Goal: Task Accomplishment & Management: Use online tool/utility

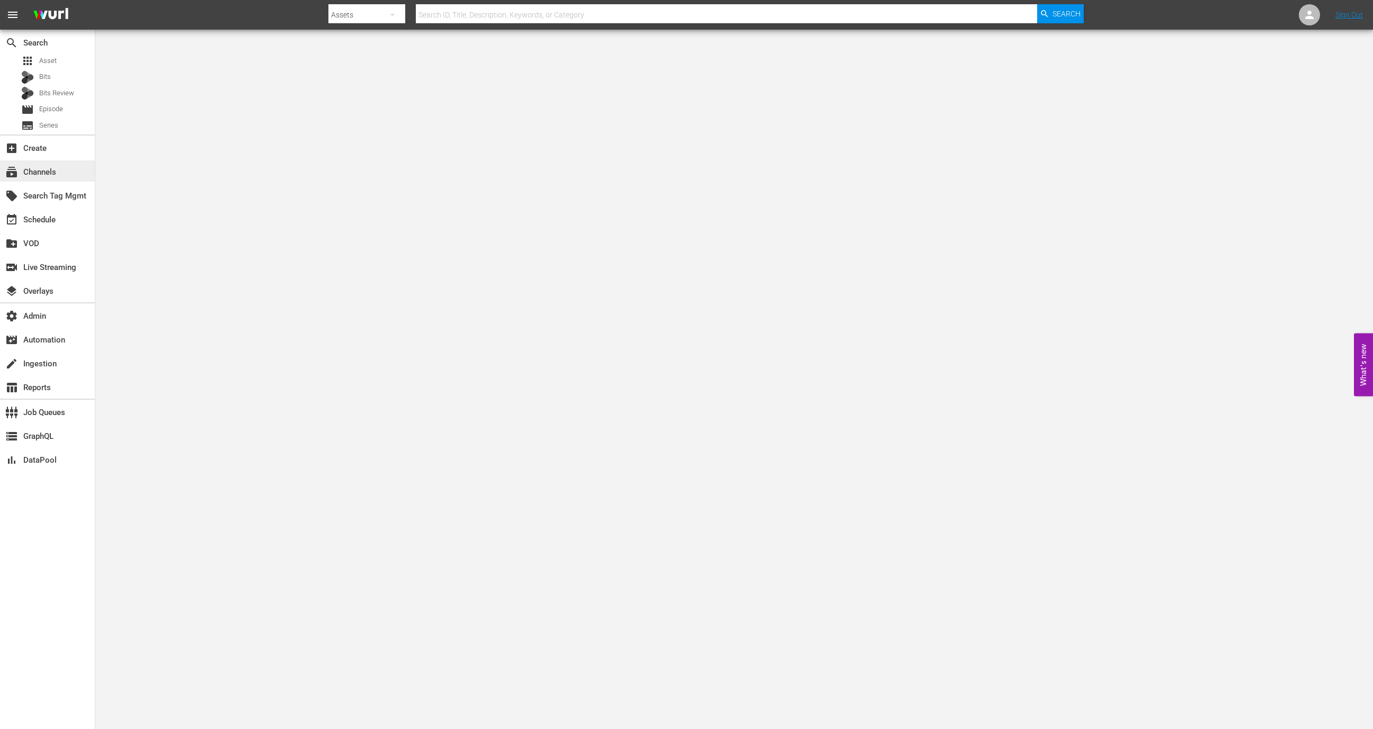
click at [57, 176] on div "subscriptions Channels" at bounding box center [47, 170] width 95 height 21
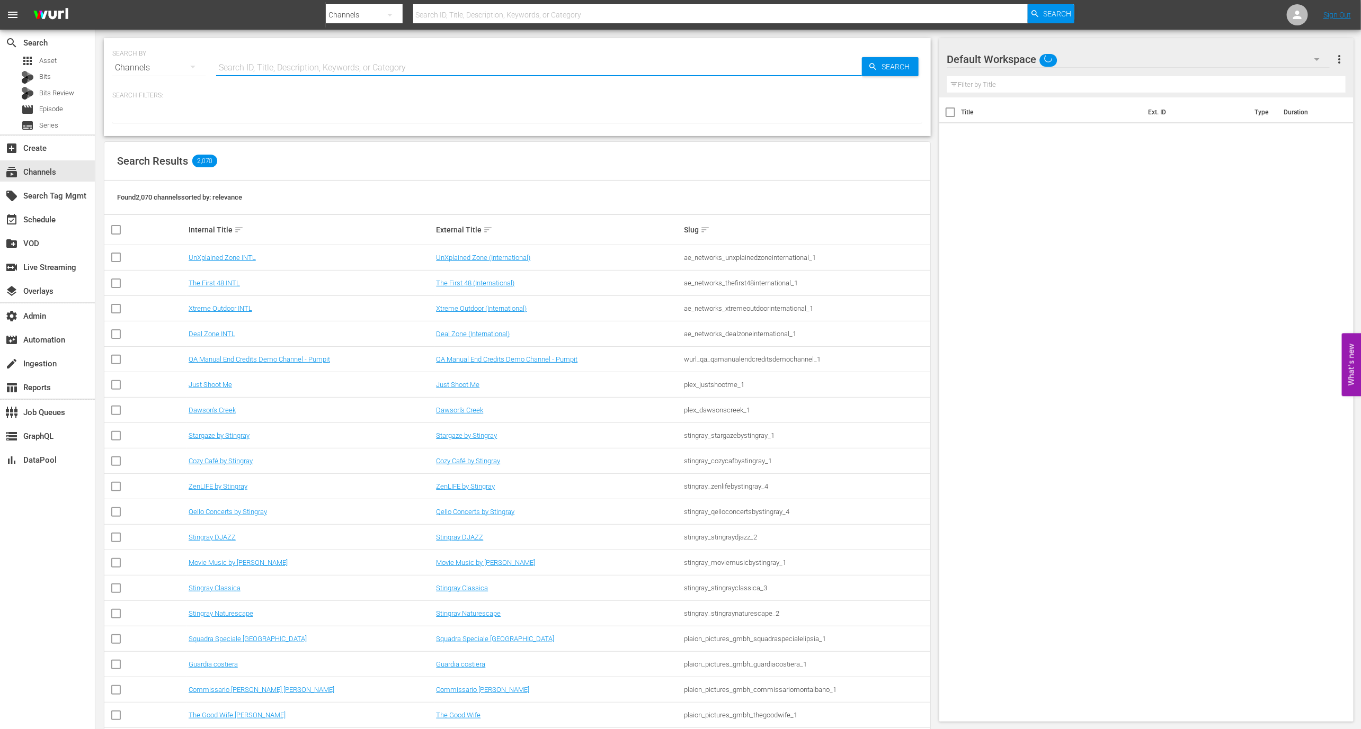
click at [236, 62] on input "text" at bounding box center [539, 67] width 646 height 25
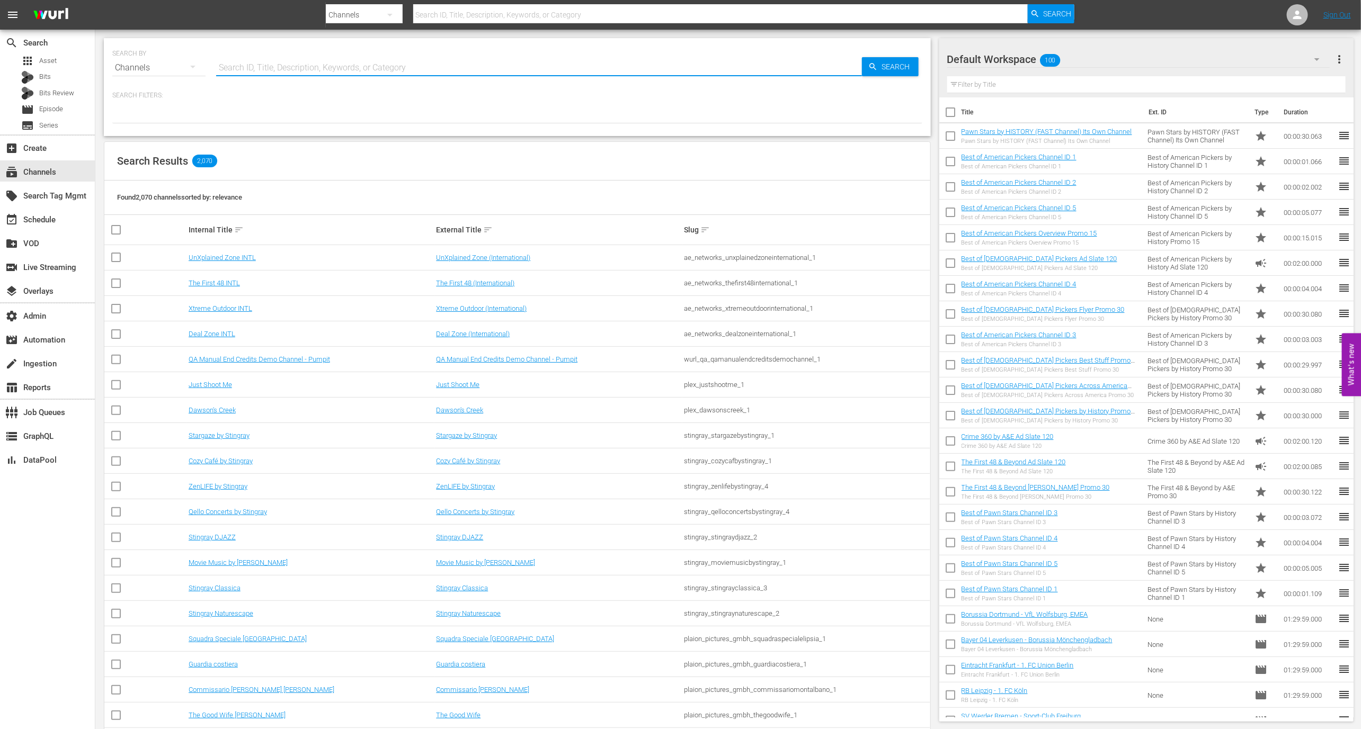
paste input "amc_amcpresents_1"
type input "amc_amcpresents_1"
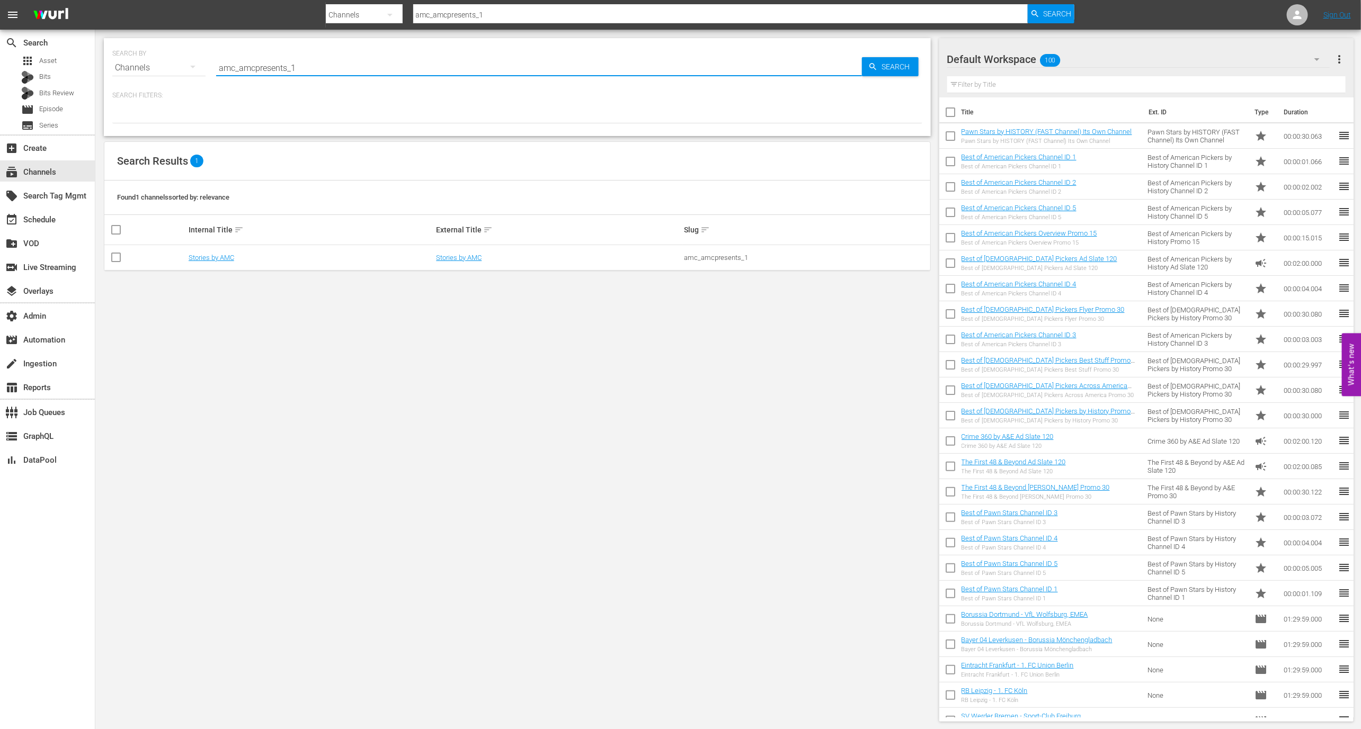
type input "amc_amcpresents_1"
click at [226, 263] on td "Stories by AMC" at bounding box center [311, 257] width 248 height 25
click at [222, 260] on link "Stories by AMC" at bounding box center [212, 258] width 46 height 8
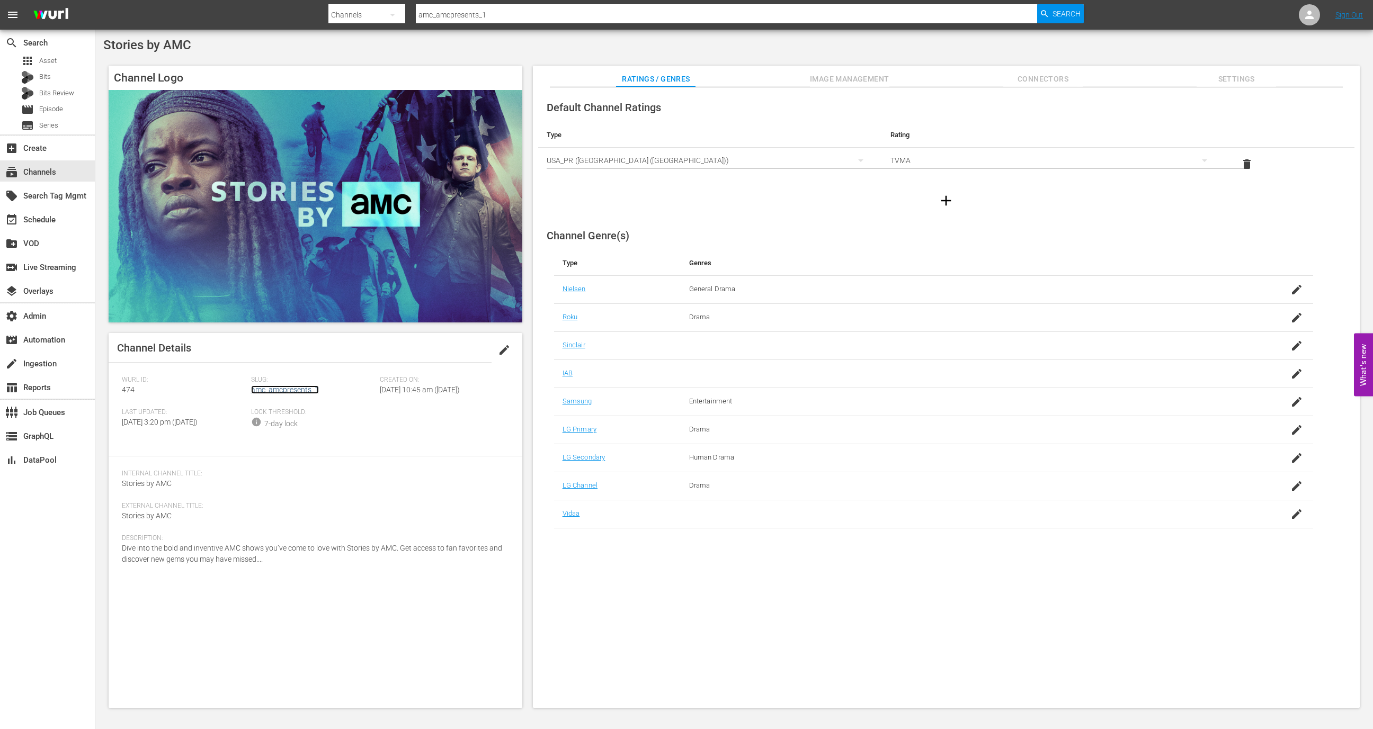
click at [294, 391] on link "amc_amcpresents_1" at bounding box center [285, 390] width 68 height 8
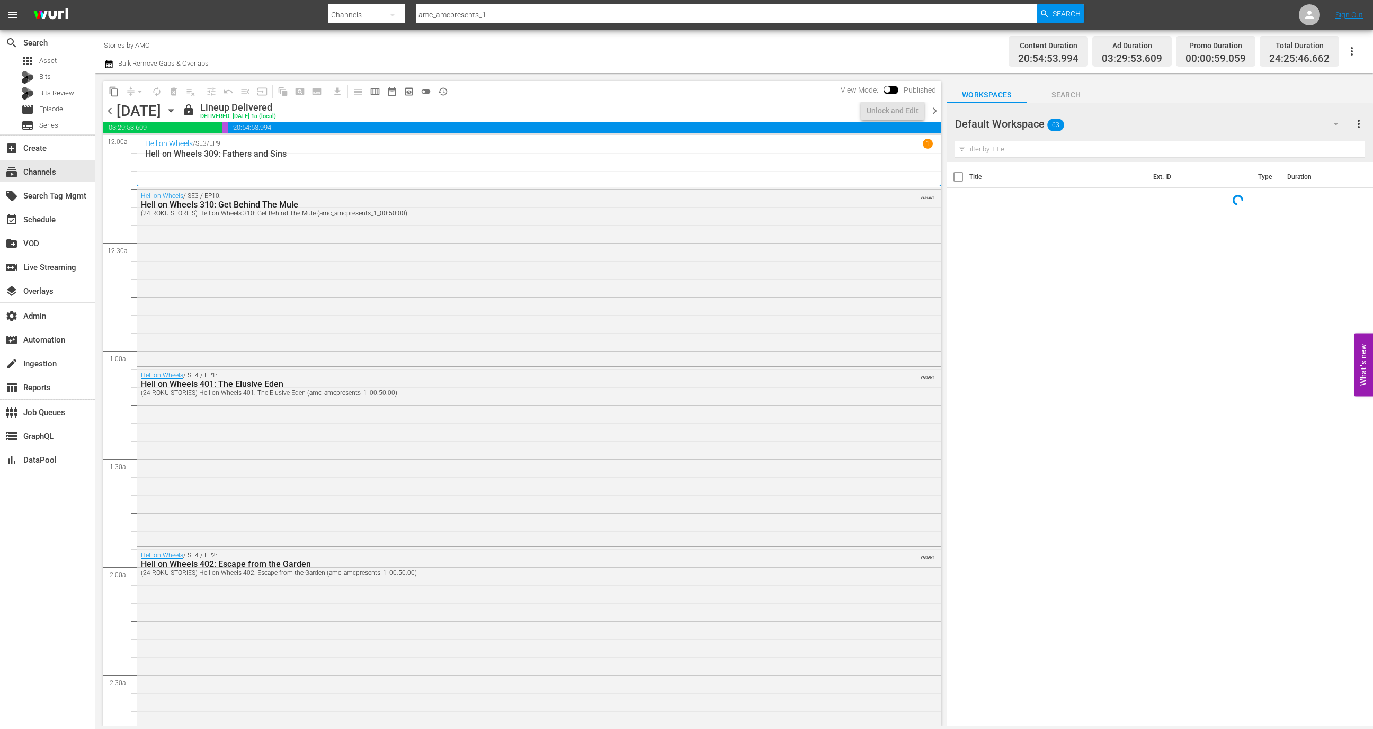
click at [934, 112] on span "chevron_right" at bounding box center [934, 110] width 13 height 13
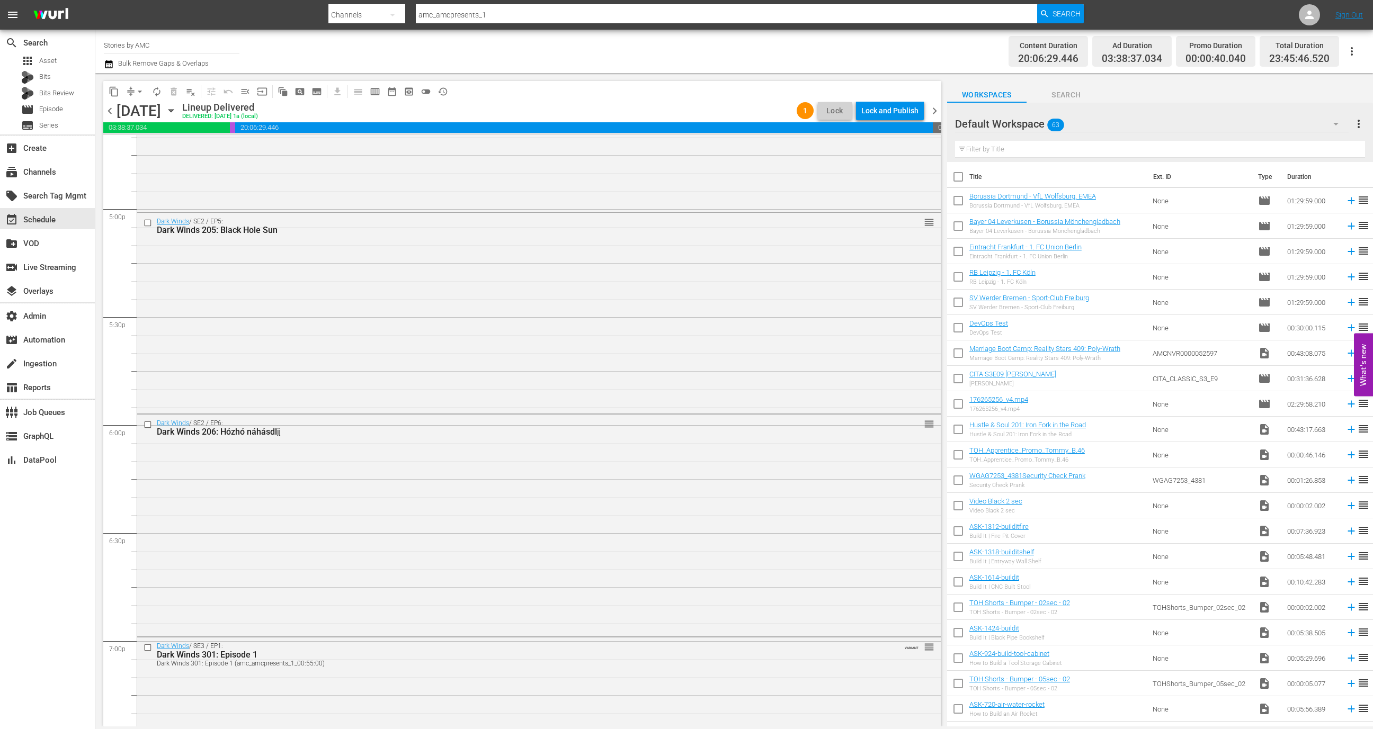
scroll to position [3248, 0]
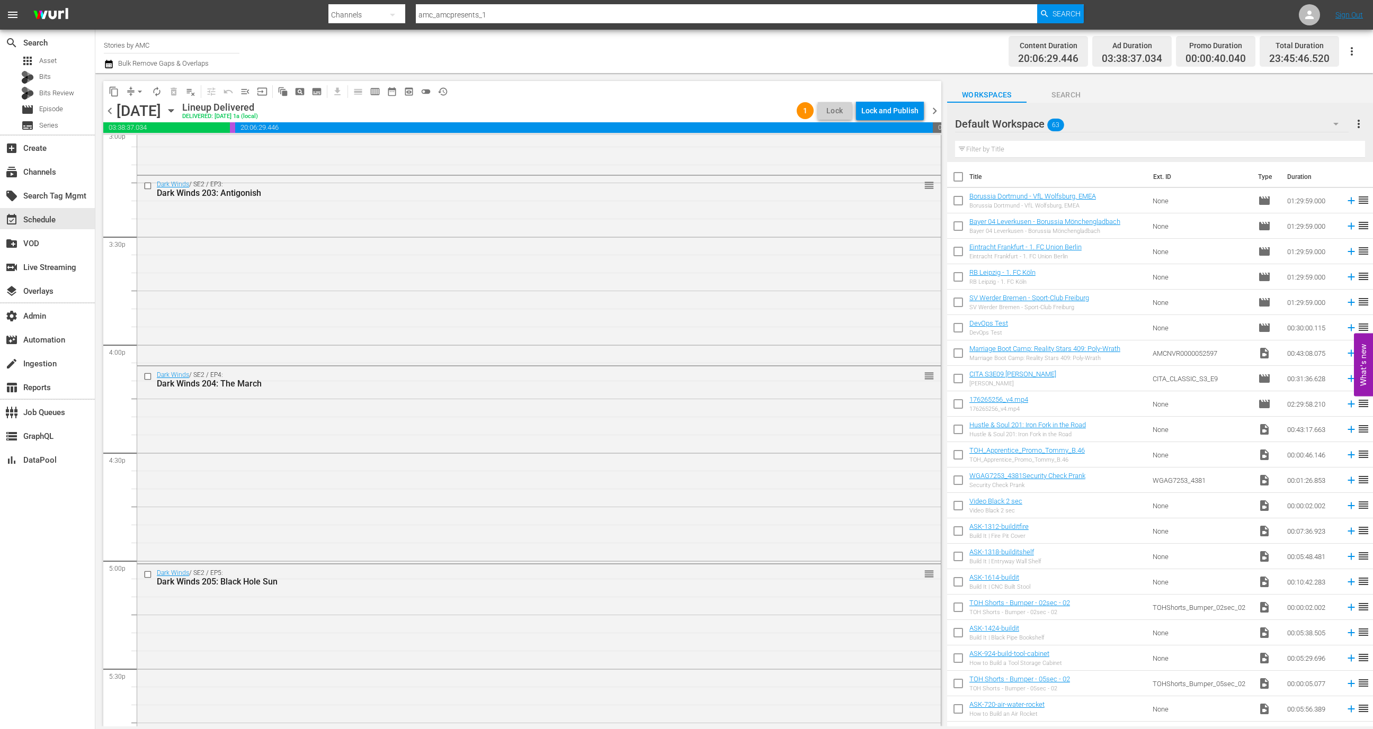
click at [881, 106] on div "Lock and Publish" at bounding box center [889, 110] width 57 height 19
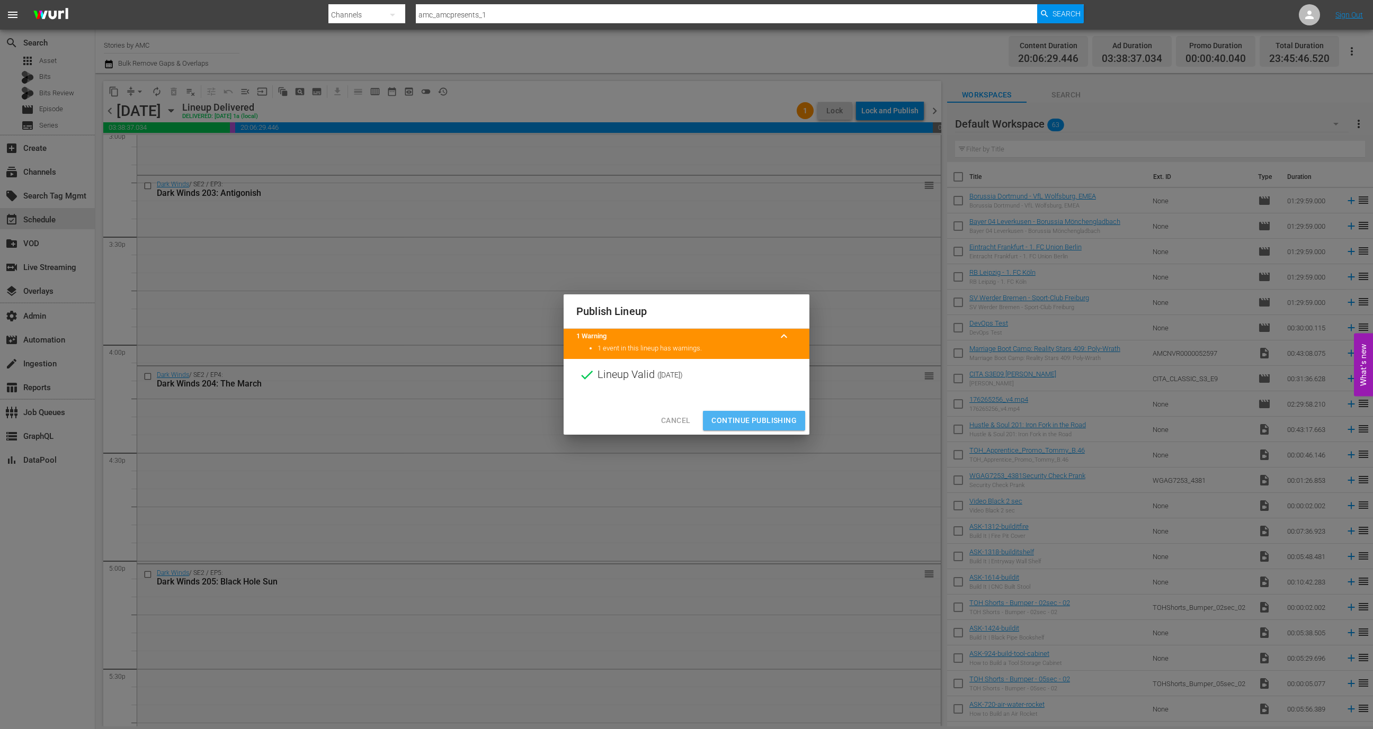
click at [747, 416] on span "Continue Publishing" at bounding box center [753, 420] width 85 height 13
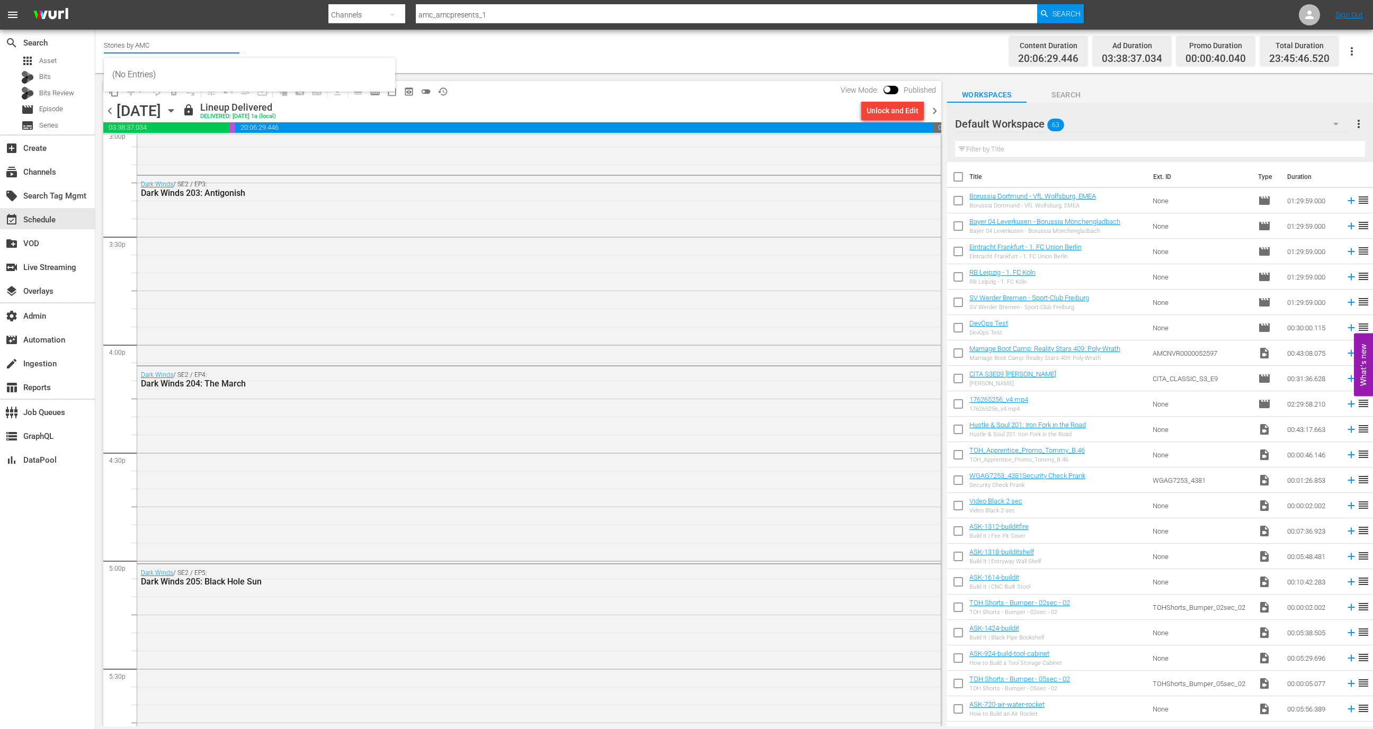
click at [184, 37] on input "Stories by AMC" at bounding box center [172, 44] width 136 height 25
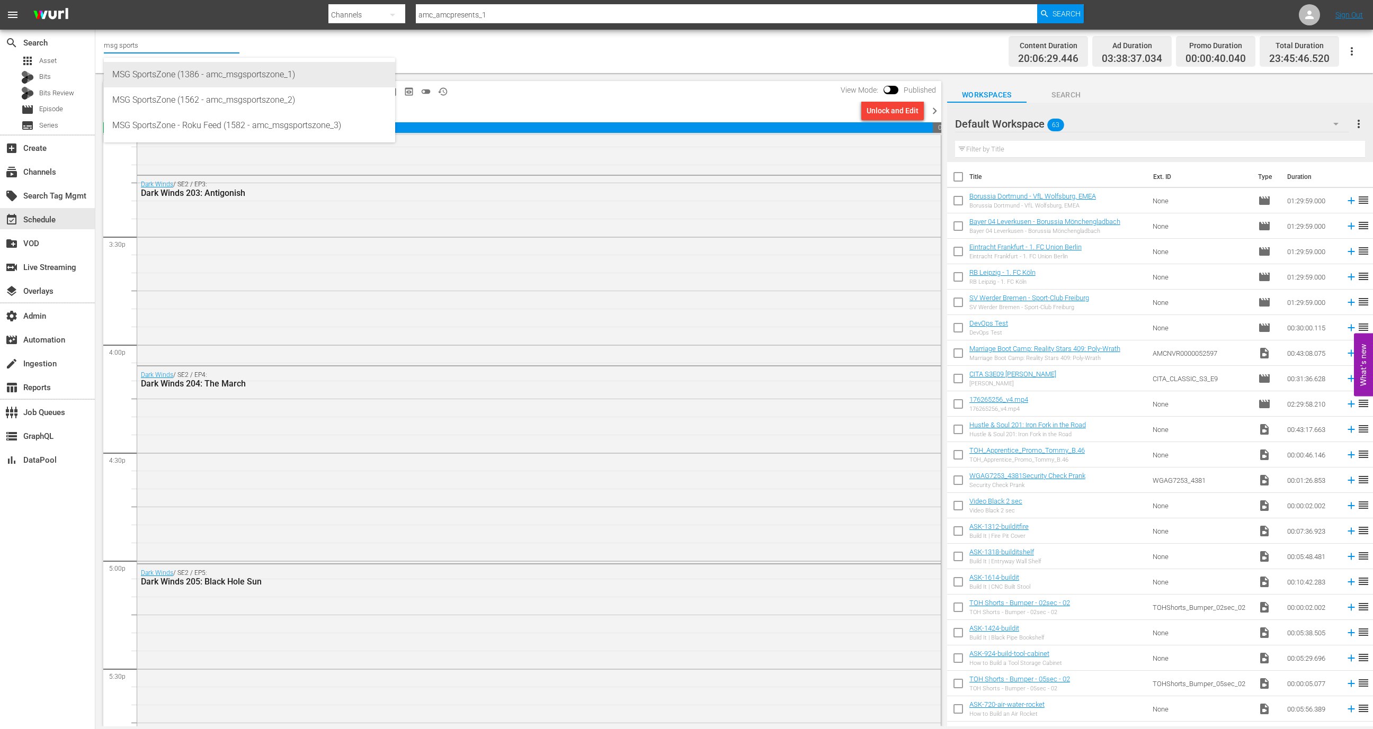
click at [197, 70] on div "MSG SportsZone (1386 - amc_msgsportszone_1)" at bounding box center [249, 74] width 274 height 25
type input "MSG SportsZone (1386 - amc_msgsportszone_1)"
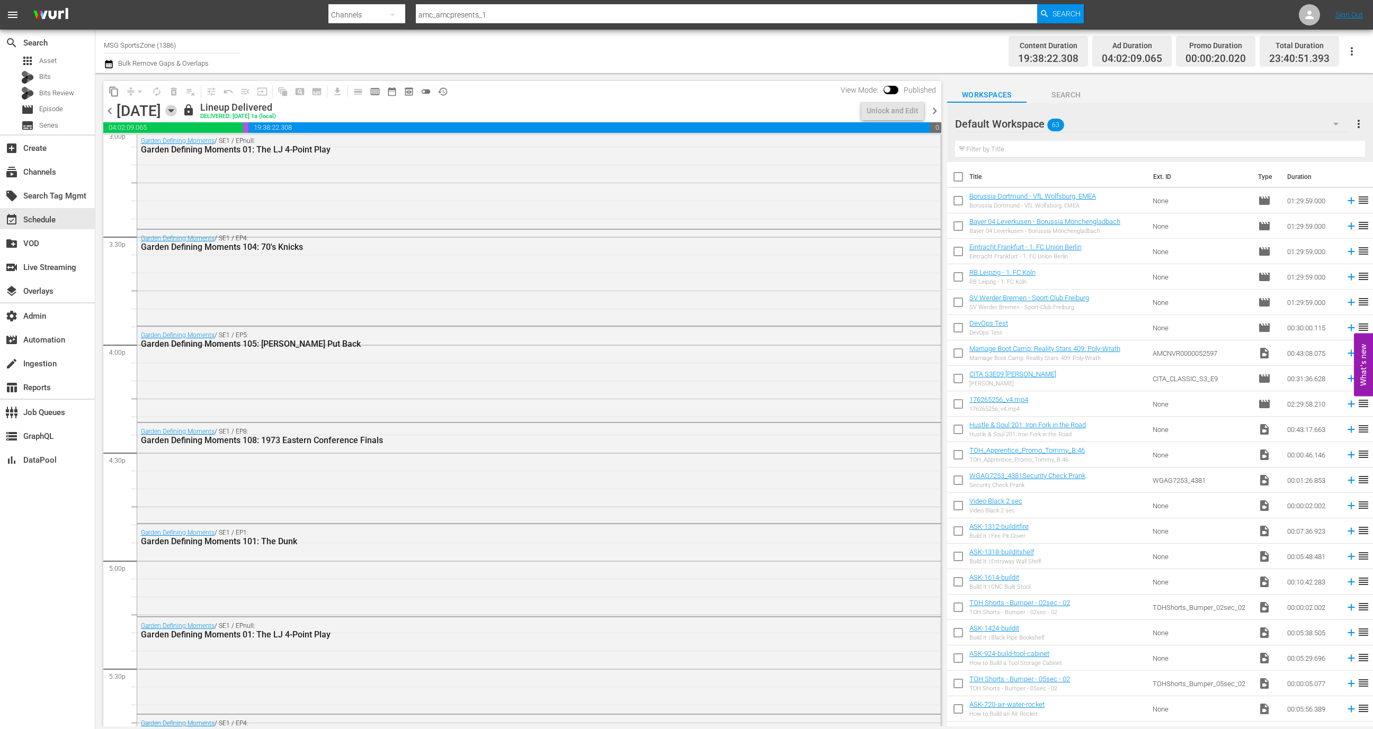
click at [177, 111] on icon "button" at bounding box center [171, 111] width 12 height 12
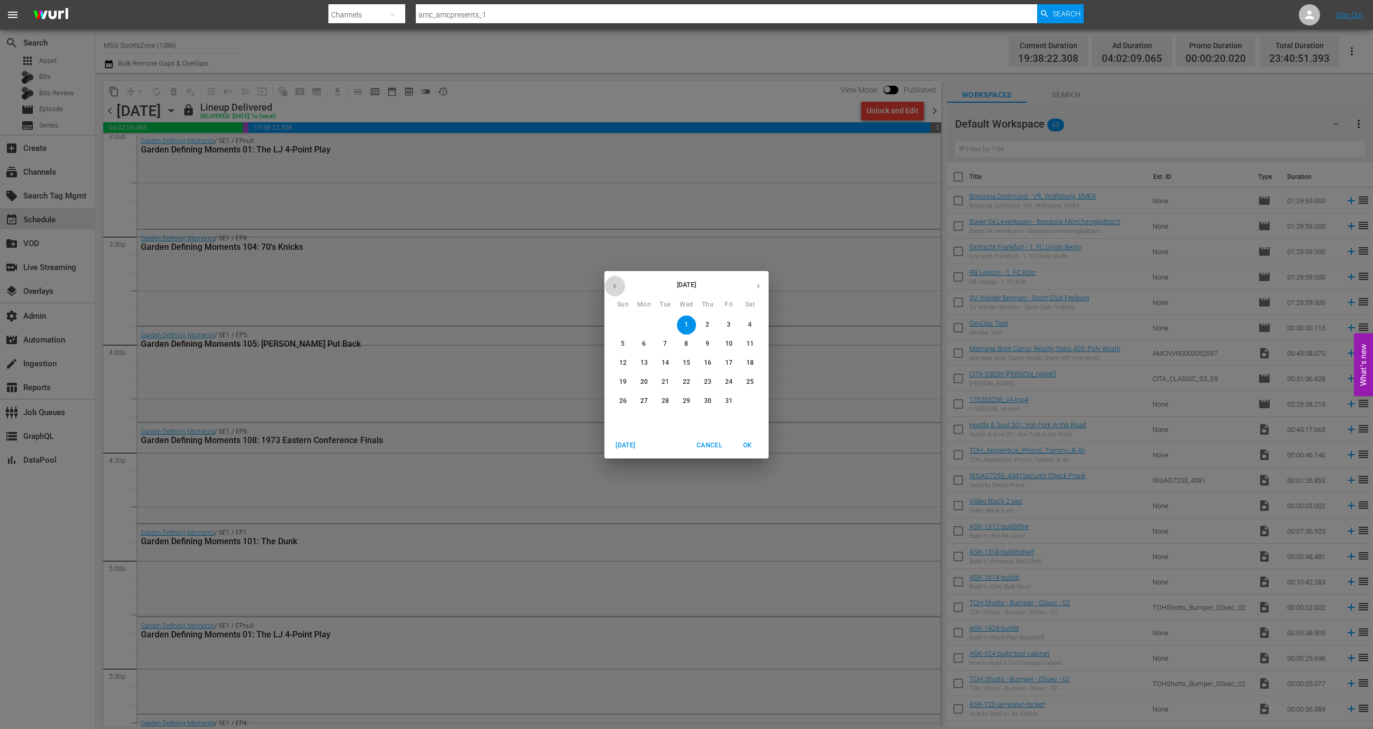
click at [609, 281] on button "button" at bounding box center [614, 286] width 21 height 21
click at [620, 403] on p "28" at bounding box center [622, 401] width 7 height 9
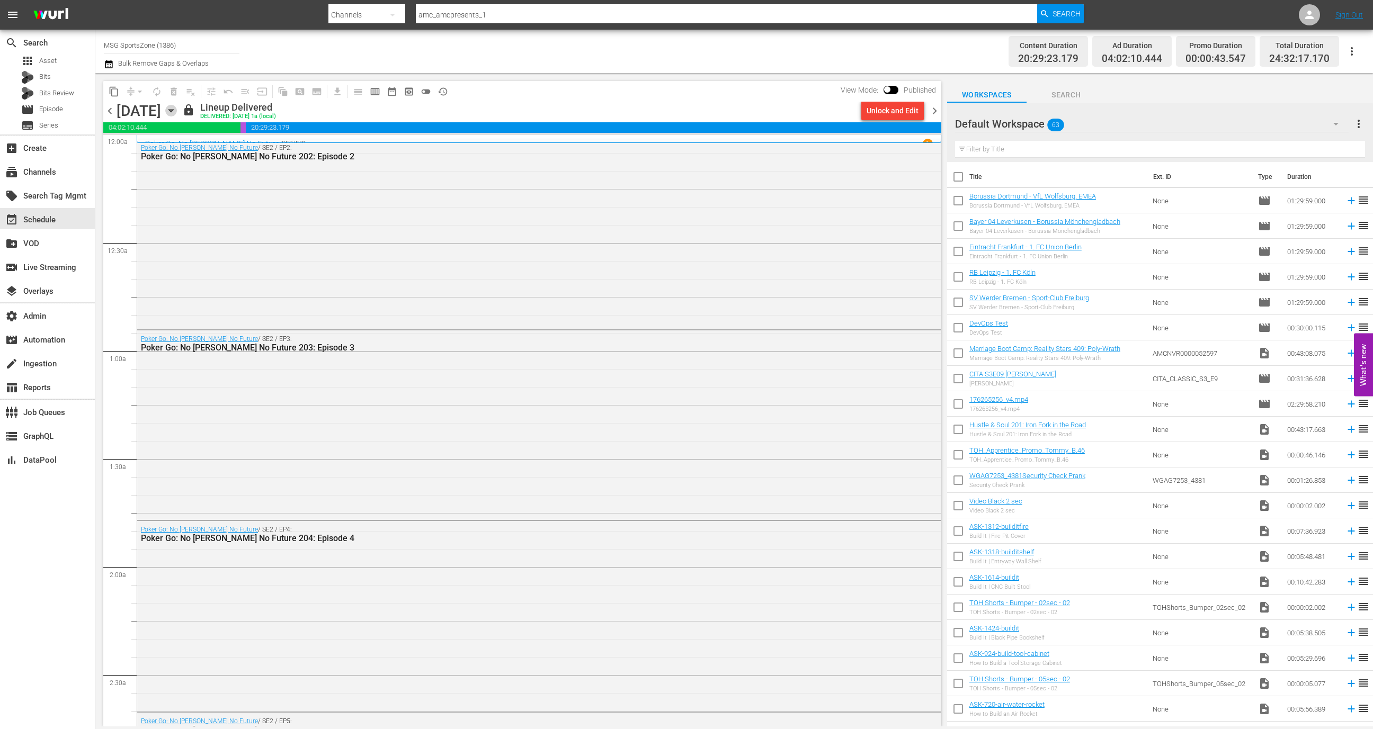
click at [177, 115] on icon "button" at bounding box center [171, 111] width 12 height 12
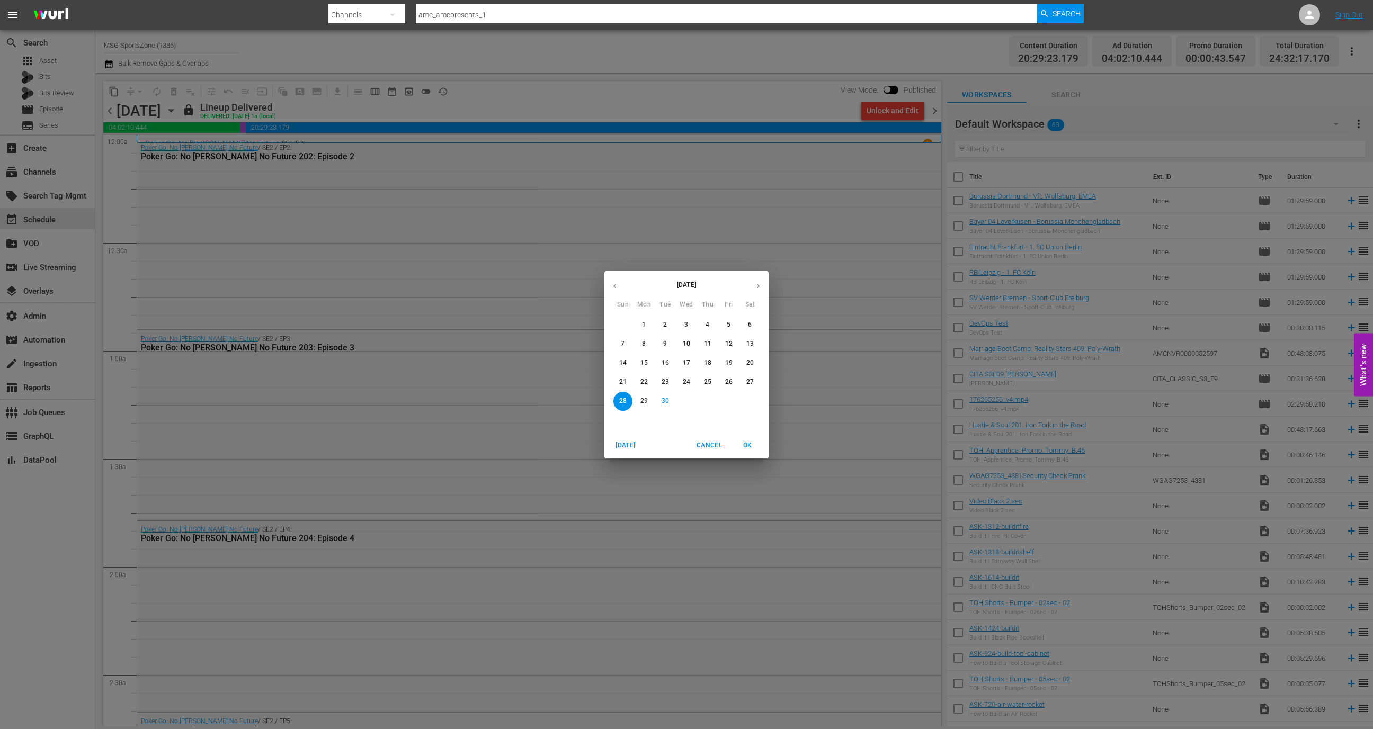
click at [166, 212] on div "September 2025 Sun Mon Tue Wed Thu Fri Sat 31 1 2 3 4 5 6 7 8 9 10 11 12 13 14 …" at bounding box center [686, 364] width 1373 height 729
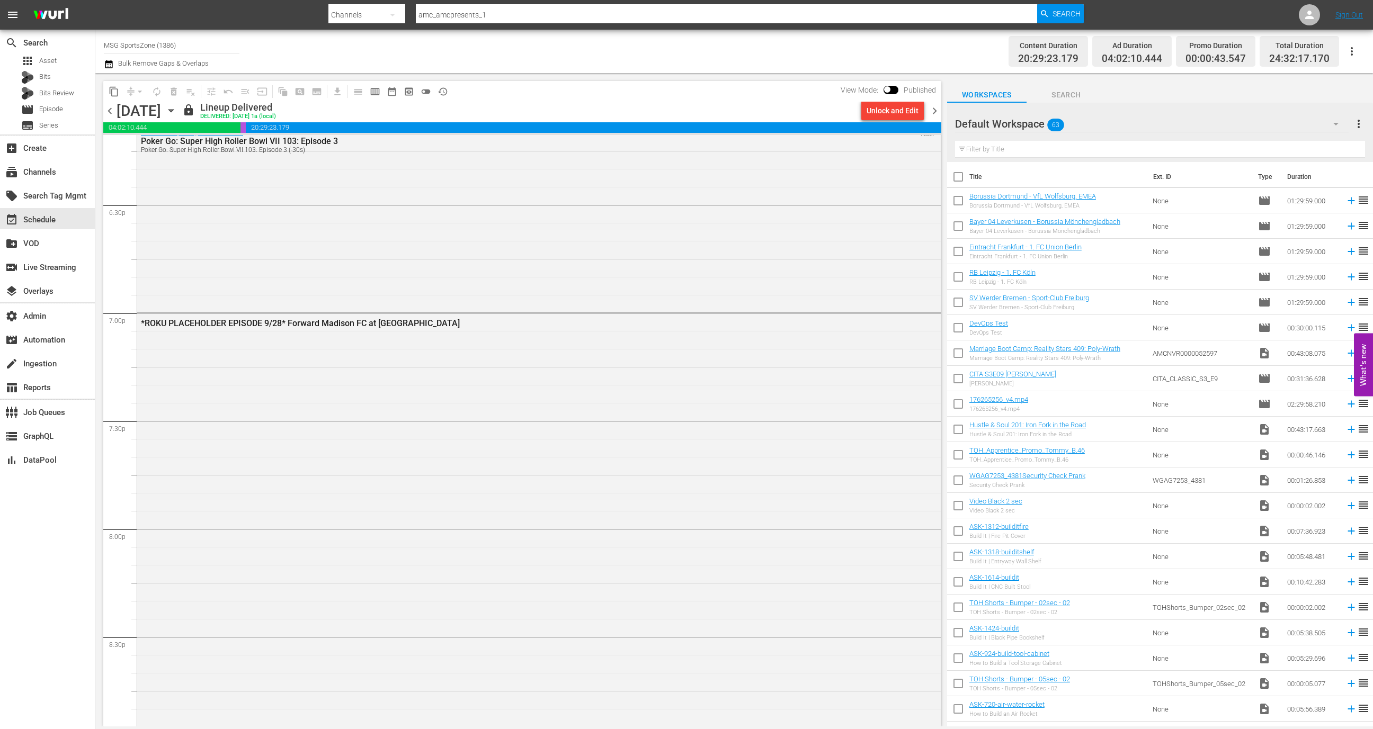
scroll to position [3938, 0]
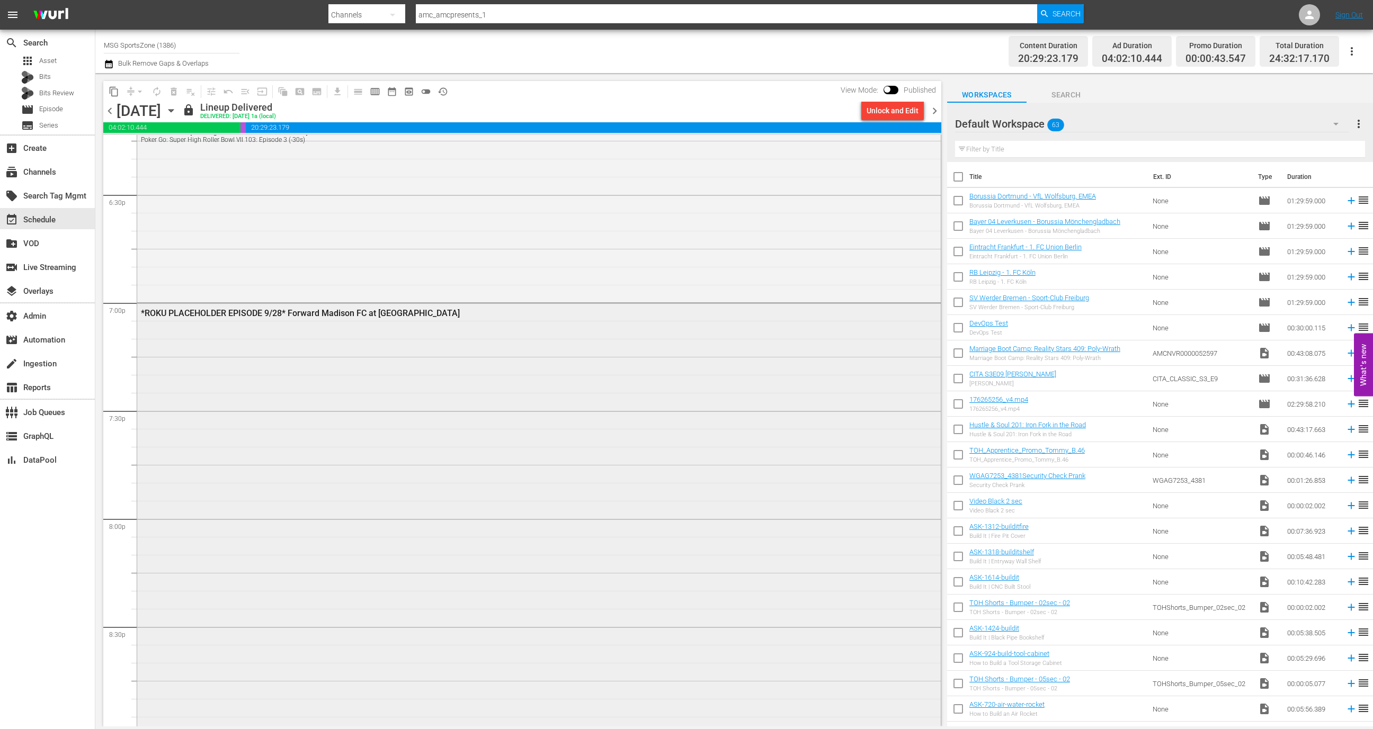
click at [251, 380] on div "*ROKU PLACEHOLDER EPISODE 9/28* Forward Madison FC at Westchester SC" at bounding box center [538, 625] width 803 height 645
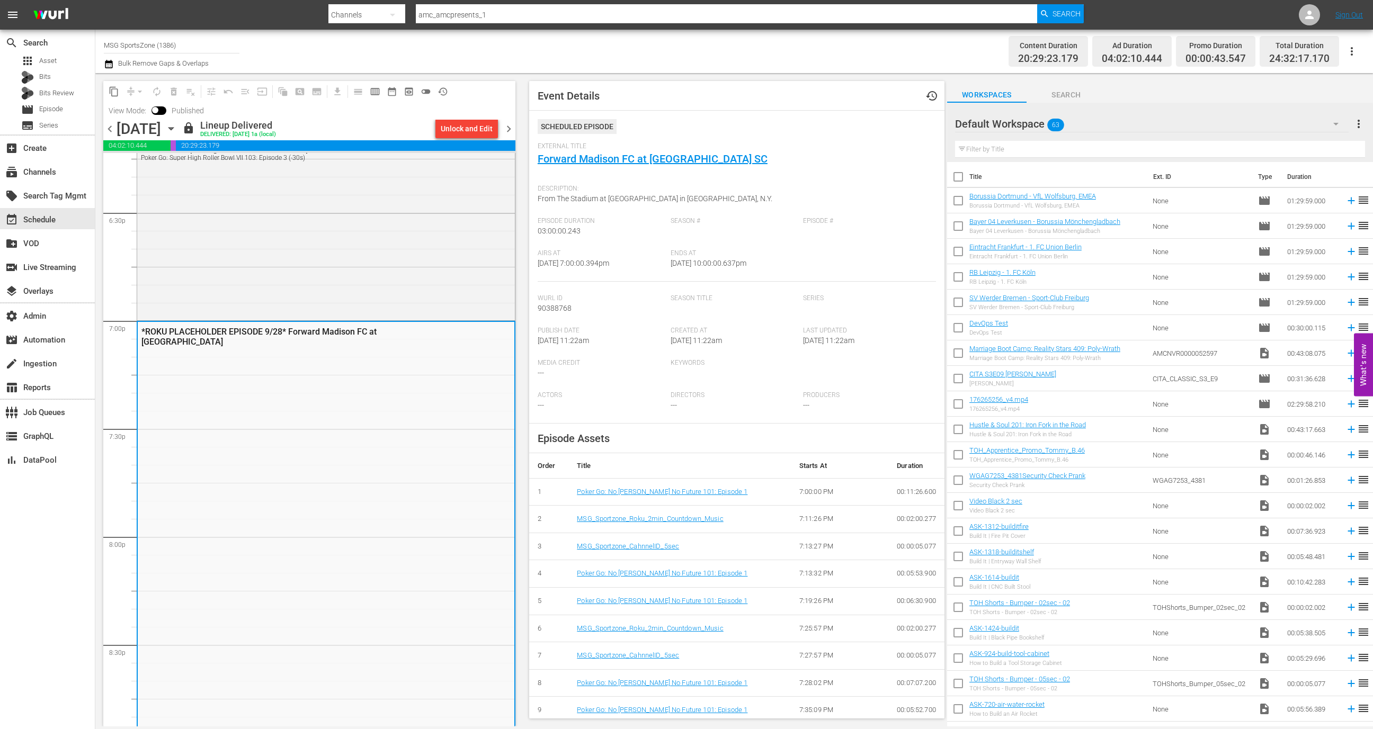
click at [765, 159] on div "External Title Forward Madison FC at Westchester SC" at bounding box center [737, 160] width 398 height 37
copy link "Forward Madison FC at [GEOGRAPHIC_DATA] SC"
click at [72, 102] on div "movie Episode" at bounding box center [47, 109] width 95 height 15
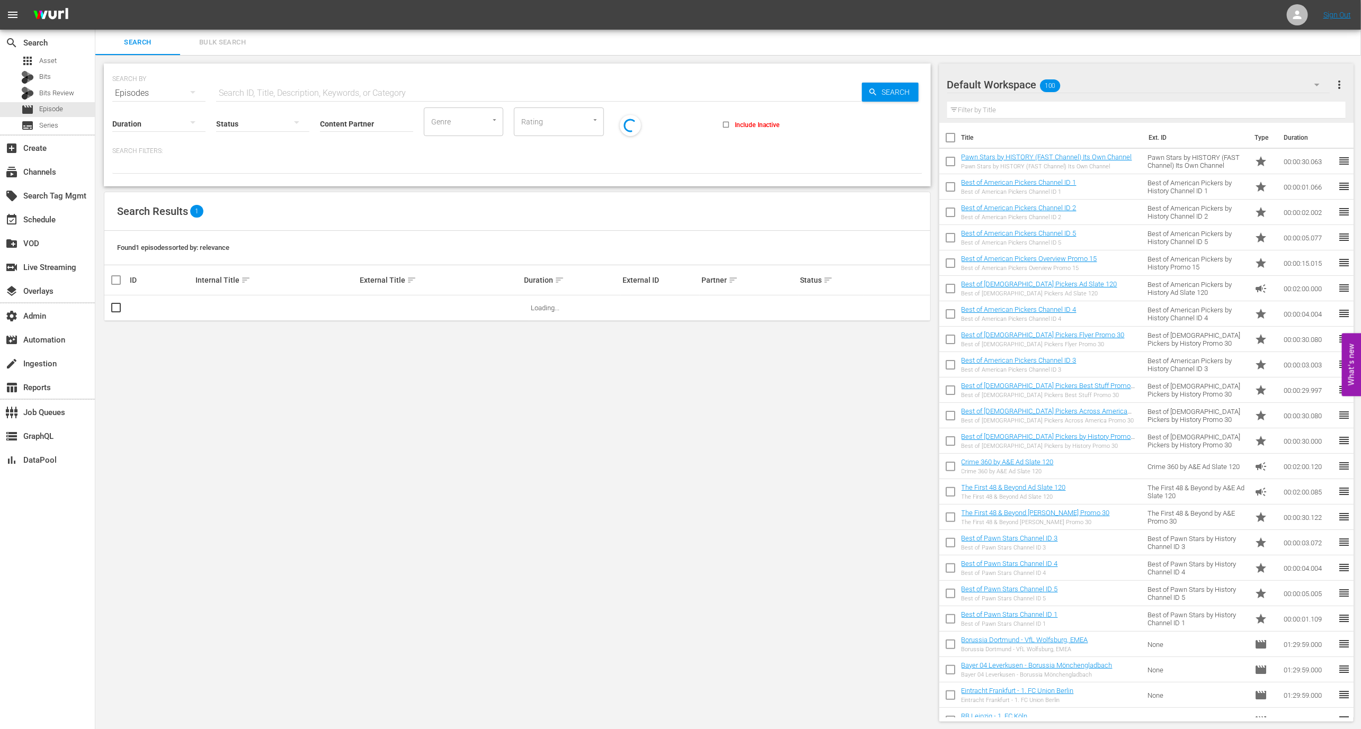
click at [344, 93] on input "text" at bounding box center [539, 93] width 646 height 25
paste input "Forward Madison FC at [GEOGRAPHIC_DATA] SC"
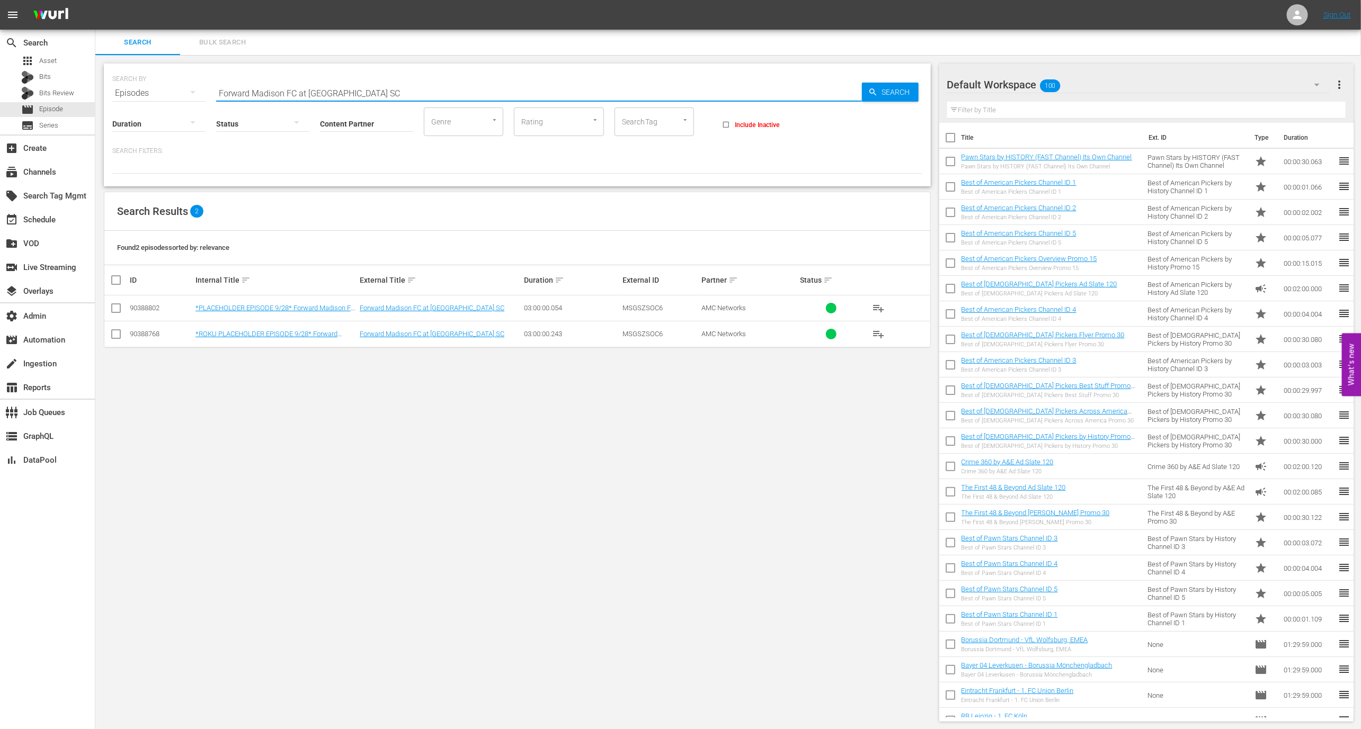
type input "Forward Madison FC at [GEOGRAPHIC_DATA] SC"
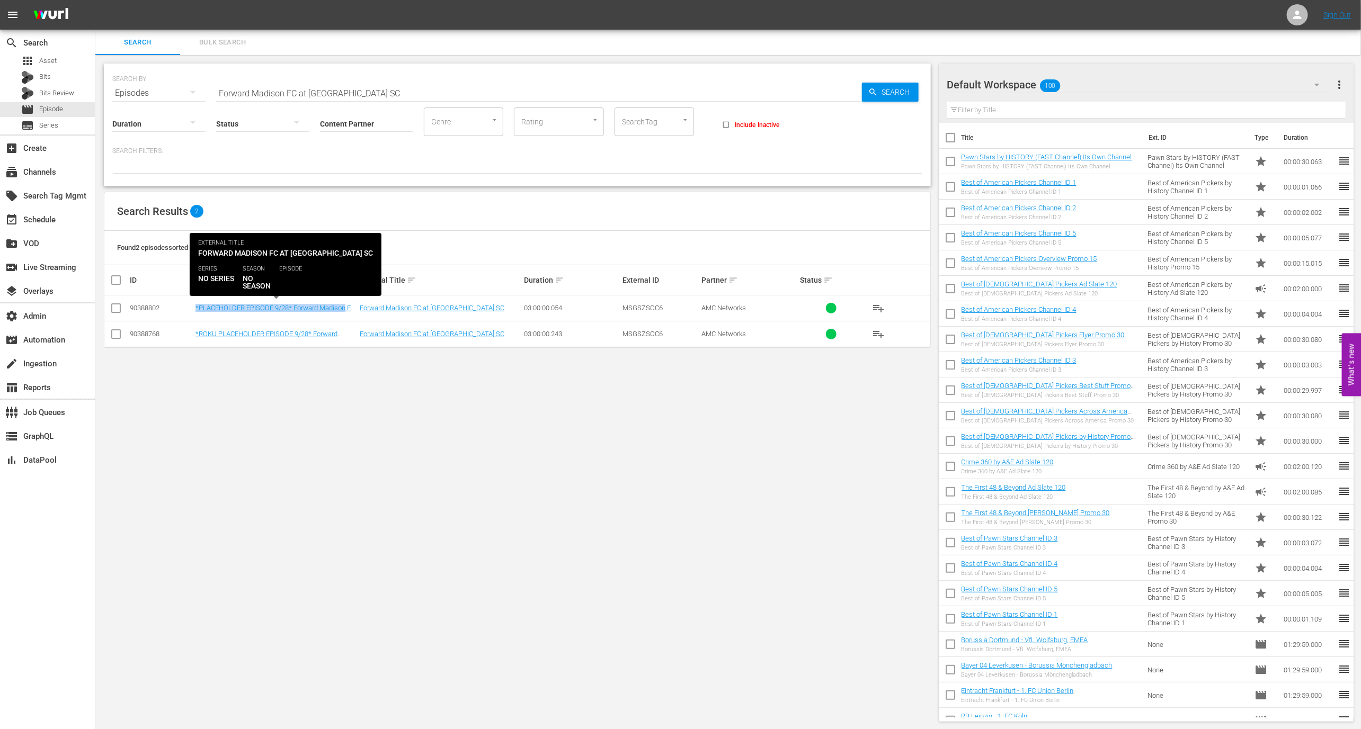
drag, startPoint x: 176, startPoint y: 305, endPoint x: 353, endPoint y: 308, distance: 177.5
click at [353, 308] on tr "90388802 *PLACEHOLDER EPISODE 9/28* Forward Madison FC at Westchester SC Forwar…" at bounding box center [517, 309] width 826 height 26
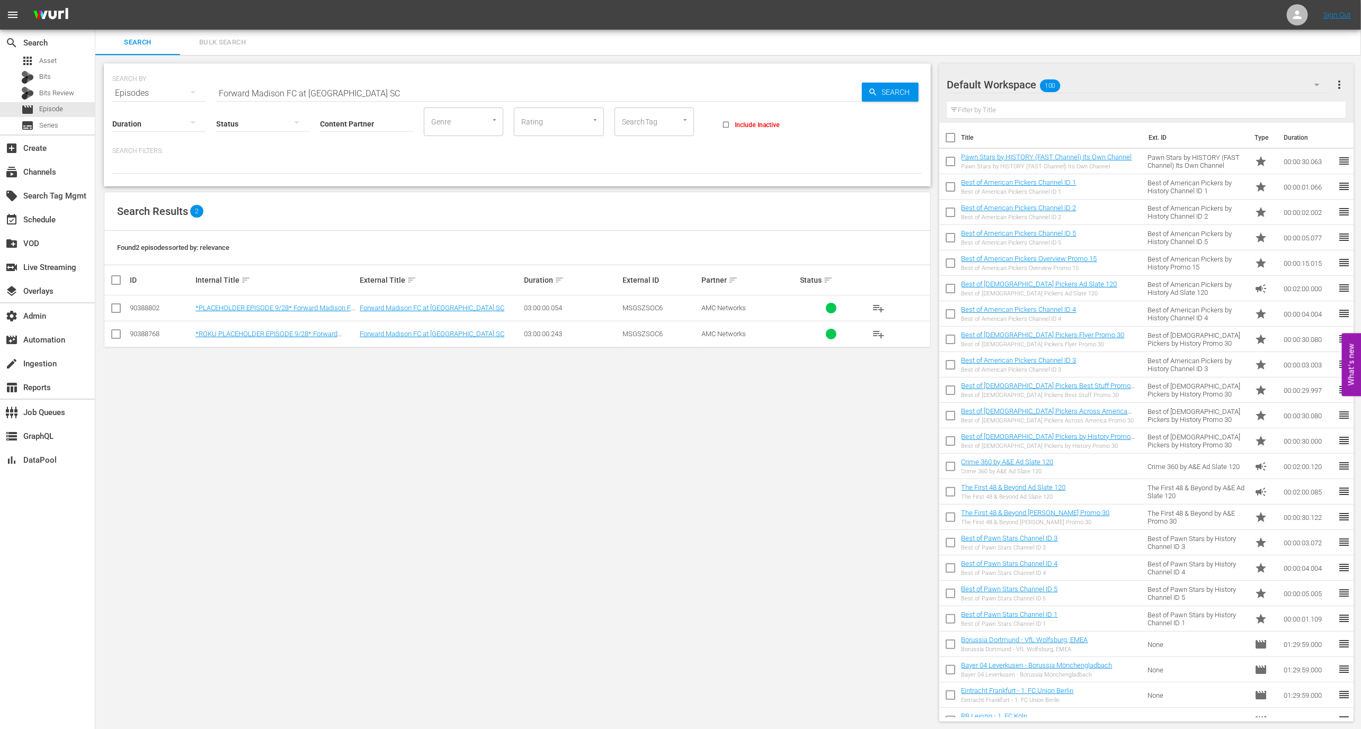
click at [184, 332] on div "90388768" at bounding box center [161, 334] width 62 height 8
drag, startPoint x: 184, startPoint y: 331, endPoint x: 345, endPoint y: 338, distance: 161.7
click at [345, 338] on tr "90388768 *ROKU PLACEHOLDER EPISODE 9/28* Forward Madison FC at Westchester SC F…" at bounding box center [517, 334] width 826 height 26
click at [49, 222] on div "event_available Schedule" at bounding box center [29, 218] width 59 height 10
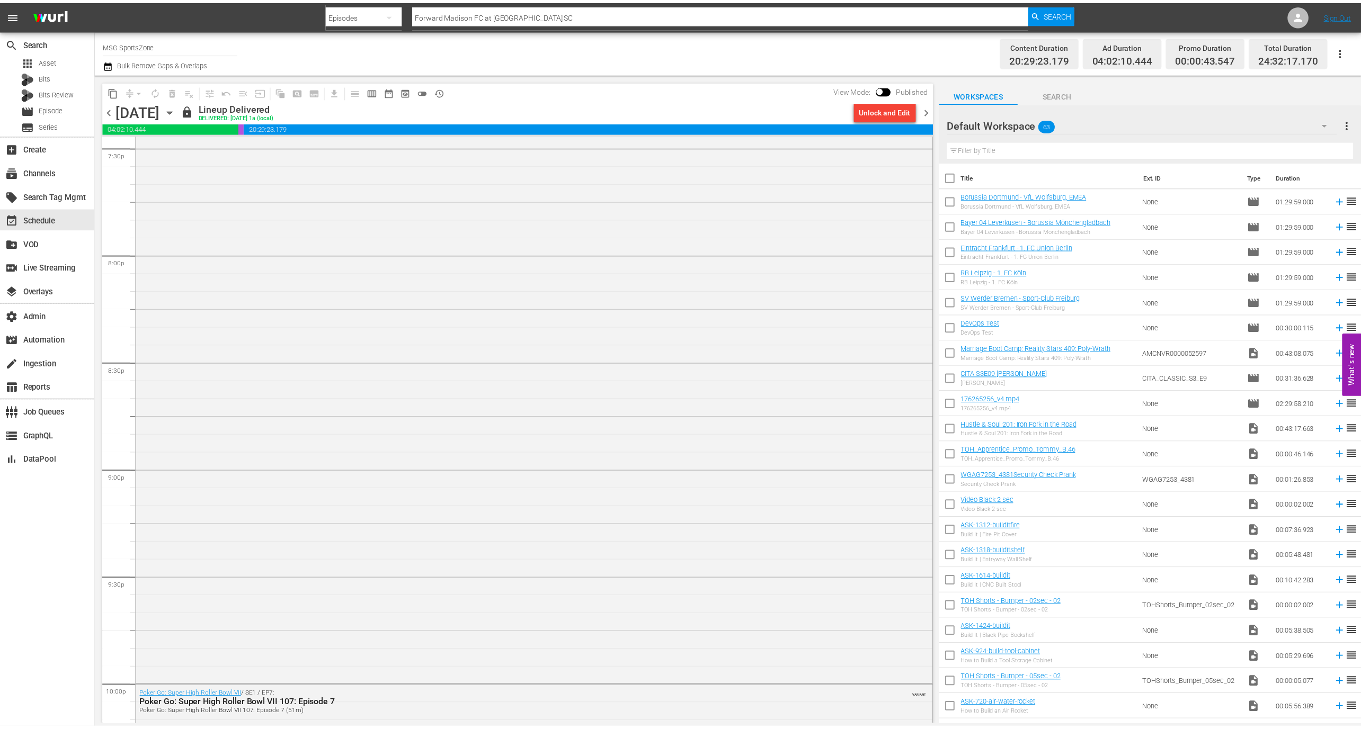
scroll to position [4079, 0]
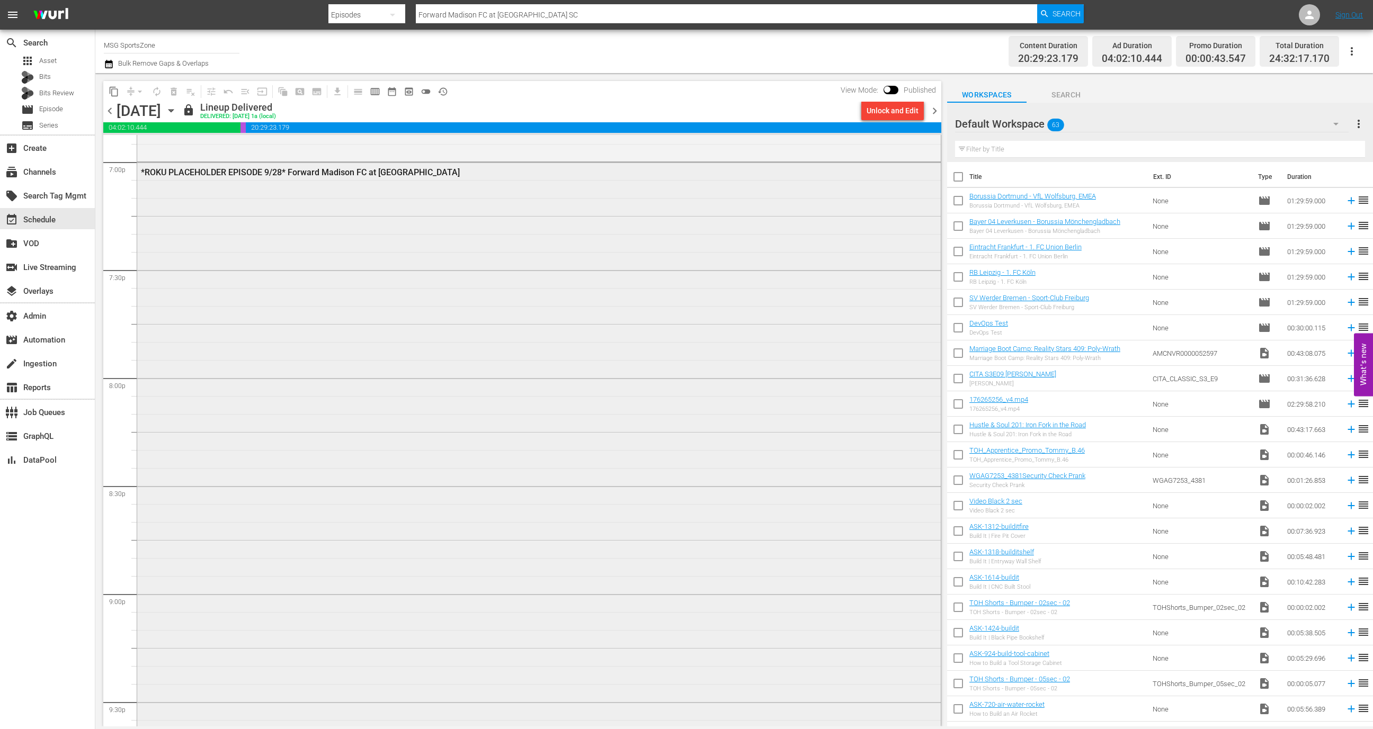
click at [353, 416] on div "*ROKU PLACEHOLDER EPISODE 9/28* Forward Madison FC at Westchester SC" at bounding box center [538, 485] width 803 height 645
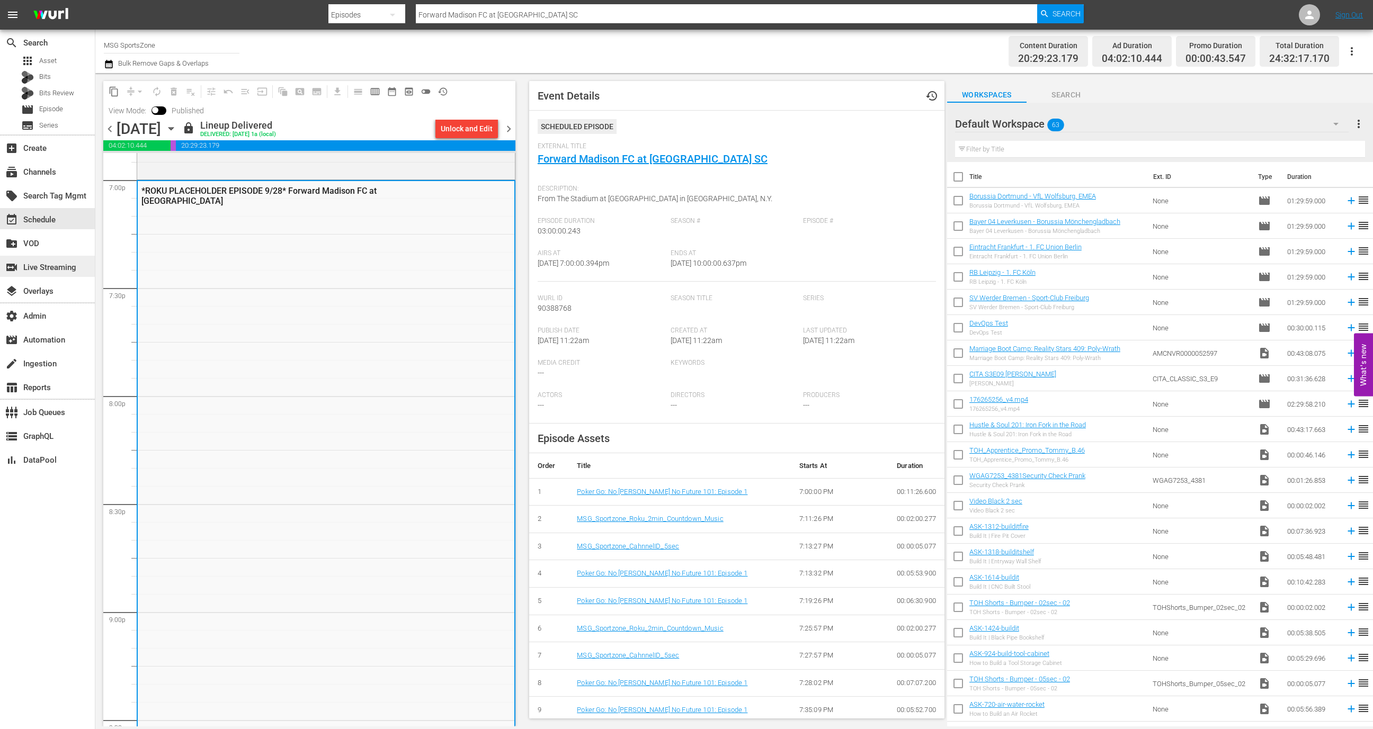
click at [79, 262] on div "switch_video Live Streaming" at bounding box center [47, 266] width 95 height 21
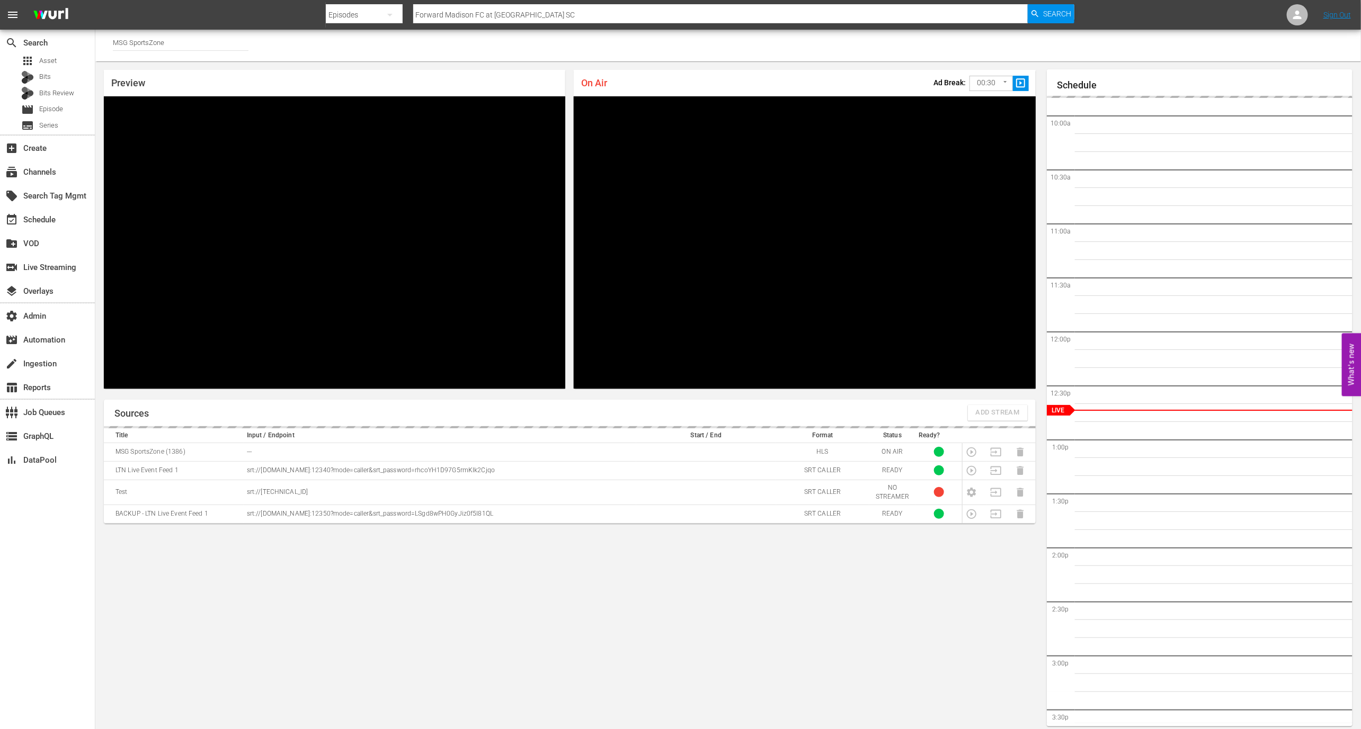
scroll to position [6, 0]
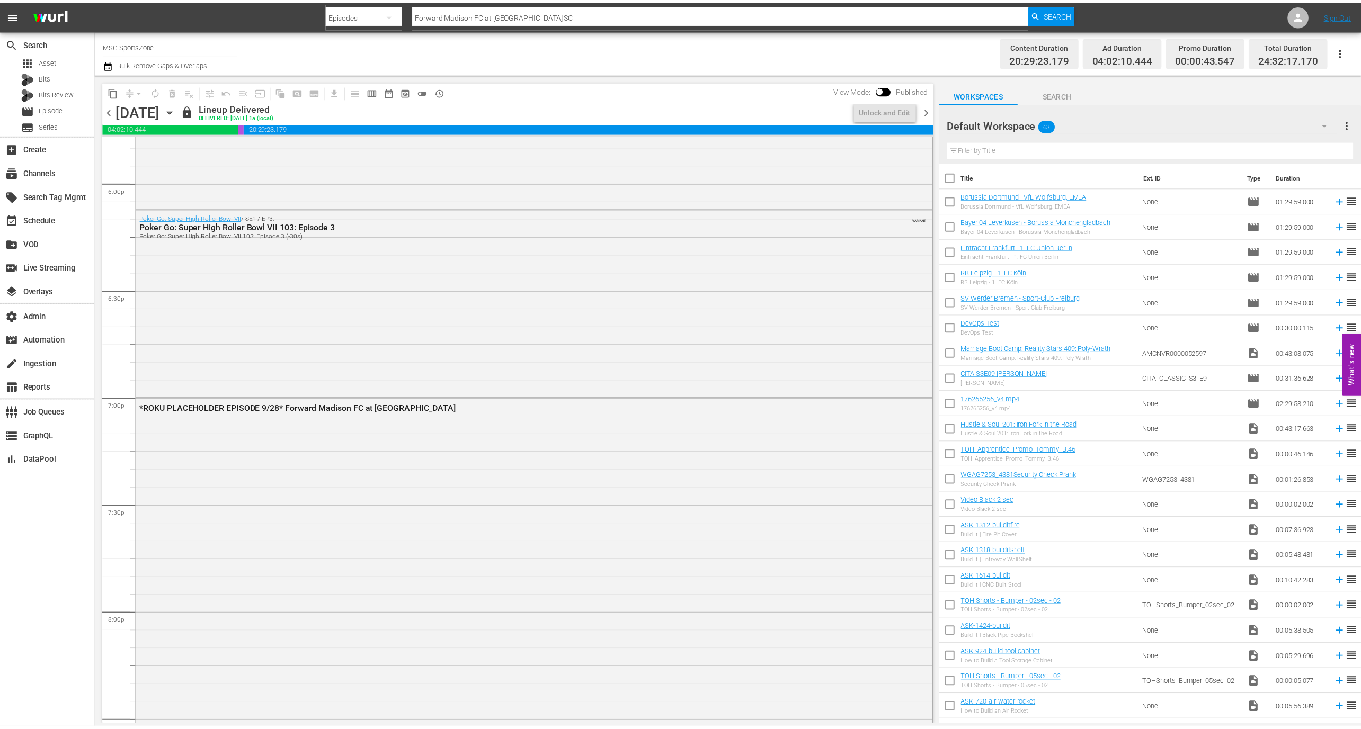
scroll to position [3845, 0]
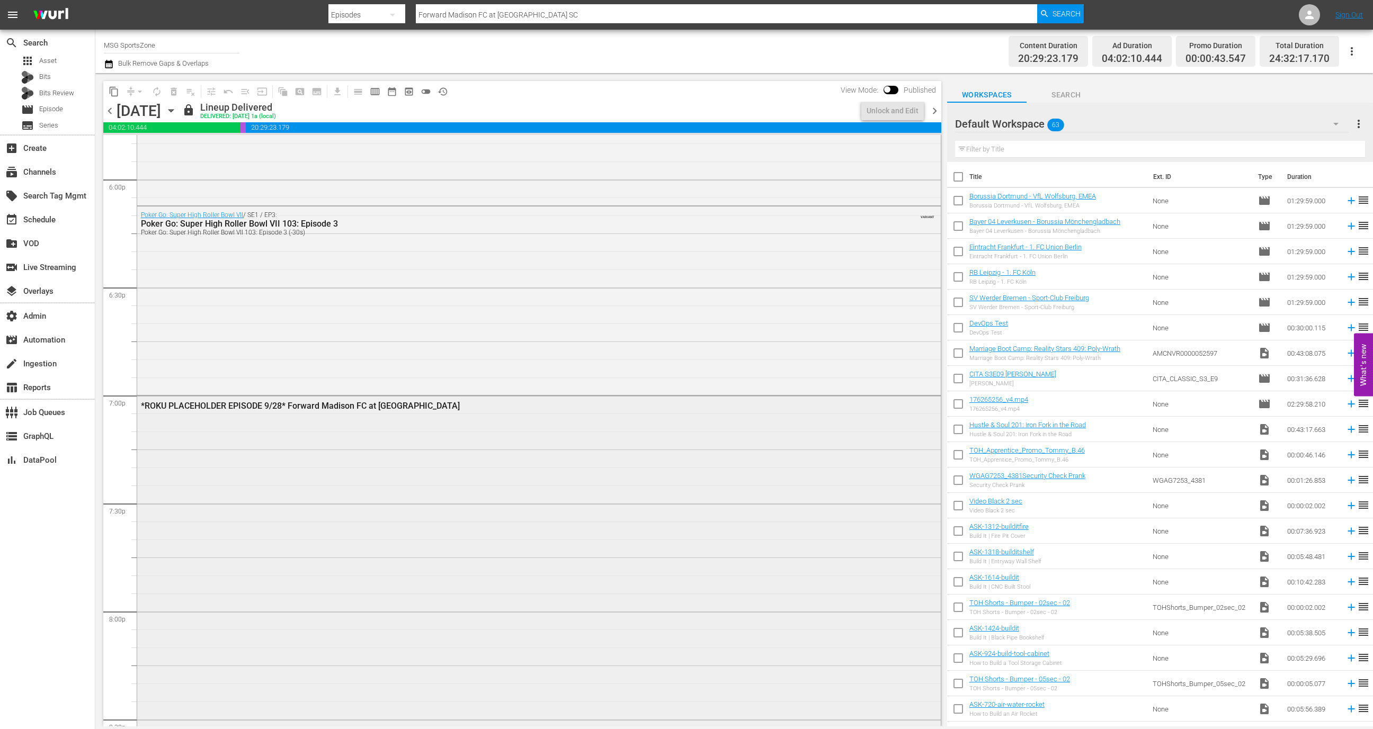
click at [414, 453] on div "*ROKU PLACEHOLDER EPISODE 9/28* Forward Madison FC at Westchester SC" at bounding box center [538, 718] width 803 height 645
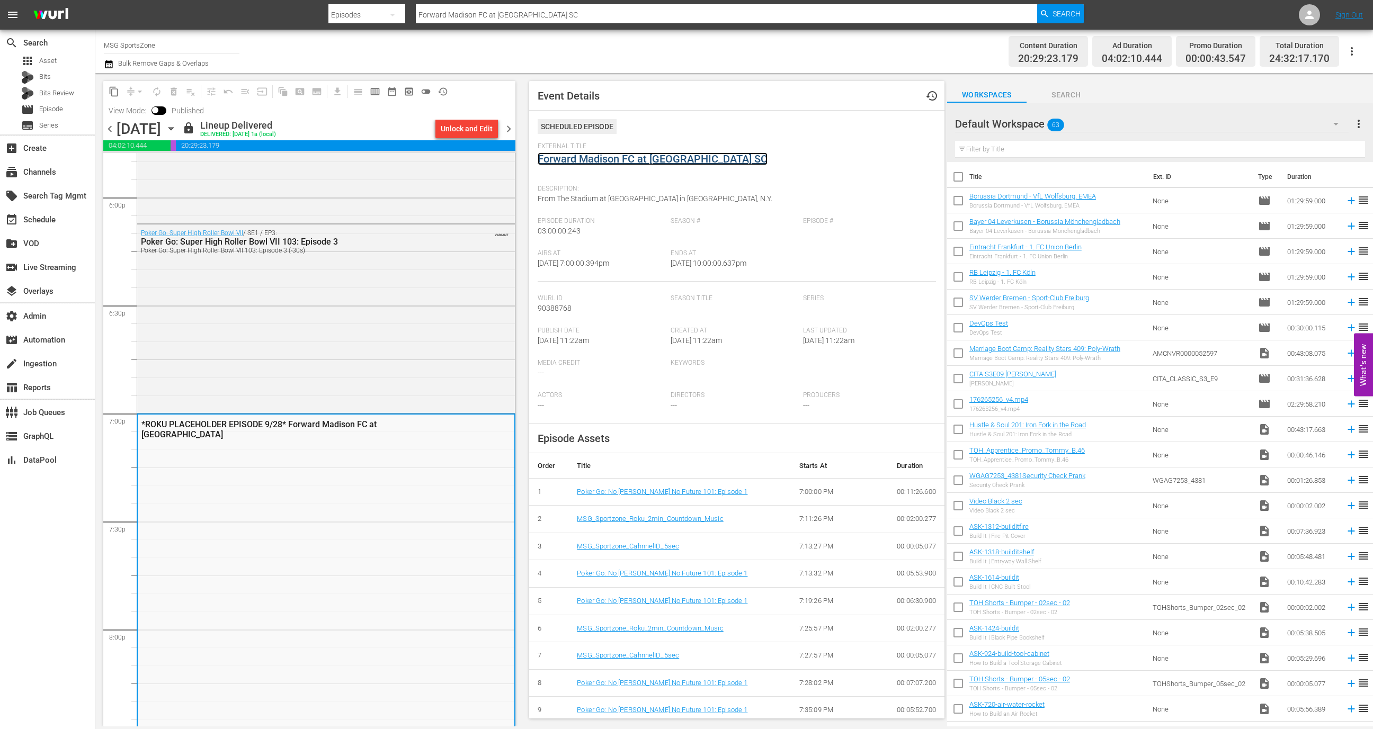
click at [599, 162] on link "Forward Madison FC at [GEOGRAPHIC_DATA] SC" at bounding box center [653, 159] width 230 height 13
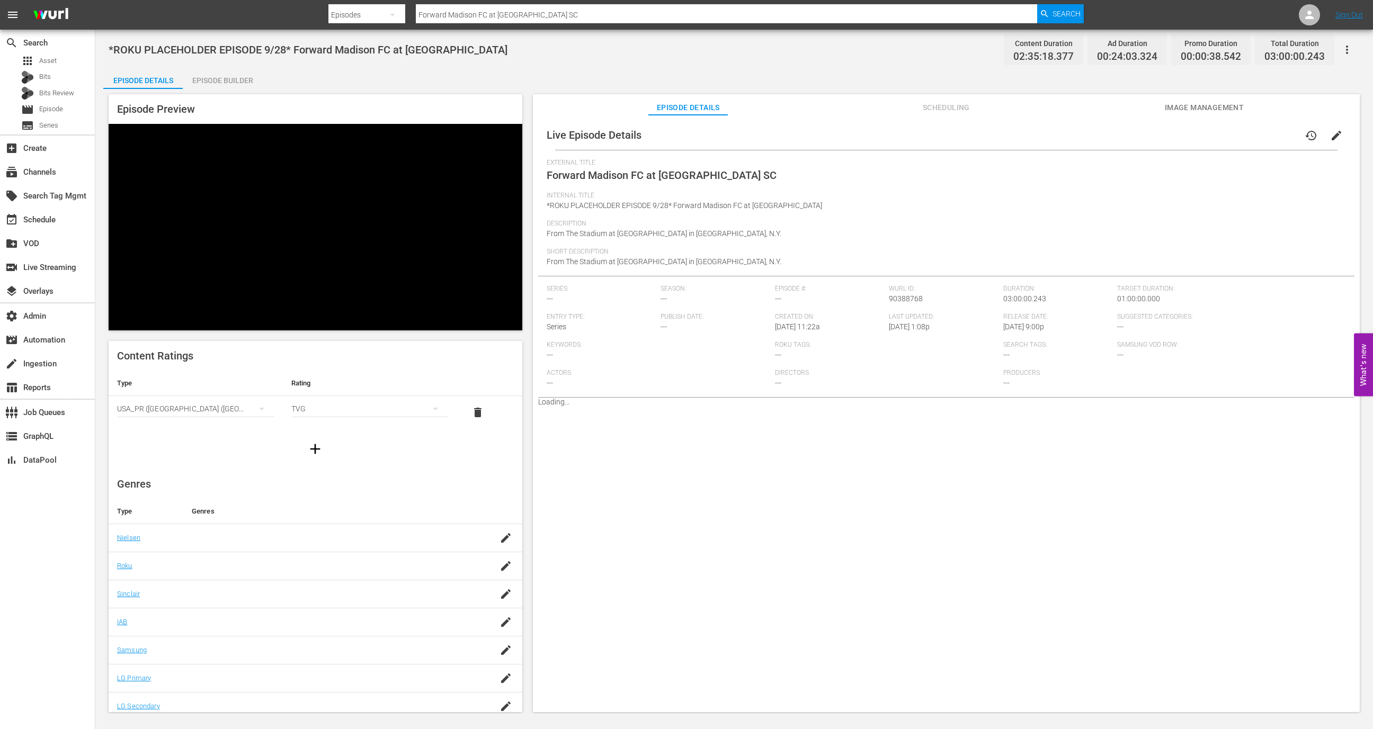
click at [946, 113] on span "Scheduling" at bounding box center [945, 107] width 79 height 13
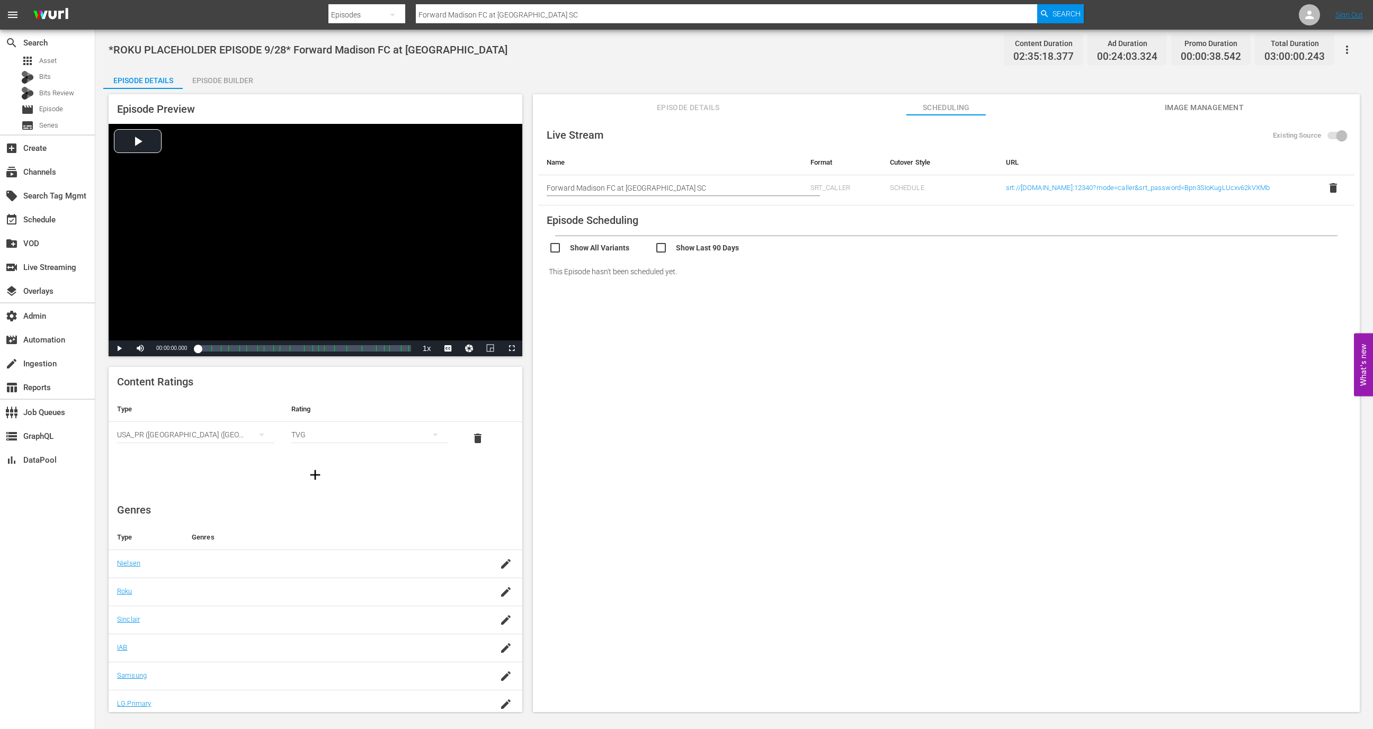
click at [1217, 199] on td "srt://ltnp-sjc-a-server1-pw.ltnglobal.com:12340?mode=caller&srt_password=Bpn3SI…" at bounding box center [1154, 190] width 315 height 30
copy table "Name Format Cutover Style URL Start typing live stream name SRT_CALLER SCHEDULE"
drag, startPoint x: 115, startPoint y: 47, endPoint x: 215, endPoint y: 47, distance: 100.1
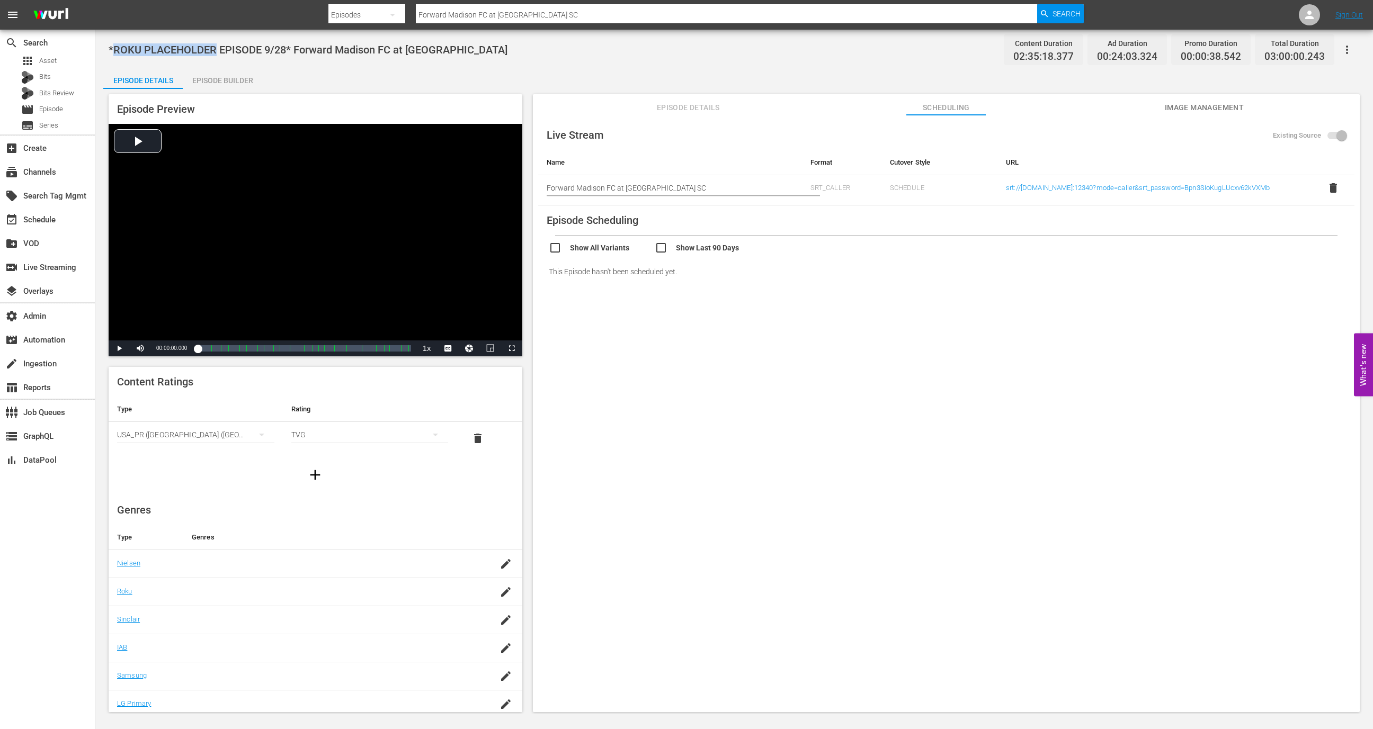
click at [215, 47] on span "*ROKU PLACEHOLDER EPISODE 9/28* Forward Madison FC at Westchester SC" at bounding box center [308, 49] width 399 height 13
click at [59, 269] on div "switch_video Live Streaming" at bounding box center [29, 266] width 59 height 10
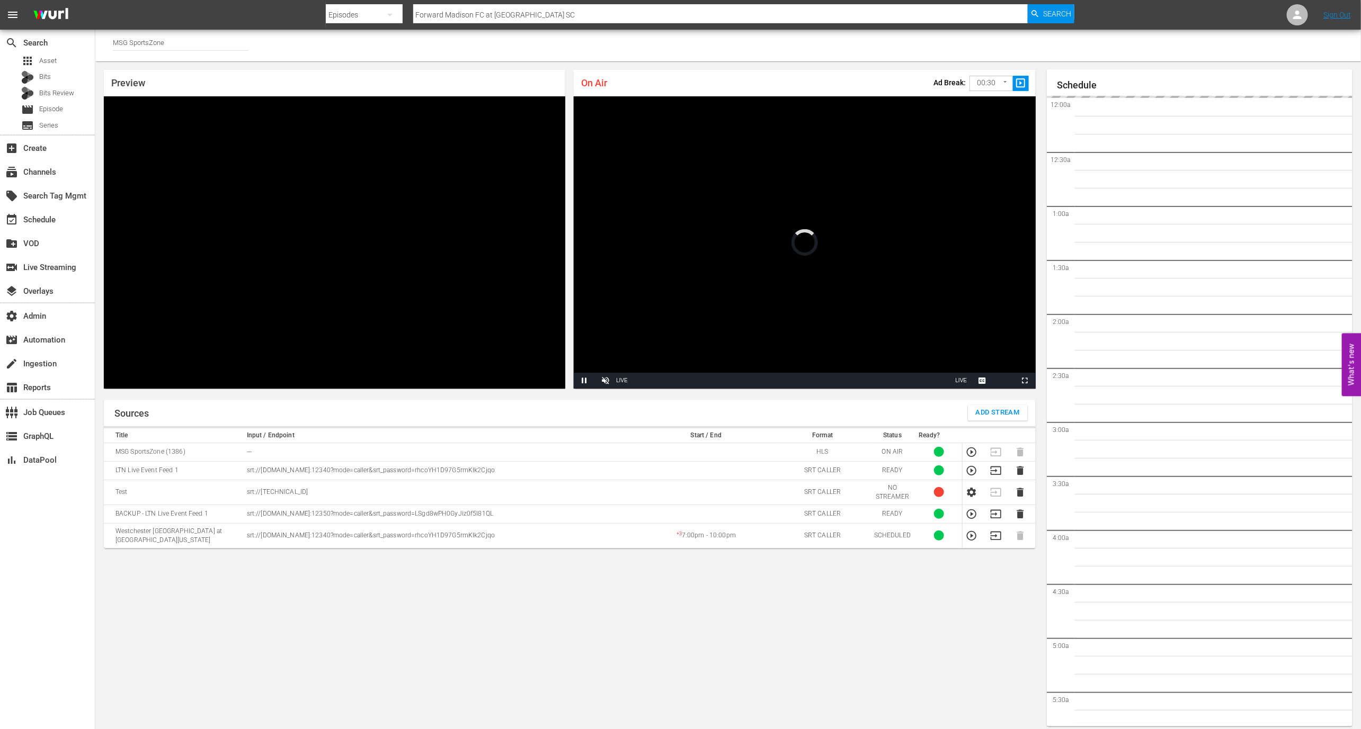
scroll to position [6, 0]
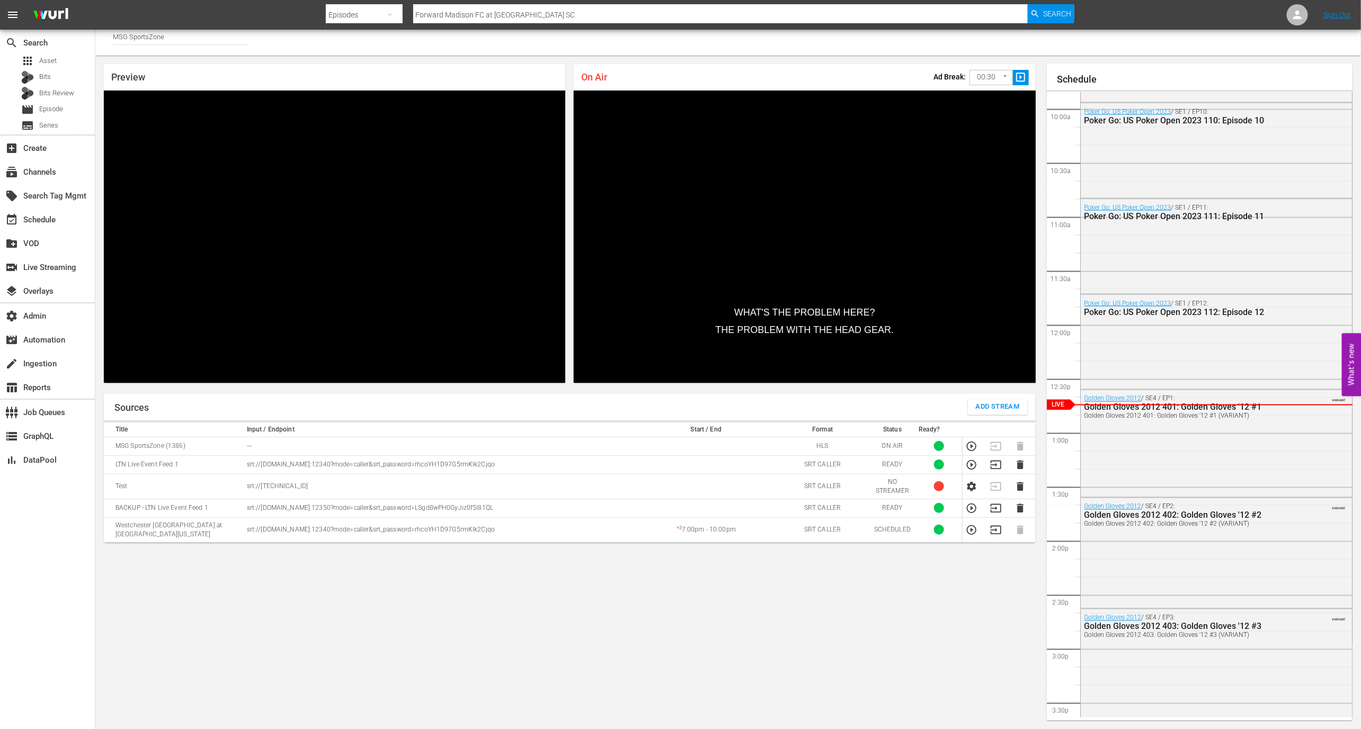
click at [291, 460] on p "srt://[DOMAIN_NAME]:12340?mode=caller&srt_password=rhcoYH1D97G5rmKIk2Cjqo" at bounding box center [440, 464] width 386 height 9
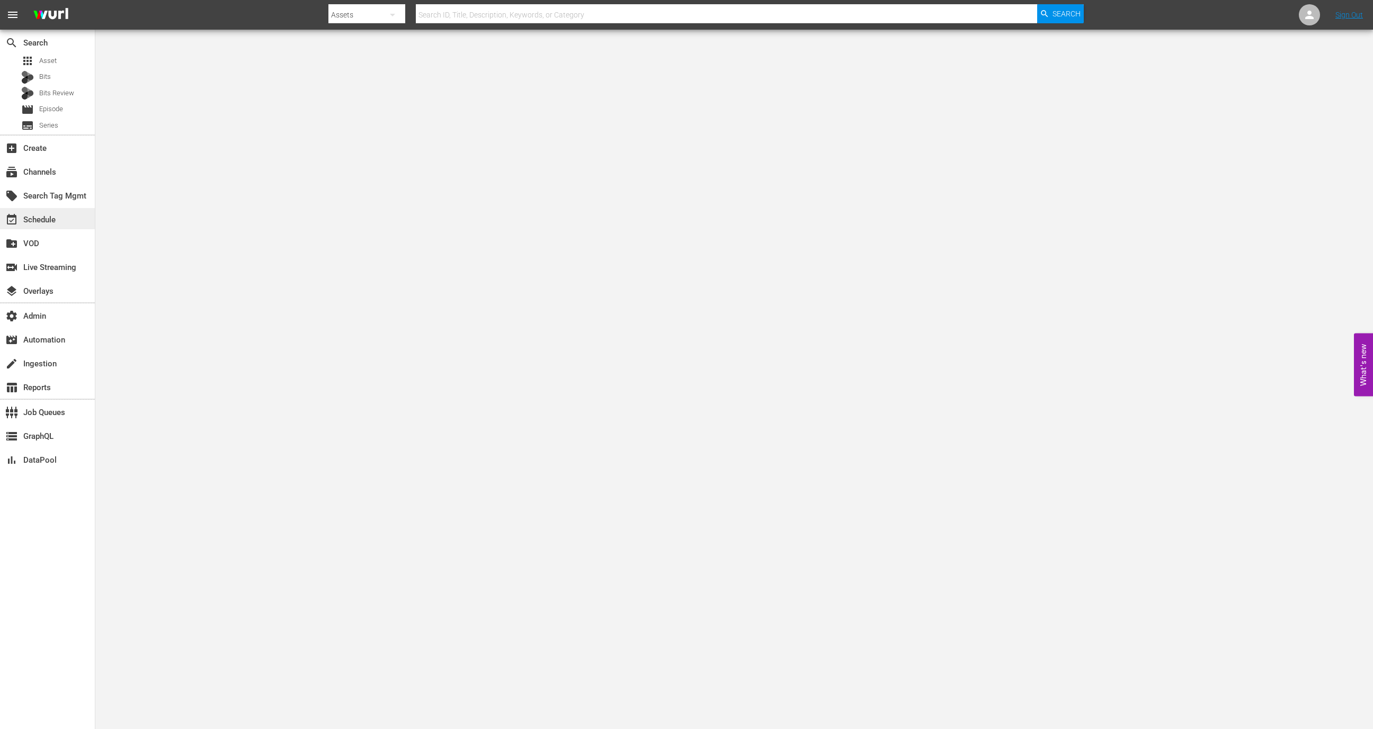
click at [53, 209] on div "event_available Schedule" at bounding box center [47, 218] width 95 height 21
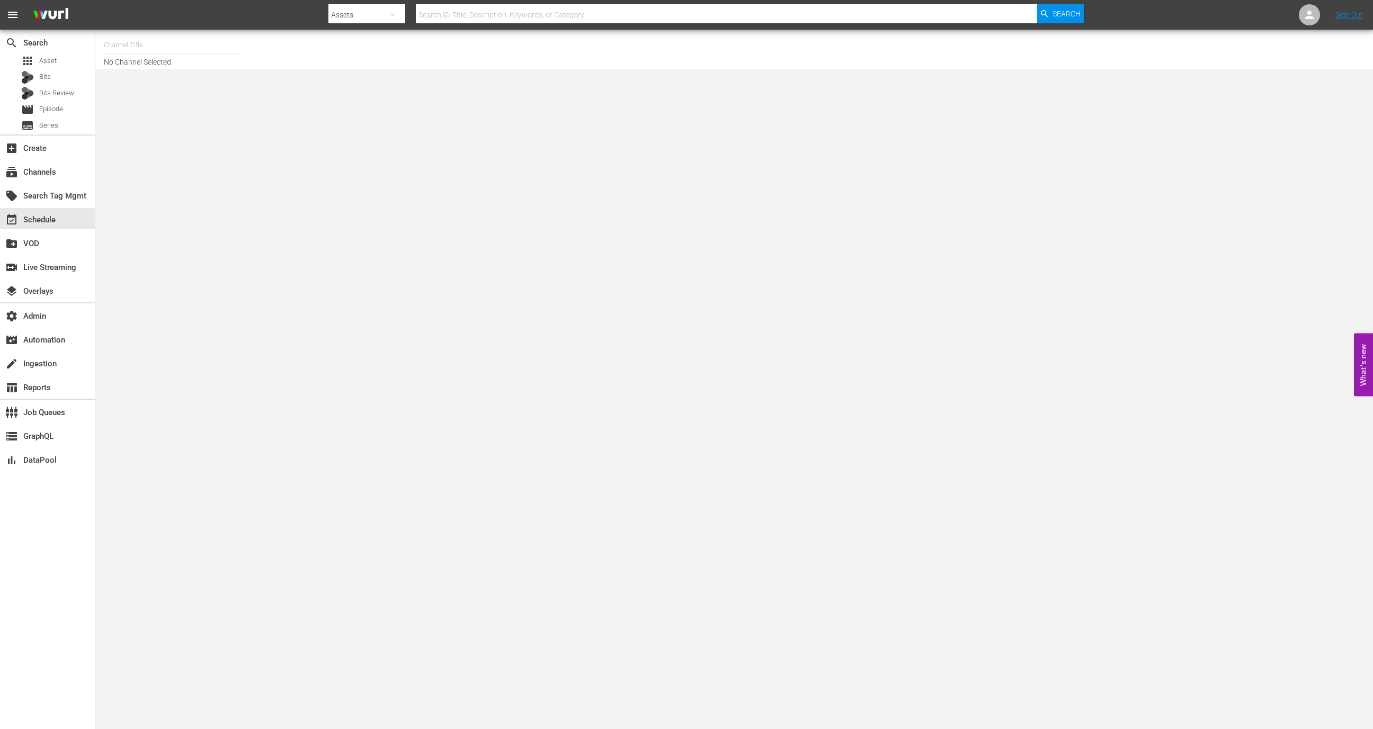
click at [205, 48] on input "text" at bounding box center [172, 44] width 136 height 25
click at [226, 69] on div "Wurl - External (1417 - wurl_external_1)" at bounding box center [249, 74] width 274 height 25
type input "Wurl - External (1417 - wurl_external_1)"
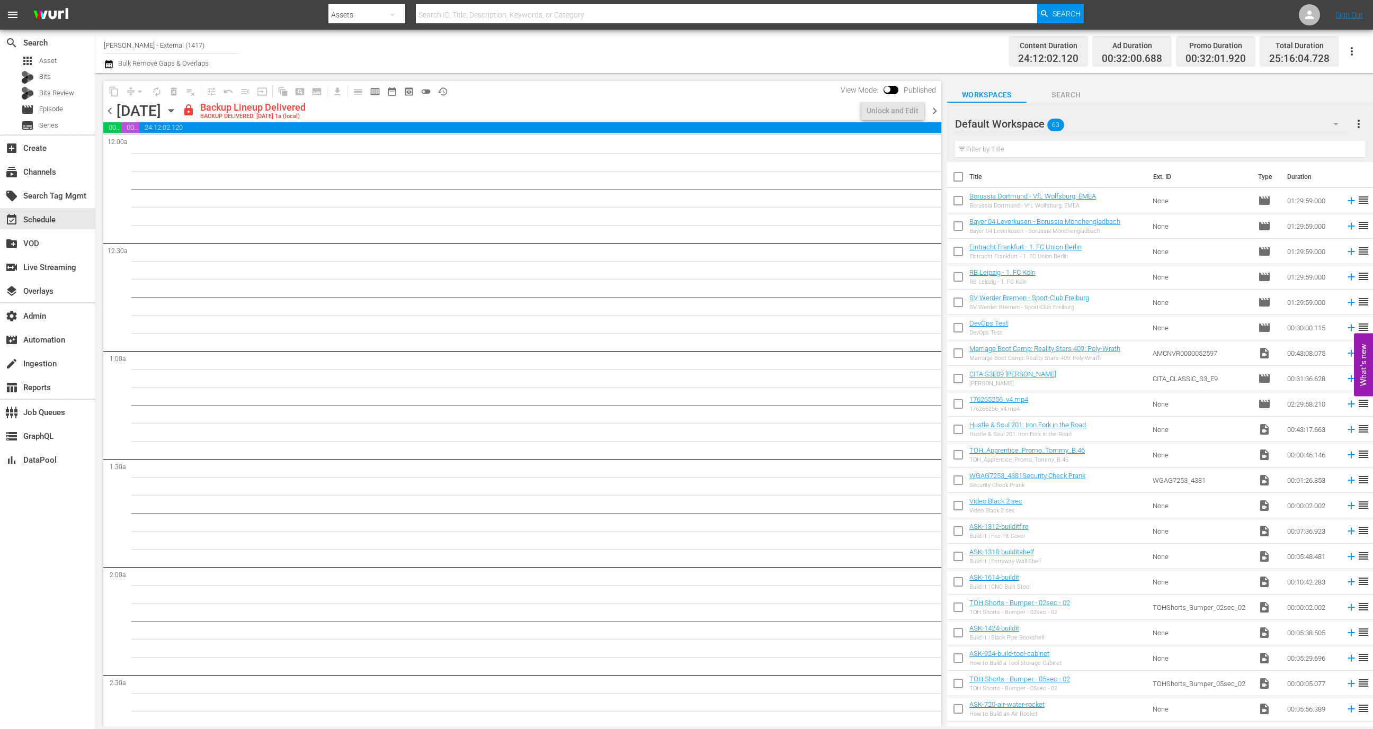
click at [177, 113] on icon "button" at bounding box center [171, 111] width 12 height 12
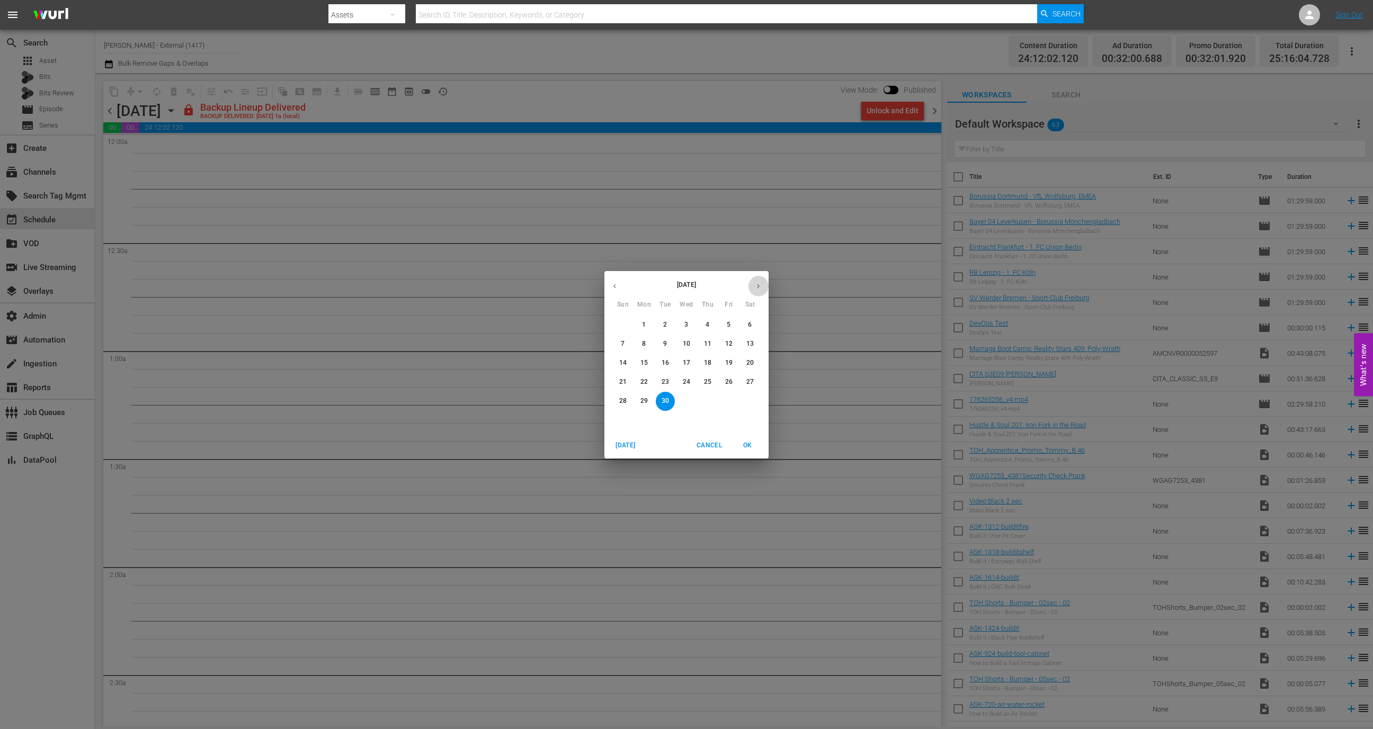
click at [756, 285] on icon "button" at bounding box center [758, 286] width 8 height 8
click at [718, 403] on div "30" at bounding box center [707, 401] width 21 height 19
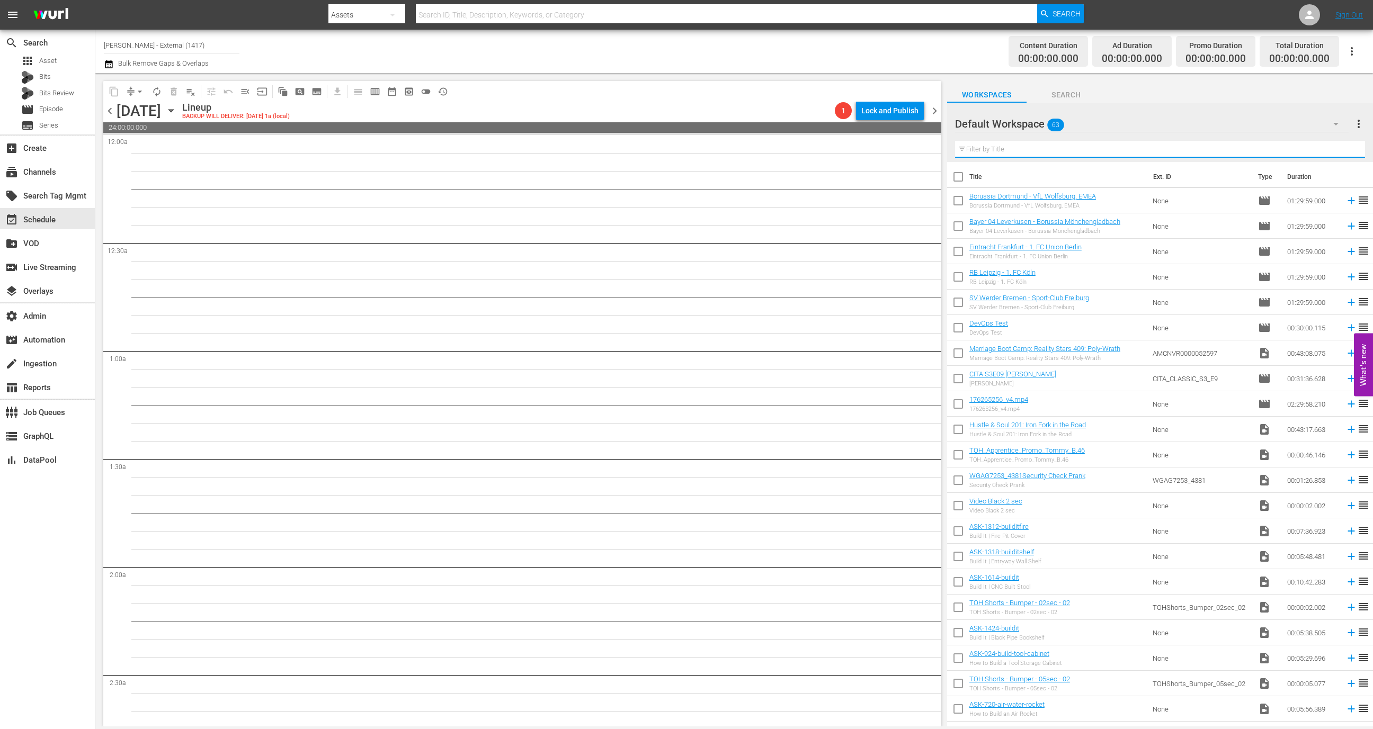
click at [1021, 155] on input "text" at bounding box center [1160, 149] width 410 height 17
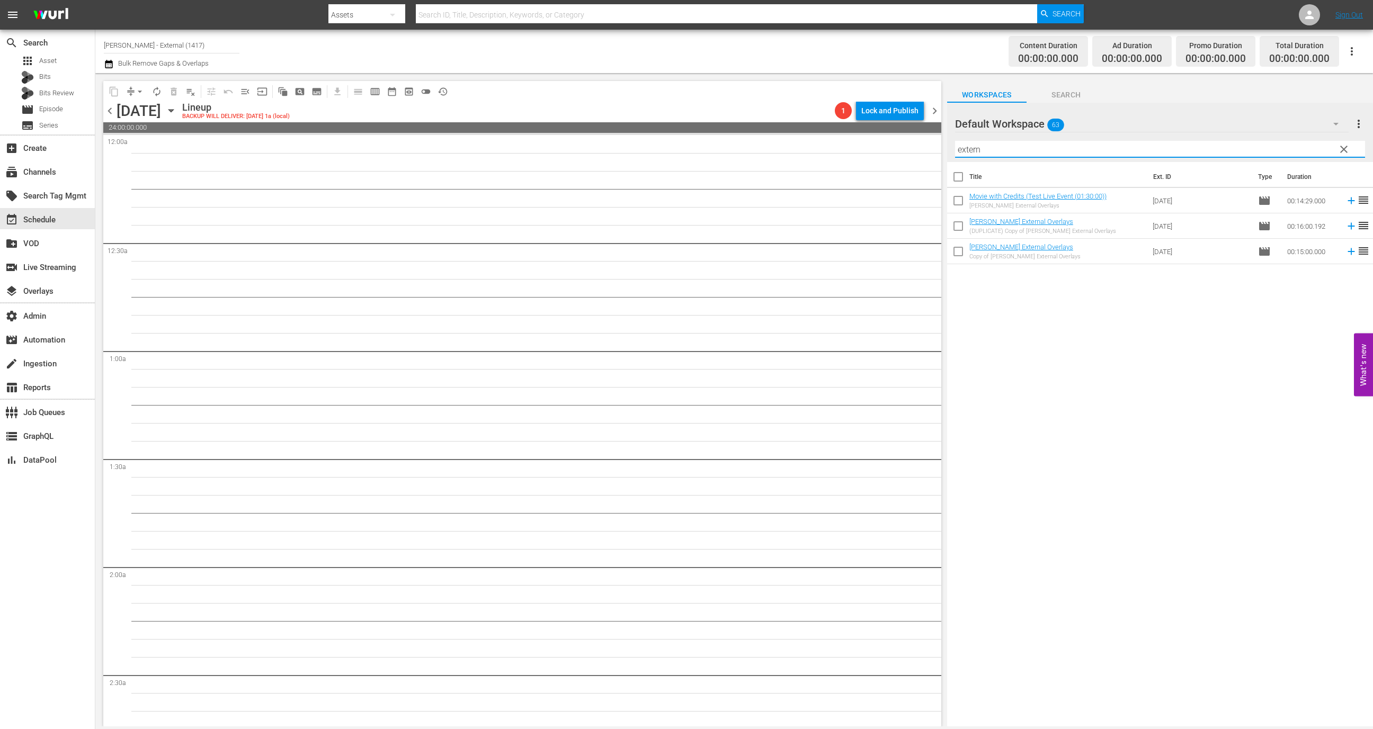
type input "extern"
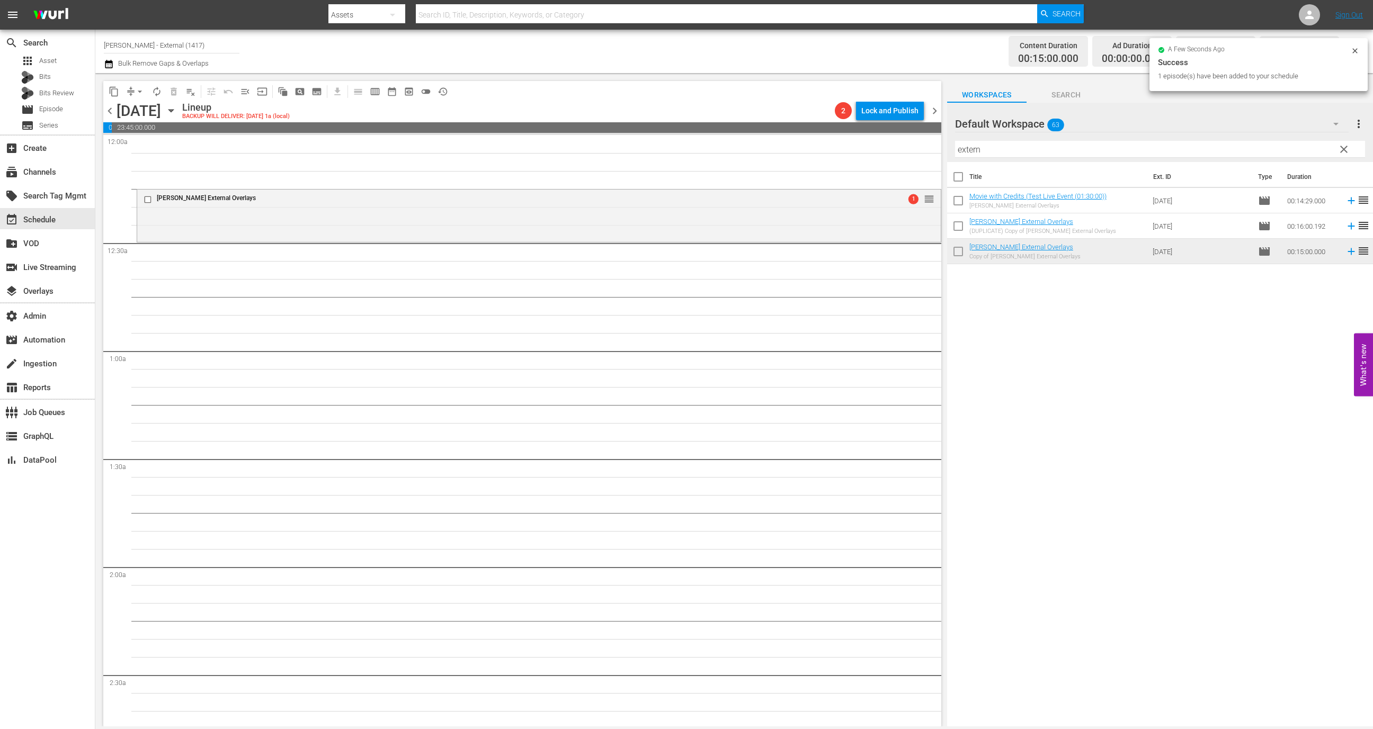
drag, startPoint x: 1123, startPoint y: 245, endPoint x: 405, endPoint y: 12, distance: 755.2
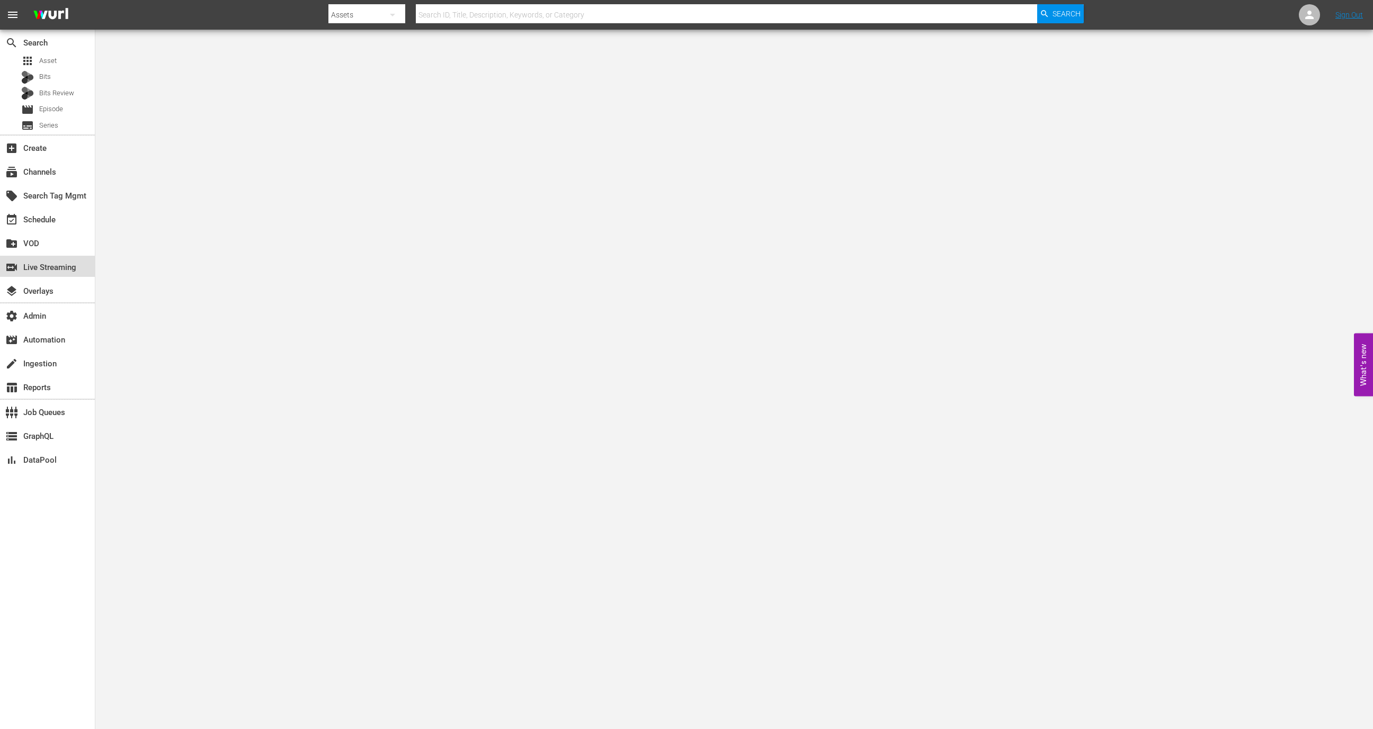
click at [38, 264] on div "switch_video Live Streaming" at bounding box center [29, 266] width 59 height 10
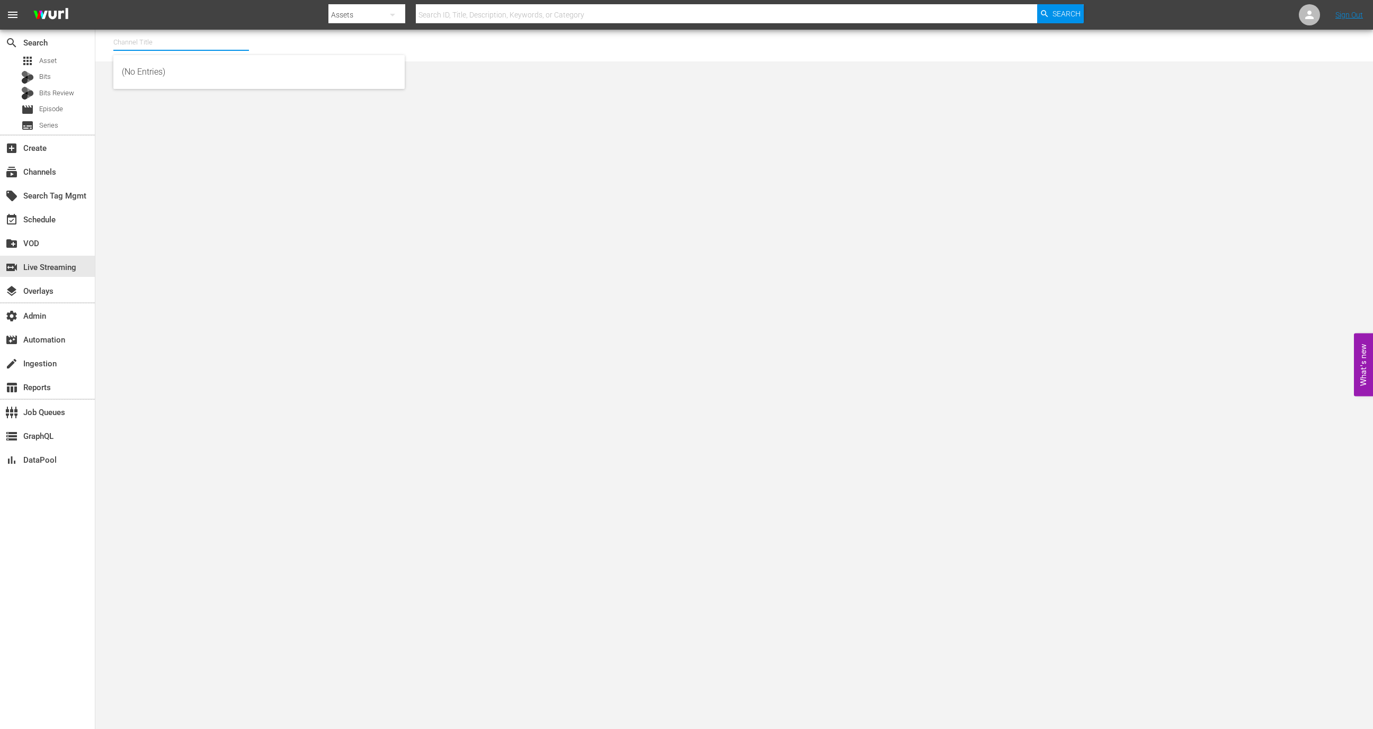
click at [181, 36] on input "text" at bounding box center [181, 42] width 136 height 25
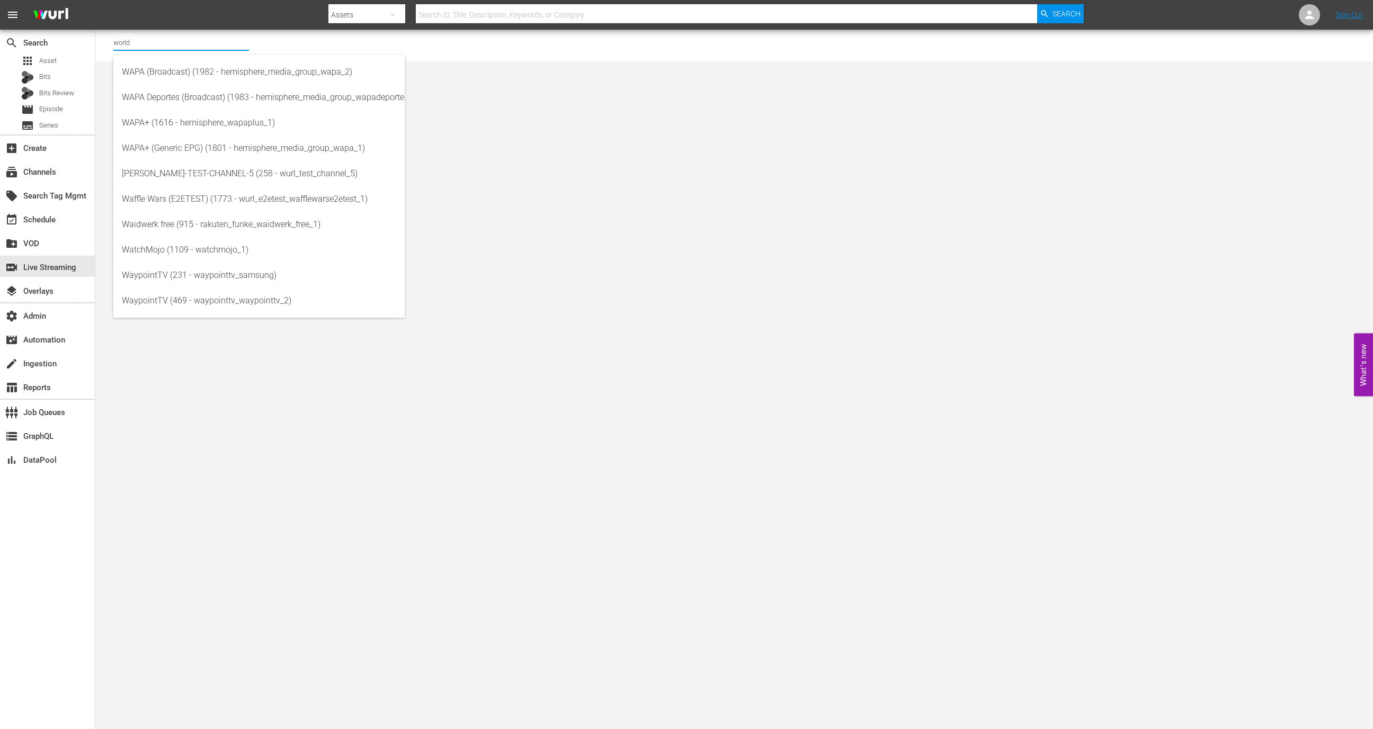
type input "world"
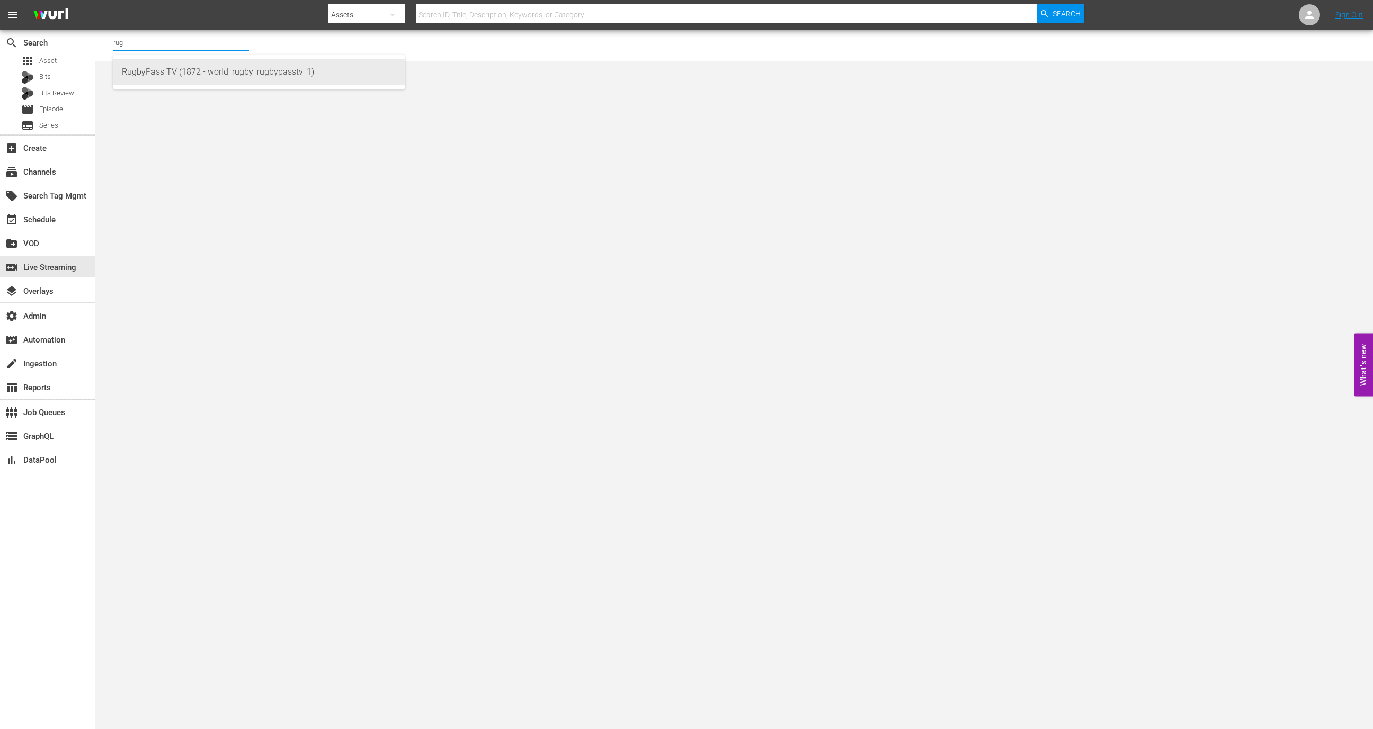
click at [274, 81] on div "RugbyPass TV (1872 - world_rugby_rugbypasstv_1)" at bounding box center [259, 71] width 274 height 25
type input "RugbyPass TV (1872 - world_rugby_rugbypasstv_1)"
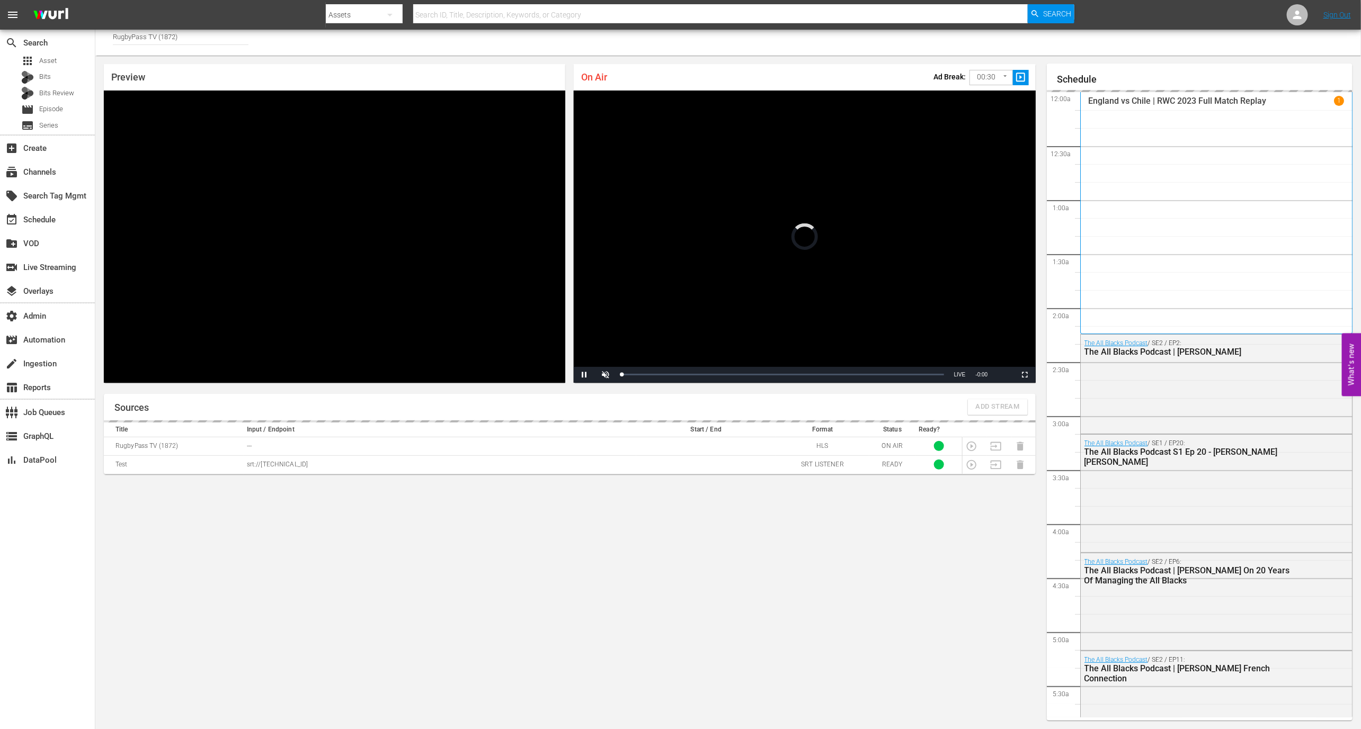
scroll to position [1487, 0]
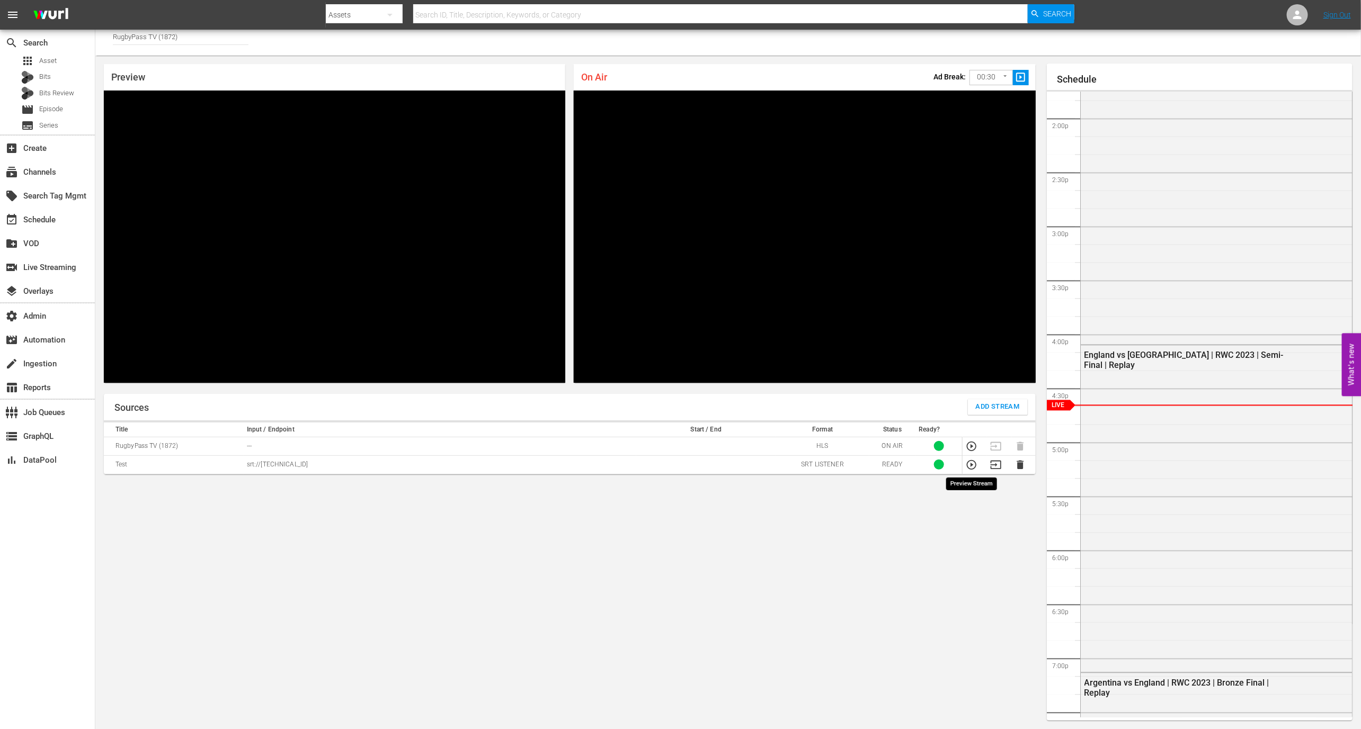
click at [972, 465] on icon "button" at bounding box center [972, 465] width 12 height 12
click at [992, 413] on span "Add Stream" at bounding box center [998, 407] width 44 height 12
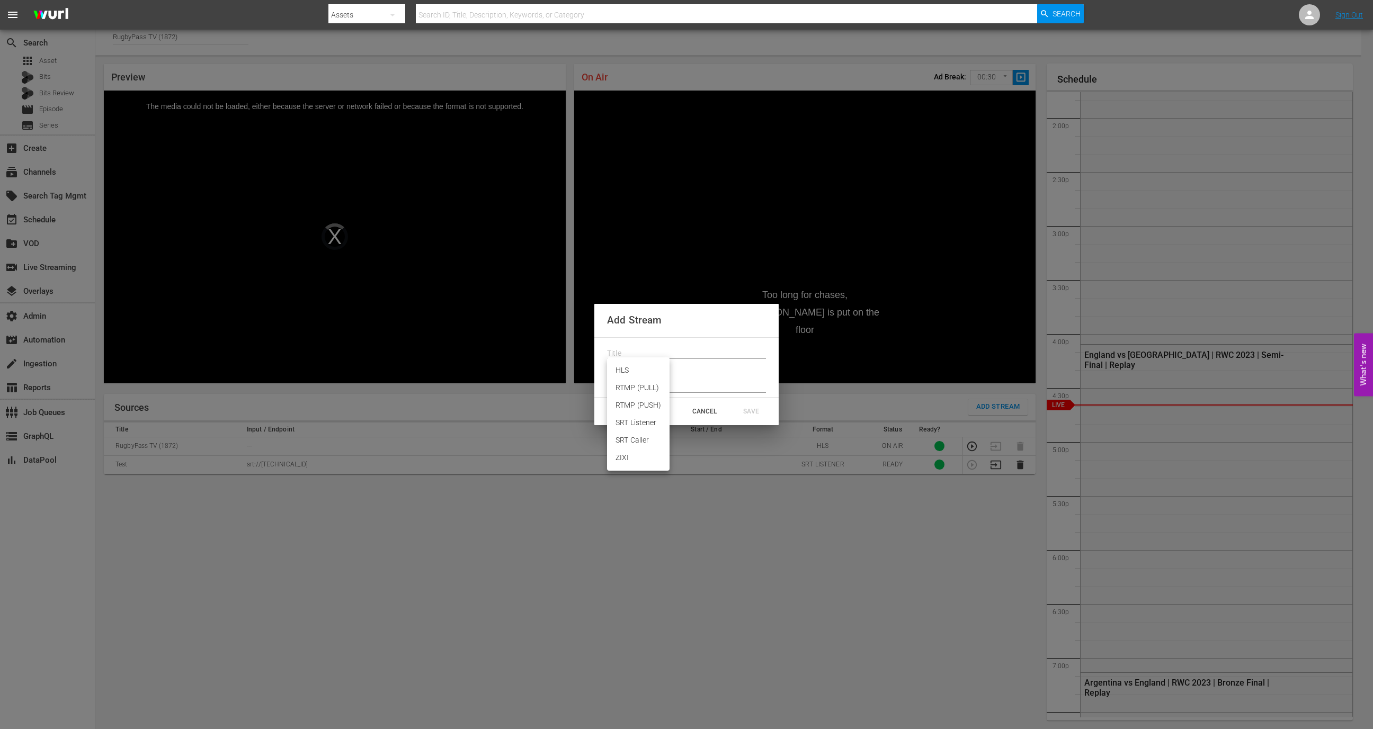
click at [656, 374] on body "menu Search By Assets Search ID, Title, Description, Keywords, or Category Sear…" at bounding box center [686, 358] width 1373 height 729
click at [651, 437] on li "SRT Caller" at bounding box center [638, 440] width 62 height 17
type input "SRT_CALLER"
click at [651, 351] on input "text" at bounding box center [686, 354] width 159 height 16
type input "backup"
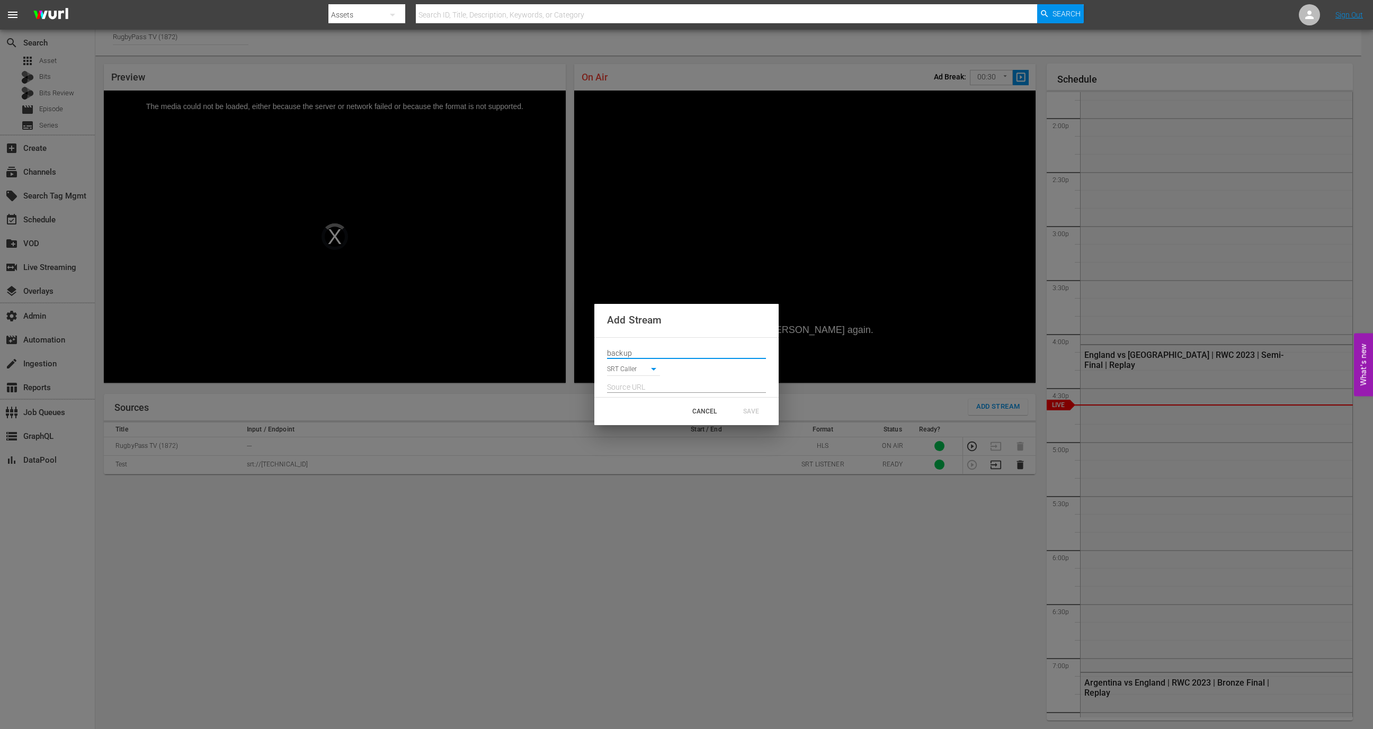
click at [644, 369] on body "menu Search By Assets Search ID, Title, Description, Keywords, or Category Sear…" at bounding box center [686, 358] width 1373 height 729
click at [642, 349] on li "SRT Listener" at bounding box center [638, 352] width 62 height 17
type input "SRT_LISTENER"
click at [753, 404] on div "SAVE" at bounding box center [751, 411] width 47 height 19
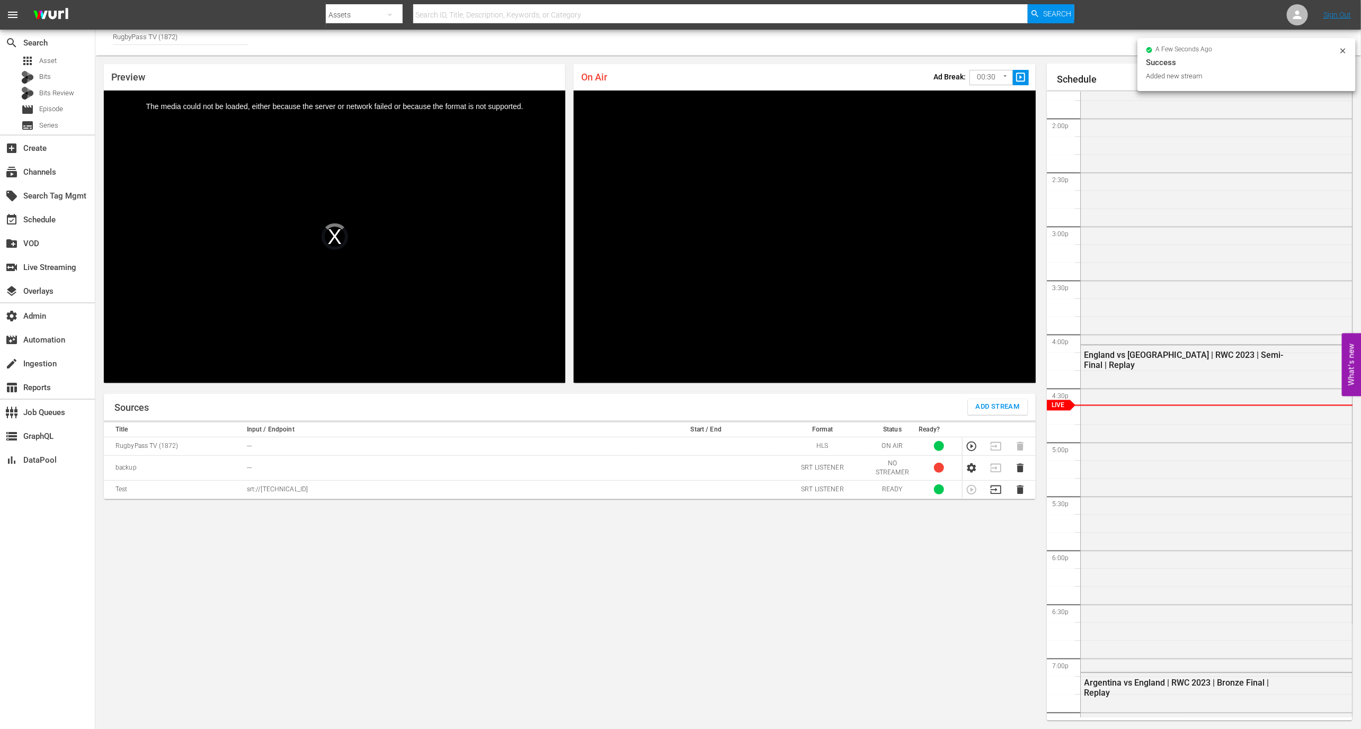
click at [972, 461] on td at bounding box center [974, 468] width 24 height 25
click at [970, 470] on icon "button" at bounding box center [971, 468] width 9 height 10
click at [972, 487] on icon "button" at bounding box center [972, 487] width 12 height 12
click at [340, 495] on td "srt://3.217.15.198:26237" at bounding box center [440, 489] width 392 height 19
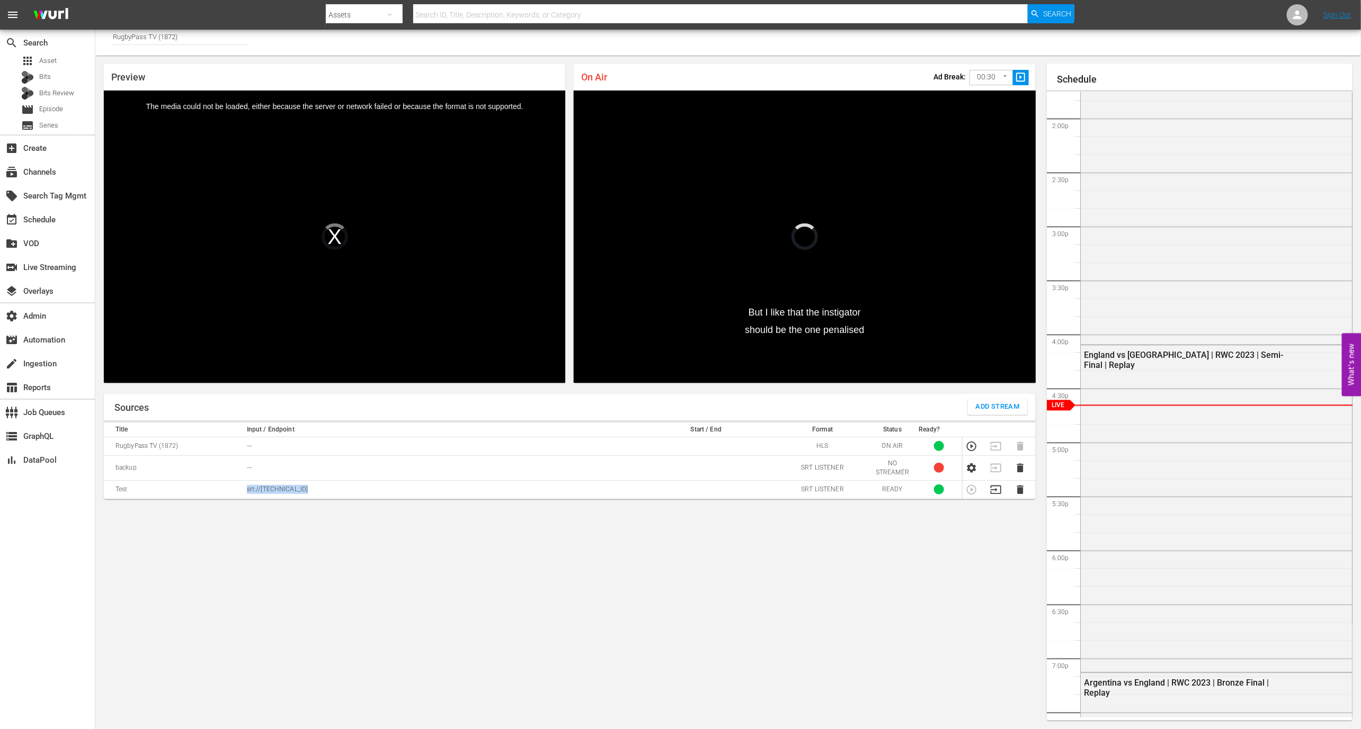
click at [340, 495] on td "srt://3.217.15.198:26237" at bounding box center [440, 489] width 392 height 19
copy p "srt://3.217.15.198:26237"
click at [971, 467] on icon "button" at bounding box center [972, 468] width 12 height 12
click at [72, 107] on div "movie Episode" at bounding box center [47, 109] width 95 height 15
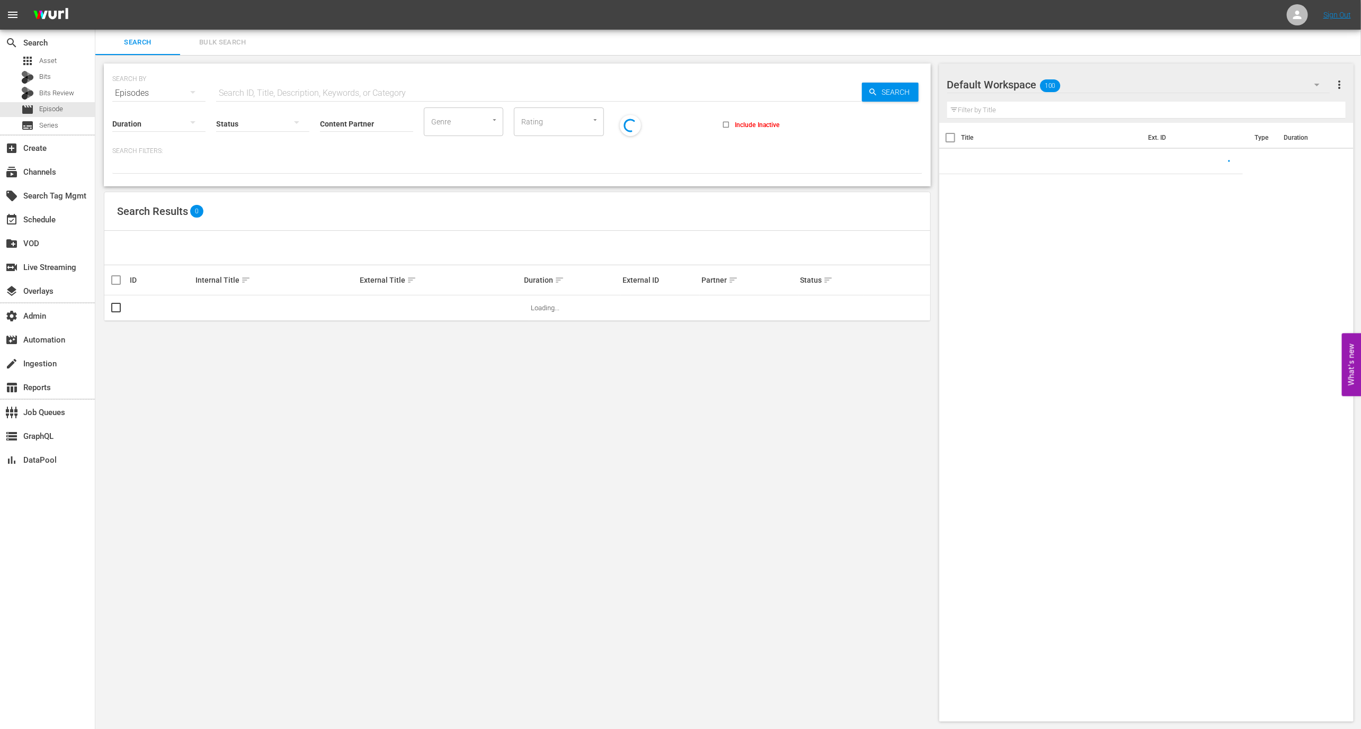
click at [289, 91] on input "text" at bounding box center [539, 93] width 646 height 25
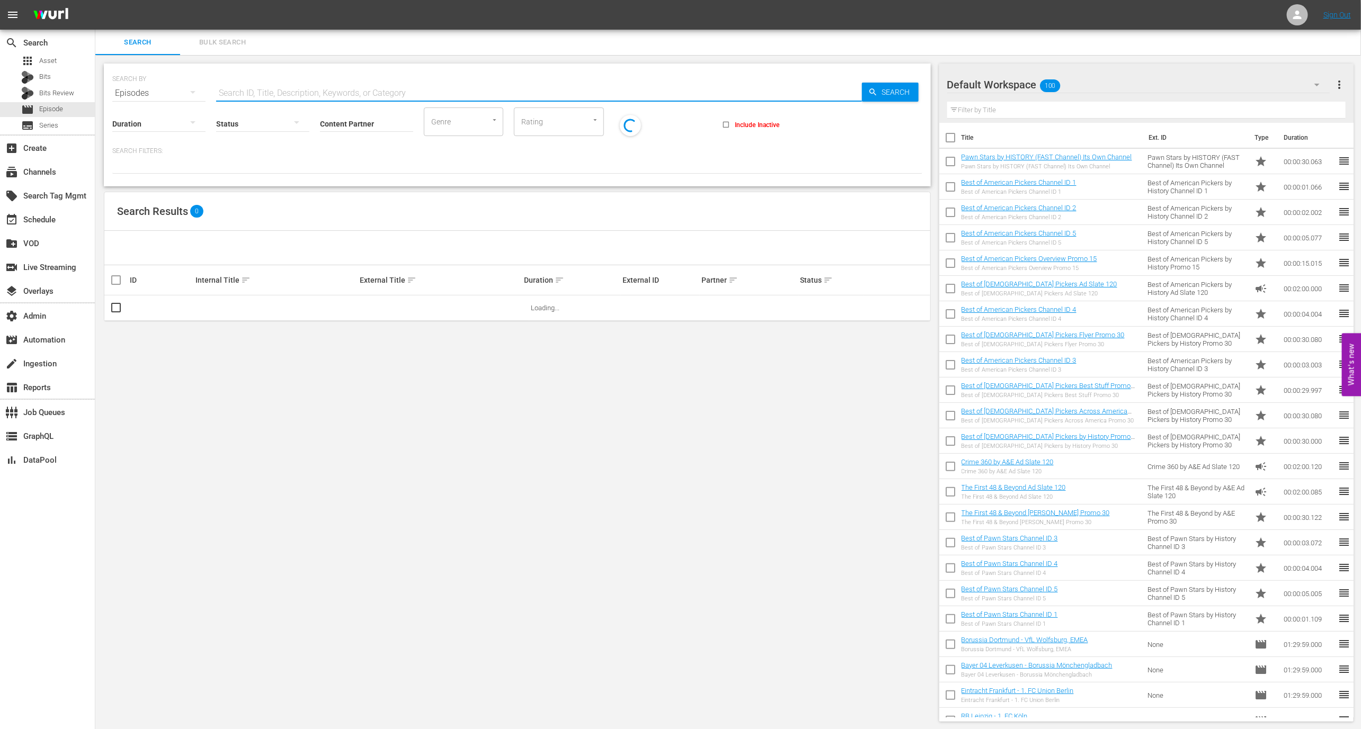
paste input "59190154"
type input "59190154"
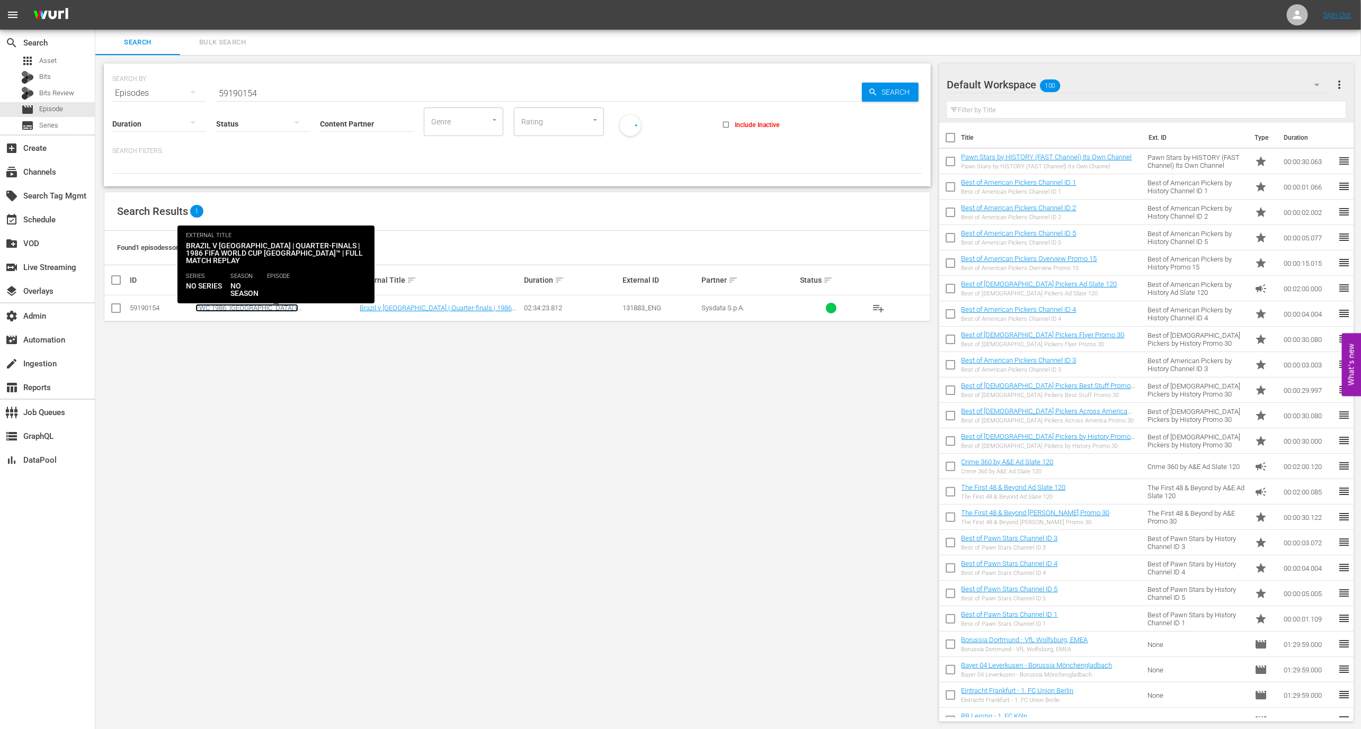
click at [229, 308] on link "FWC 1986, Brazil v France (EN)" at bounding box center [246, 312] width 103 height 16
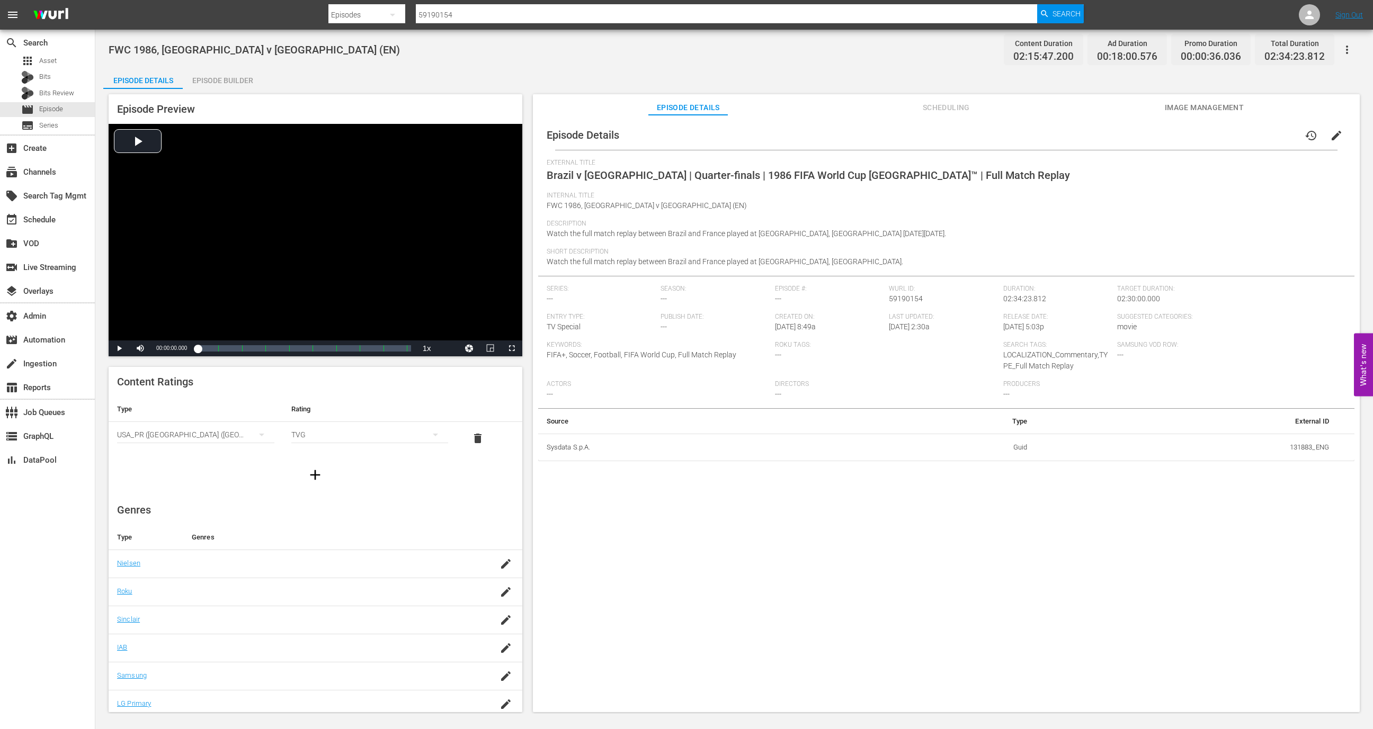
click at [454, 45] on div "FWC 1986, Brazil v France (EN) Content Duration 02:15:47.200 Ad Duration 00:18:…" at bounding box center [734, 50] width 1251 height 24
click at [801, 69] on div "Episode Details Episode Builder Episode Preview Video Player is loading. Play V…" at bounding box center [734, 394] width 1262 height 653
click at [251, 83] on div "Episode Builder" at bounding box center [222, 80] width 79 height 25
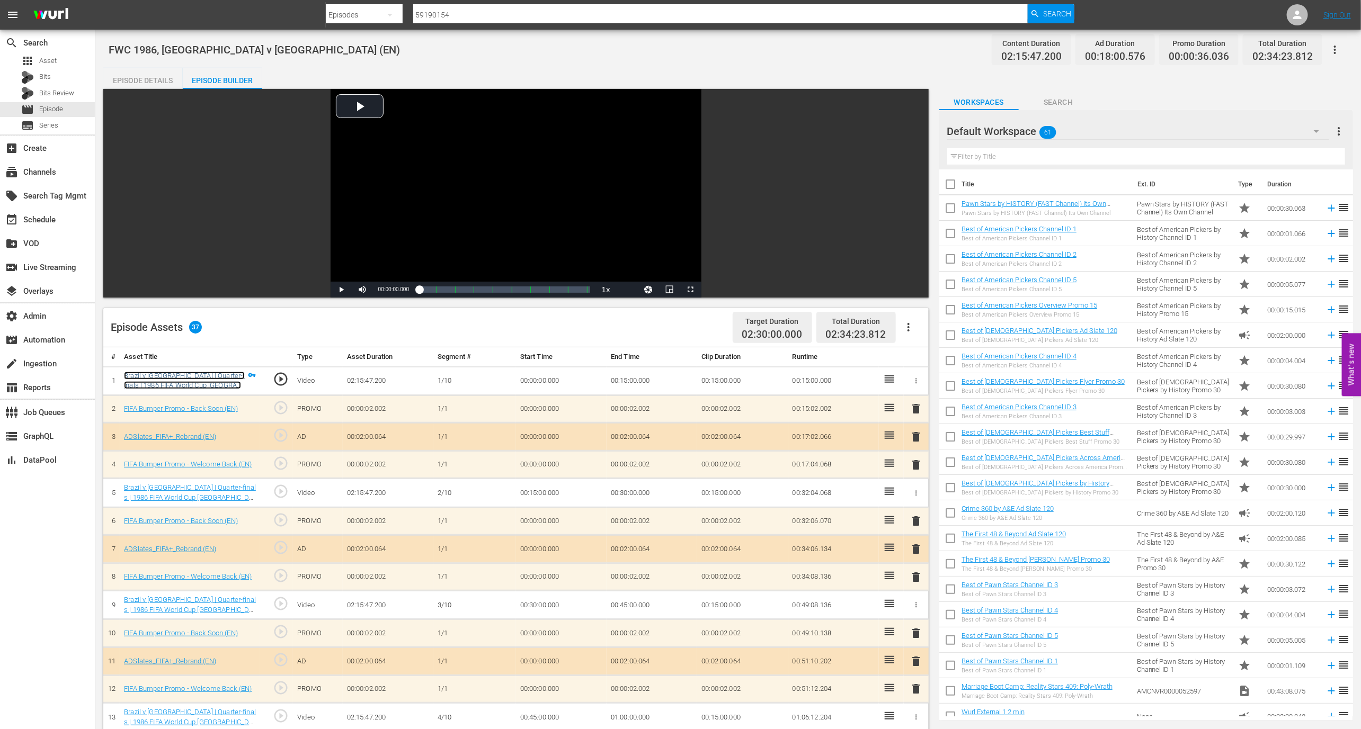
click at [209, 382] on link "Brazil v France | Quarter-finals | 1986 FIFA World Cup Mexico™ | Full Match Rep…" at bounding box center [184, 386] width 121 height 28
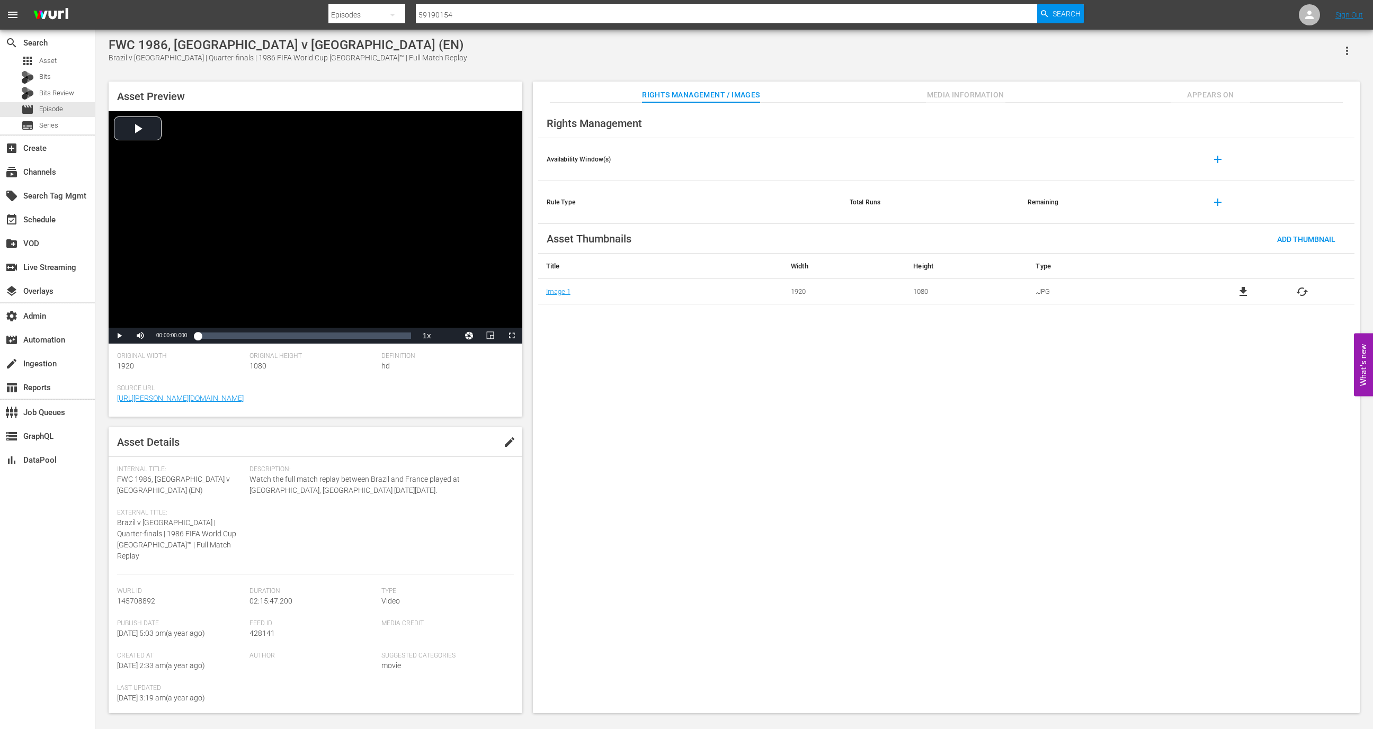
click at [294, 60] on div "Brazil v France | Quarter-finals | 1986 FIFA World Cup Mexico™ | Full Match Rep…" at bounding box center [288, 57] width 359 height 11
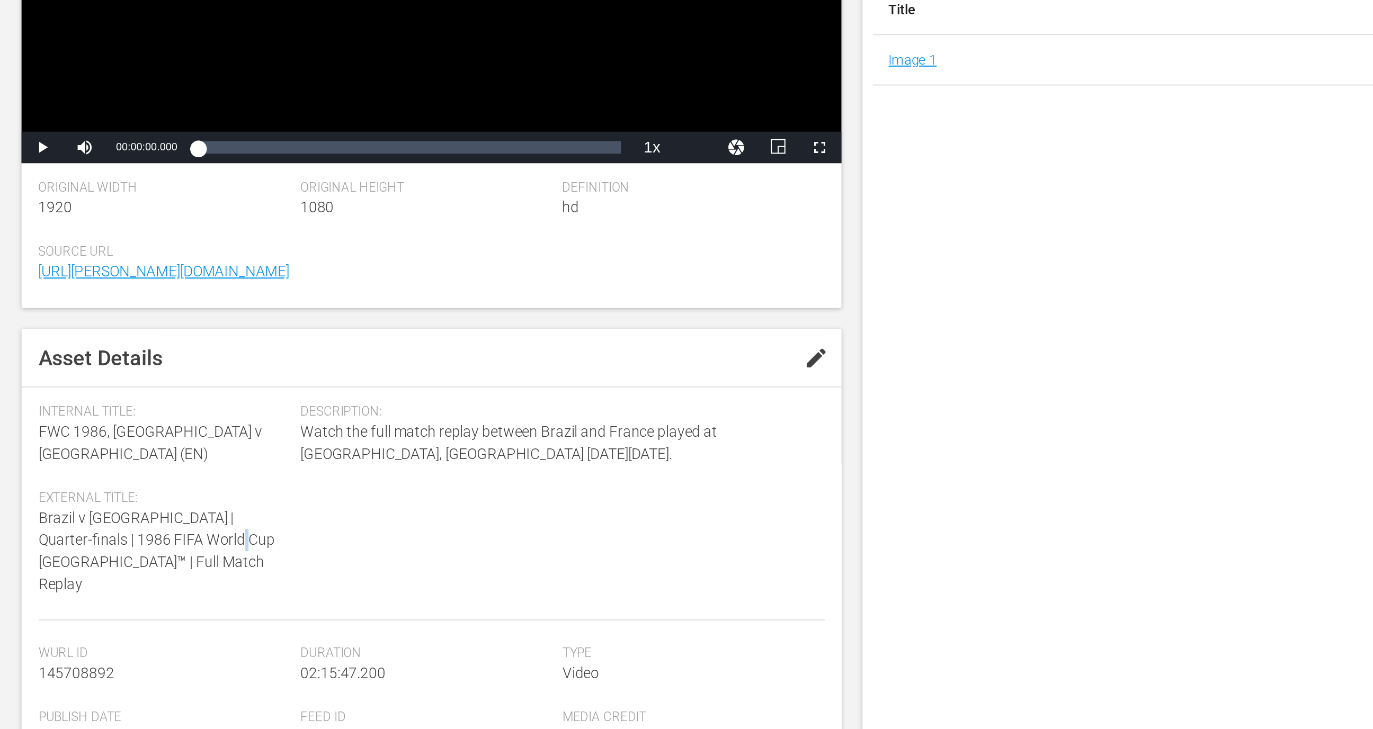
click at [193, 523] on span "Brazil v France | Quarter-finals | 1986 FIFA World Cup Mexico™ | Full Match Rep…" at bounding box center [176, 540] width 119 height 42
copy span "™"
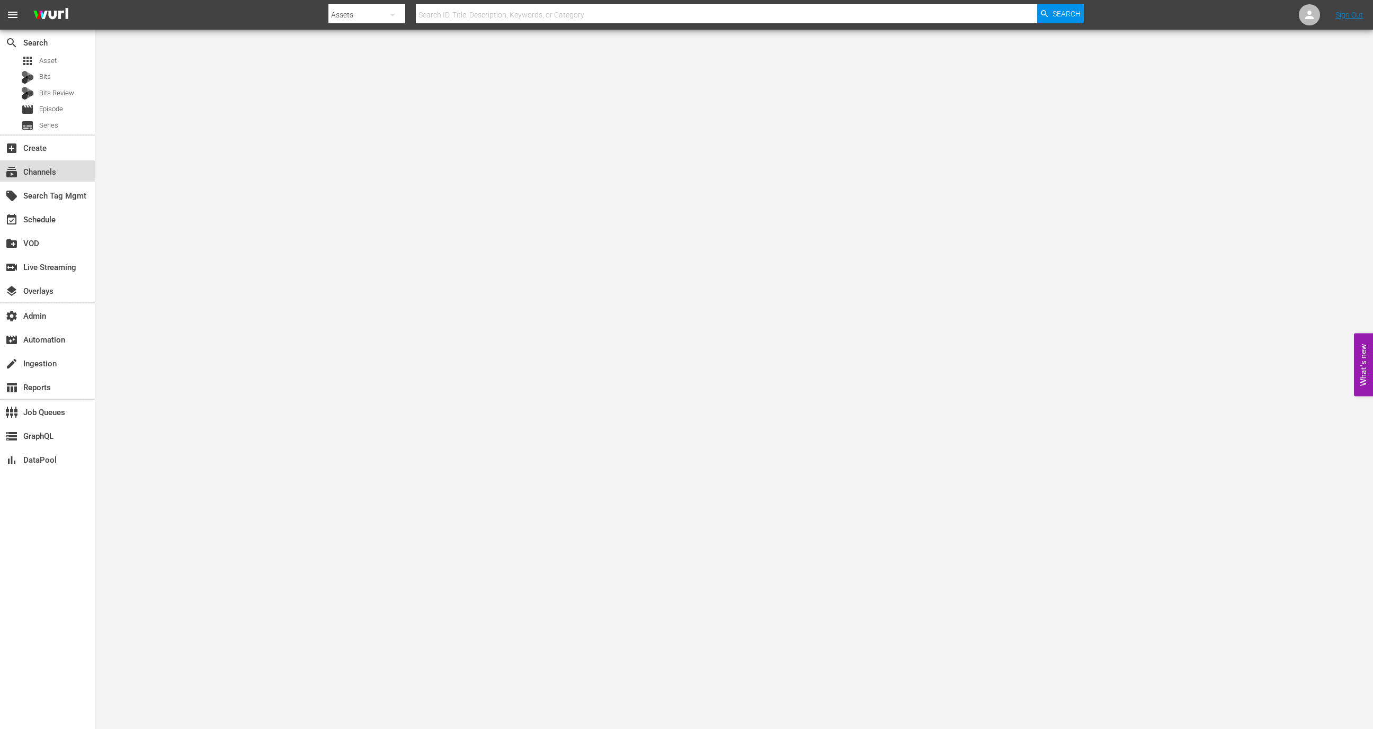
click at [69, 174] on div "subscriptions Channels" at bounding box center [47, 170] width 95 height 21
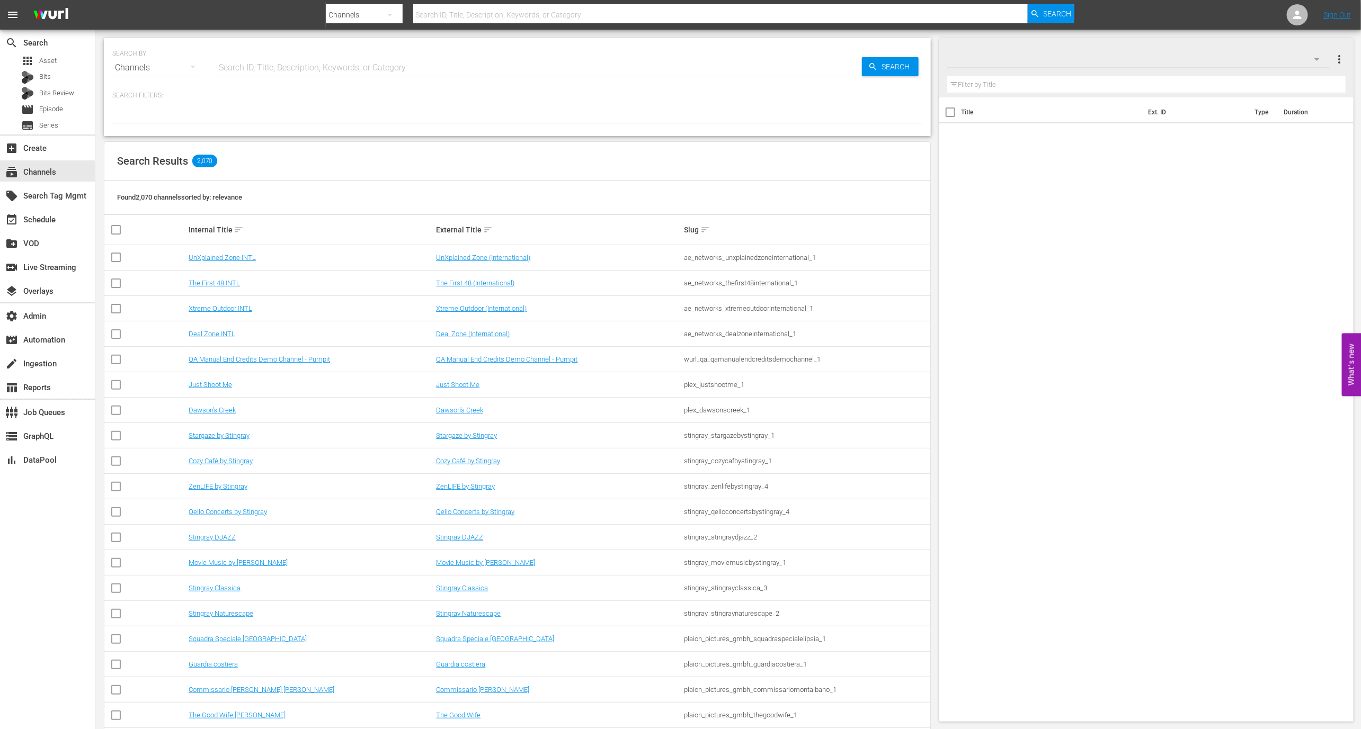
click at [256, 56] on input "text" at bounding box center [539, 67] width 646 height 25
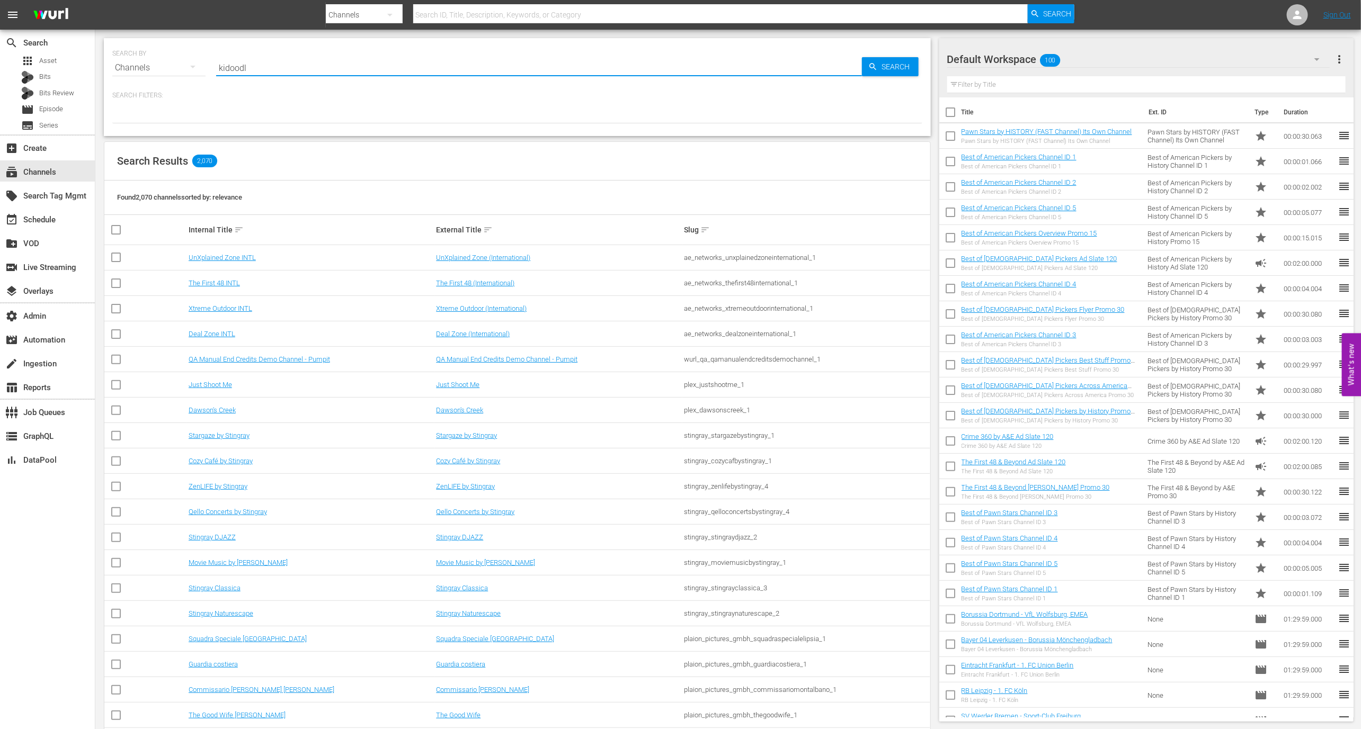
type input "kidoodle"
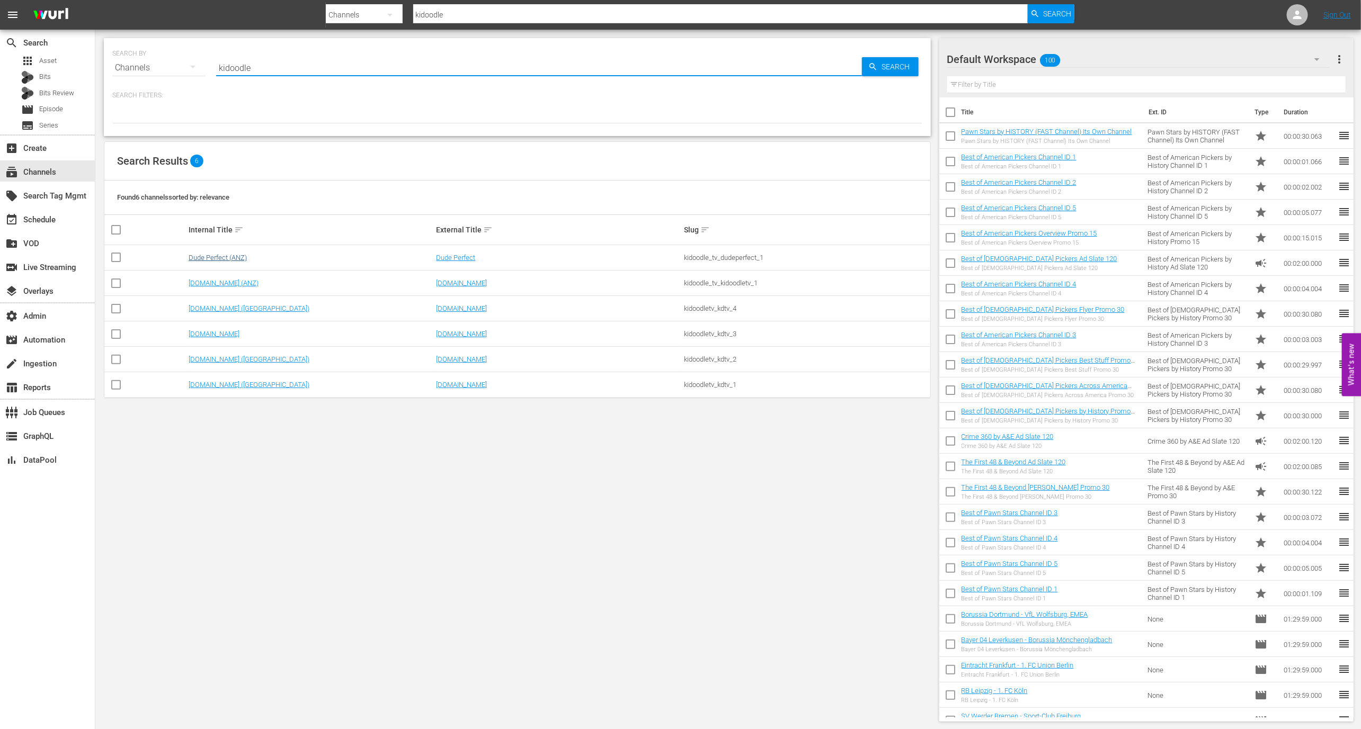
type input "kidoodle"
click at [229, 256] on link "Dude Perfect (ANZ)" at bounding box center [218, 258] width 58 height 8
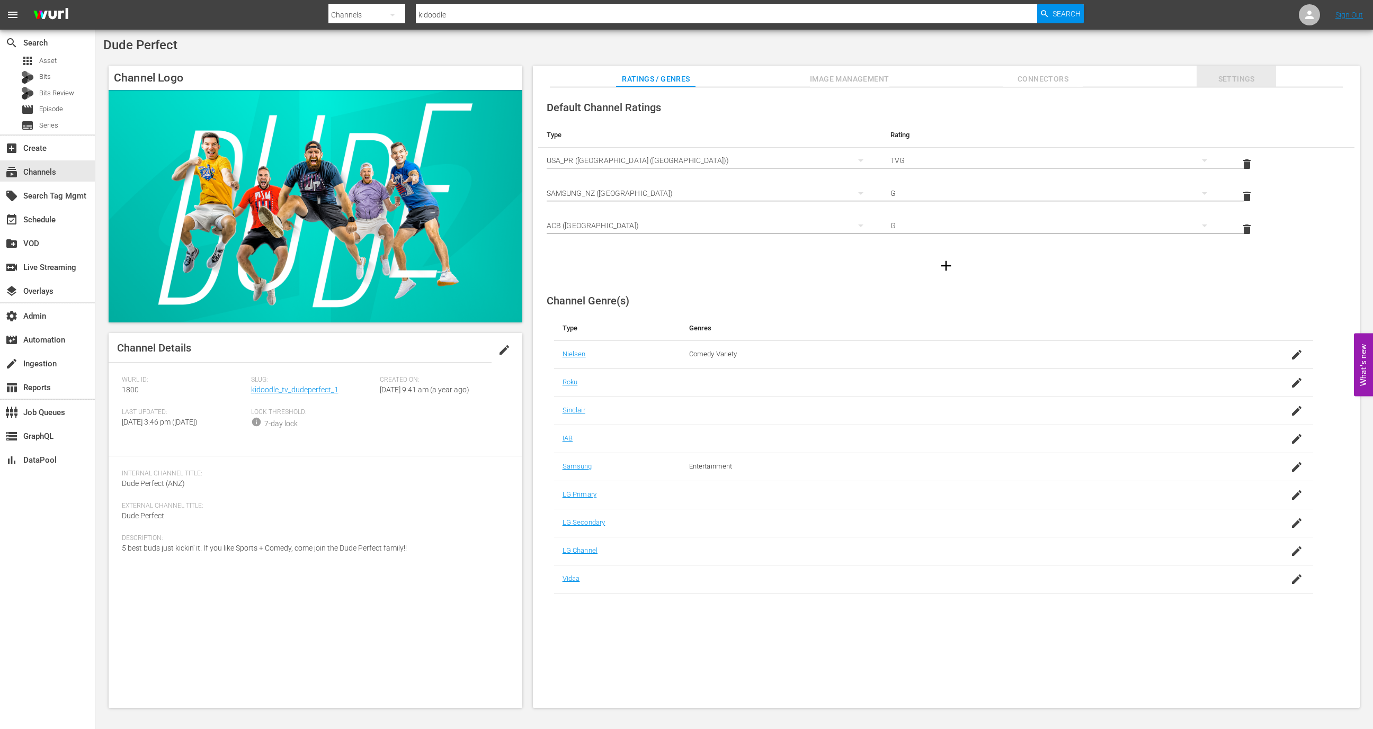
click at [1260, 78] on span "Settings" at bounding box center [1235, 79] width 79 height 13
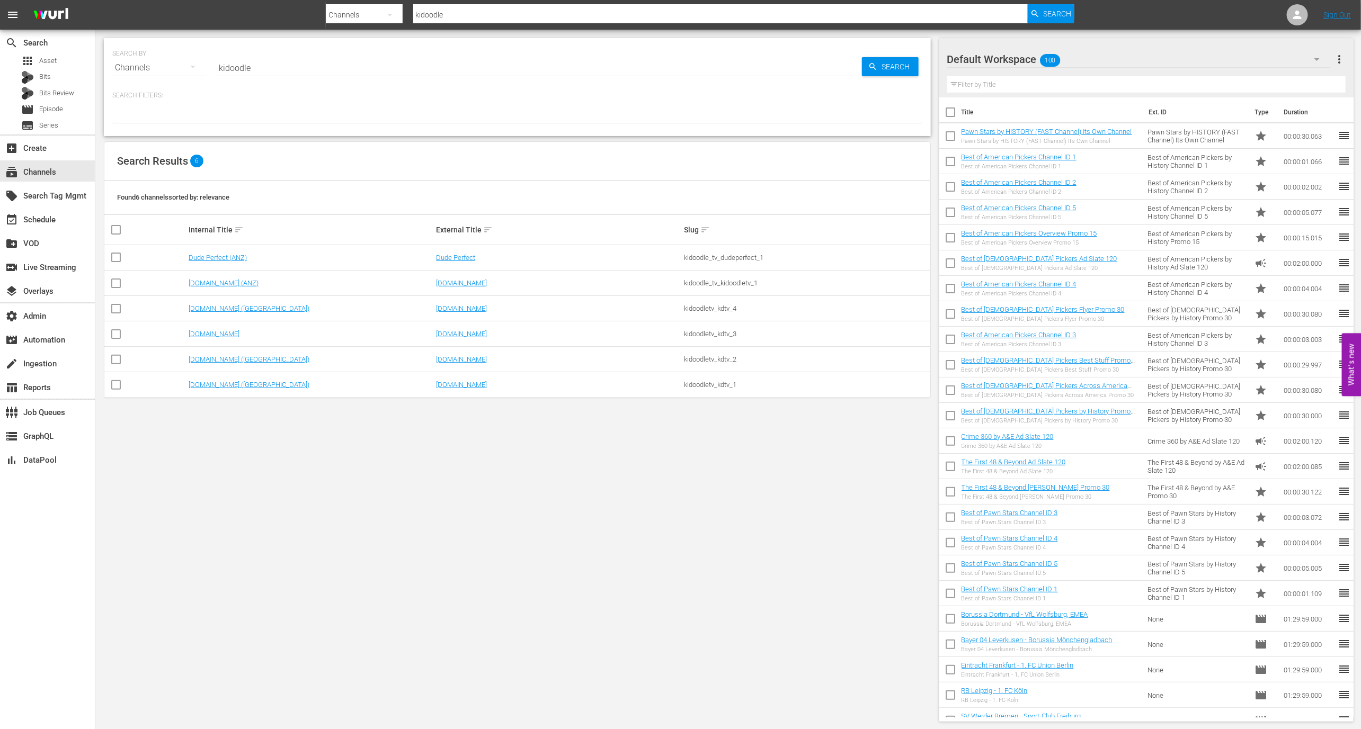
click at [208, 287] on td "Kidoodle.TV (ANZ)" at bounding box center [311, 283] width 248 height 25
click at [211, 282] on link "Kidoodle.TV (ANZ)" at bounding box center [224, 283] width 70 height 8
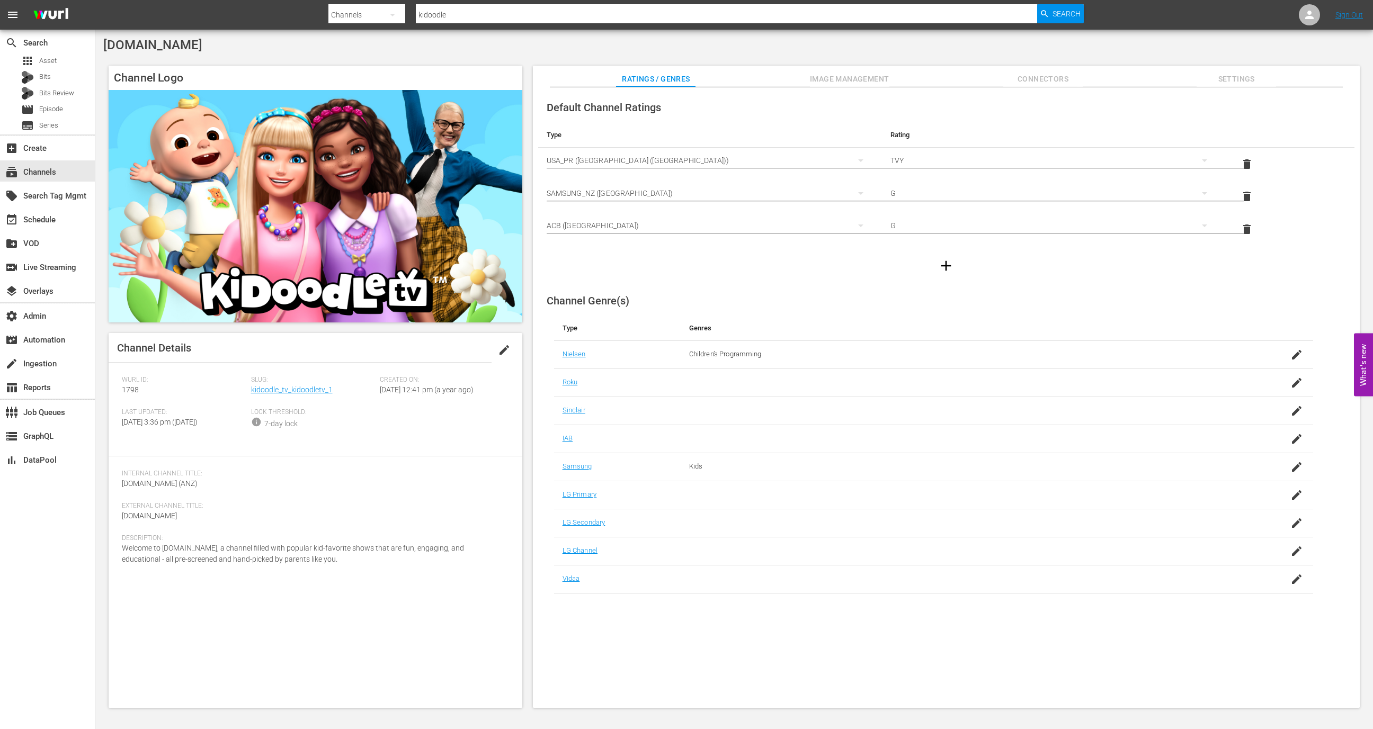
click at [1222, 74] on span "Settings" at bounding box center [1235, 79] width 79 height 13
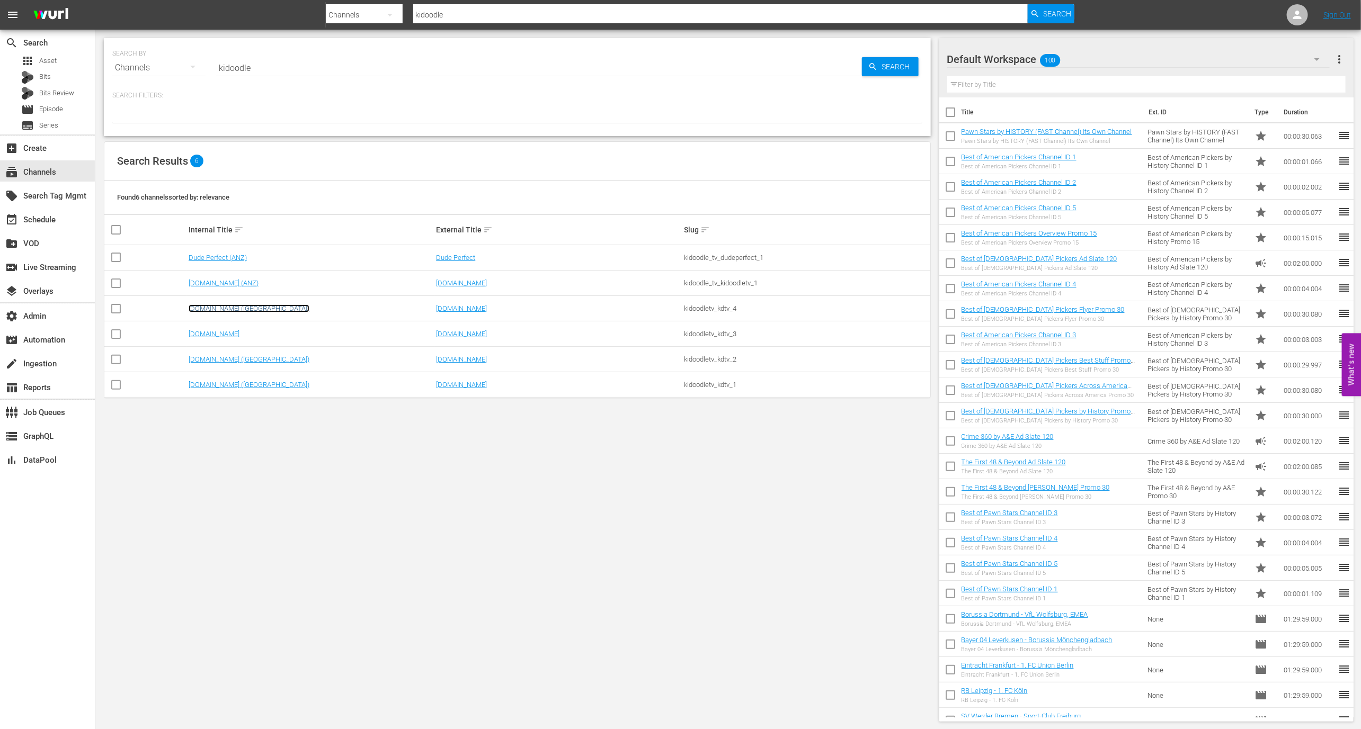
click at [243, 308] on link "Kidoodle.TV (Canada)" at bounding box center [249, 309] width 121 height 8
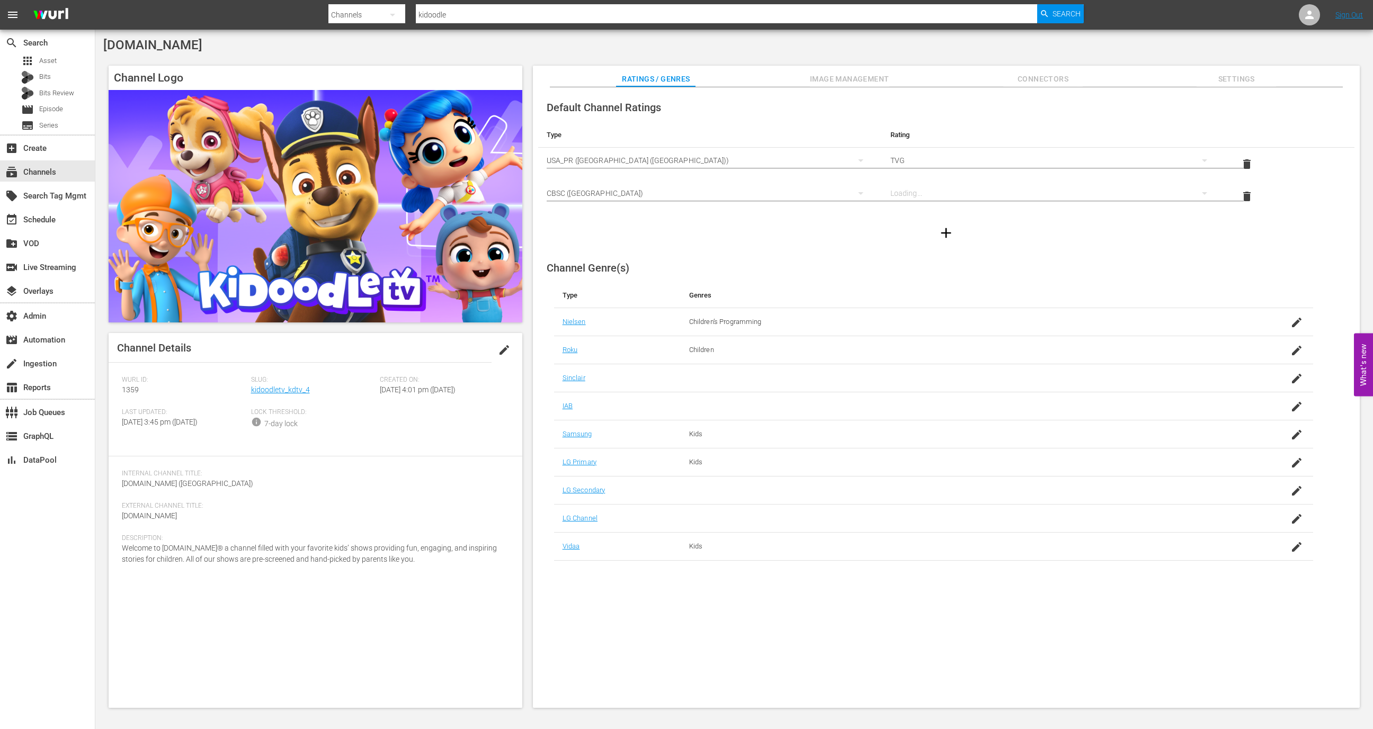
click at [1263, 73] on span "Settings" at bounding box center [1235, 79] width 79 height 13
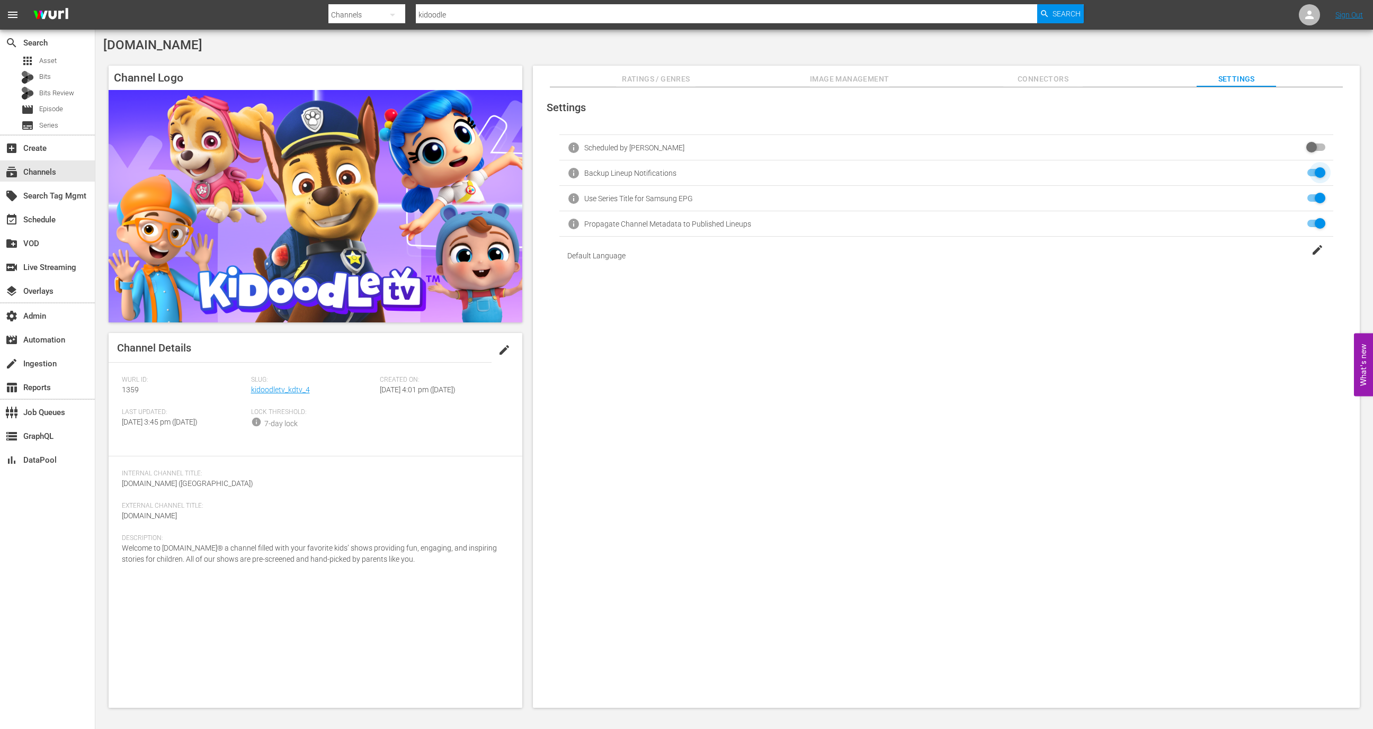
click at [1310, 174] on input "checkbox" at bounding box center [1313, 173] width 23 height 13
checkbox input "true"
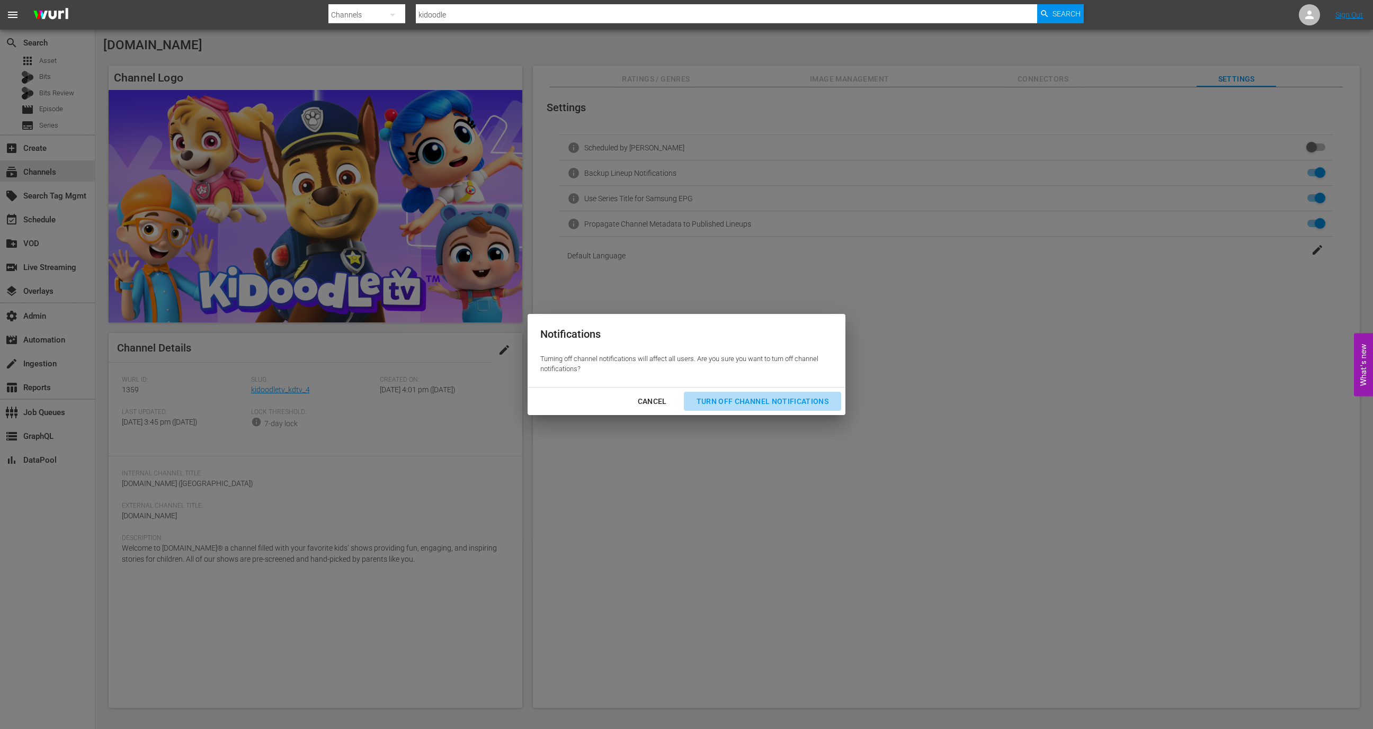
click at [802, 405] on div "Turn Off Channel Notifications" at bounding box center [762, 401] width 149 height 13
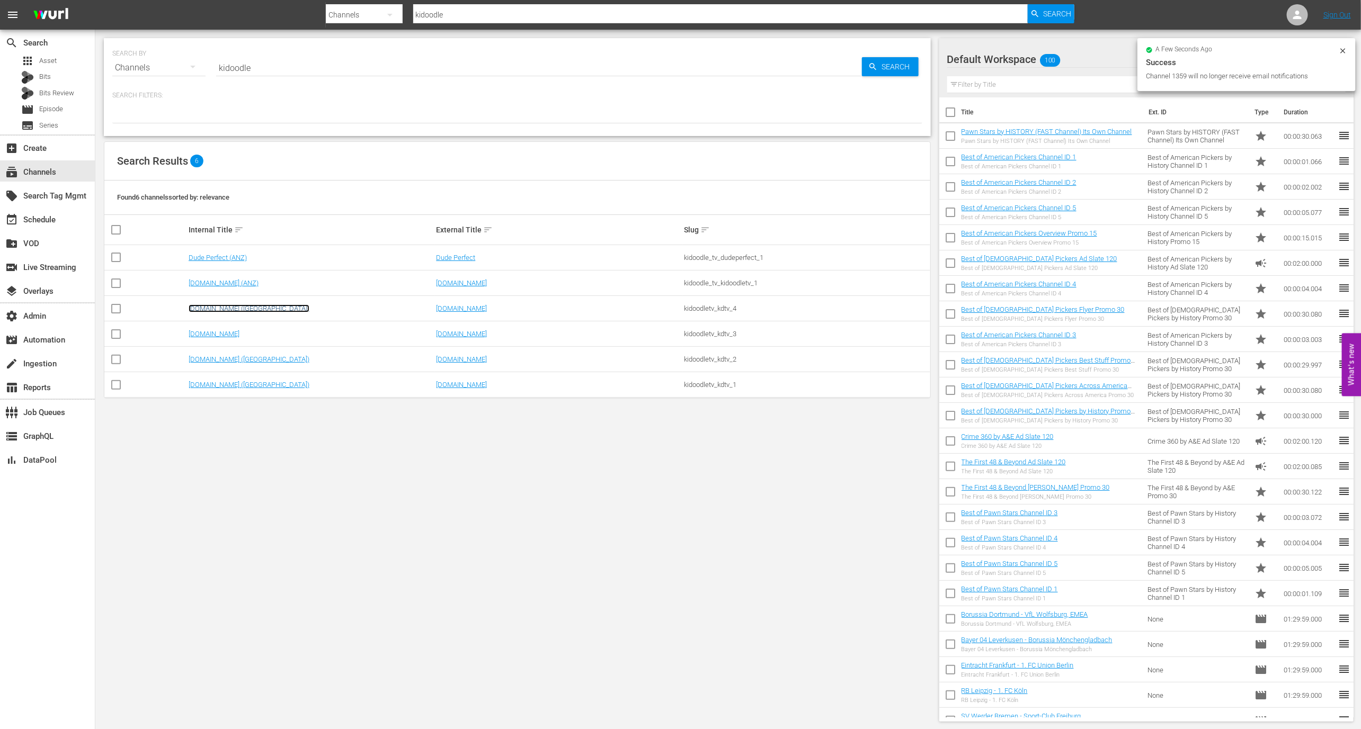
click at [229, 308] on link "Kidoodle.TV (Canada)" at bounding box center [249, 309] width 121 height 8
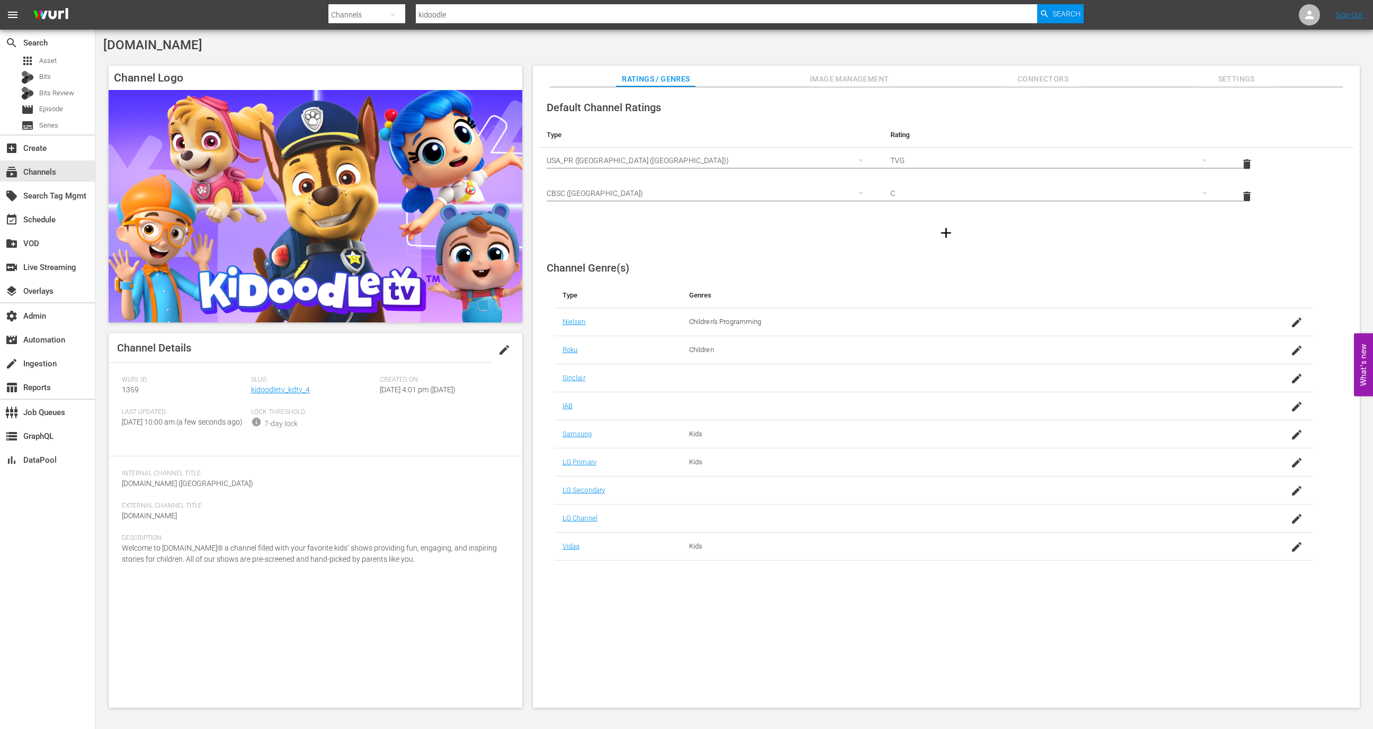
click at [1246, 87] on div "Default Channel Ratings Type Rating Select Rating Type USA_PR (United States of…" at bounding box center [946, 397] width 827 height 621
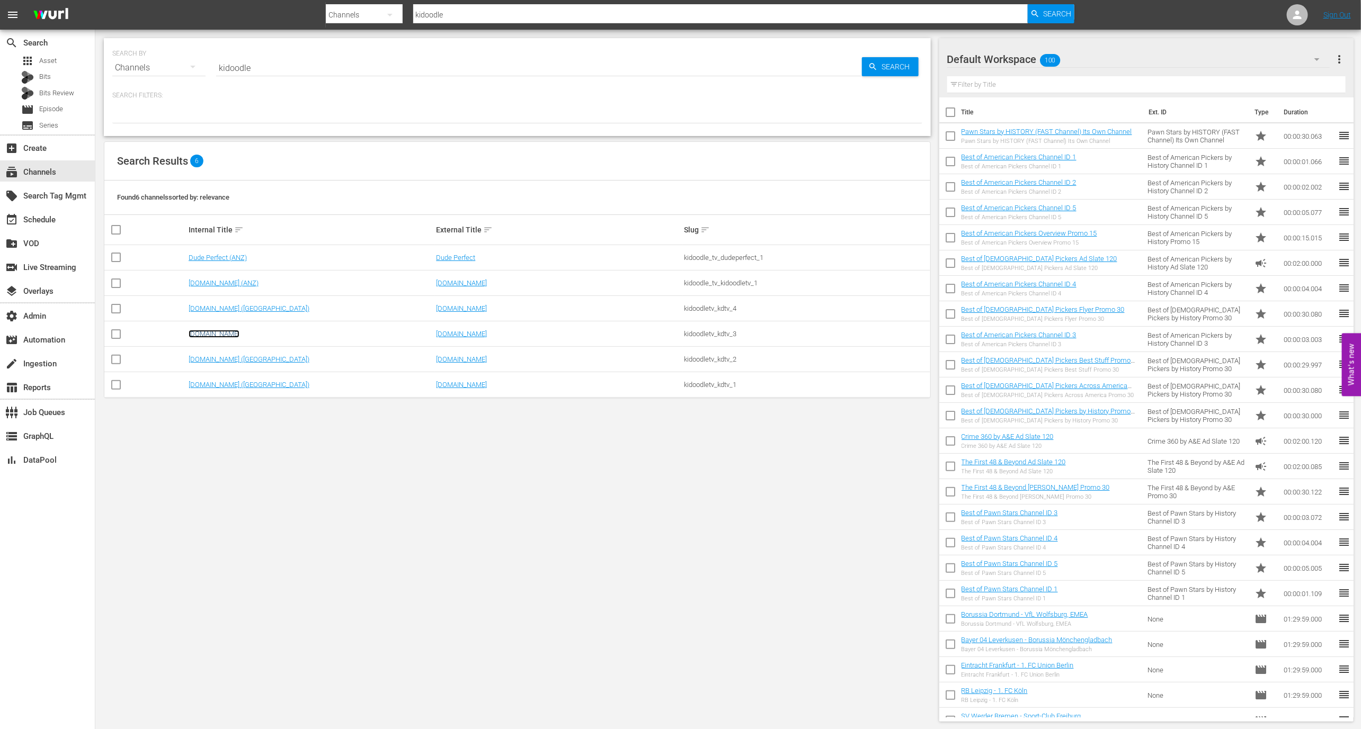
click at [212, 332] on link "Kidoodle.TV" at bounding box center [214, 334] width 51 height 8
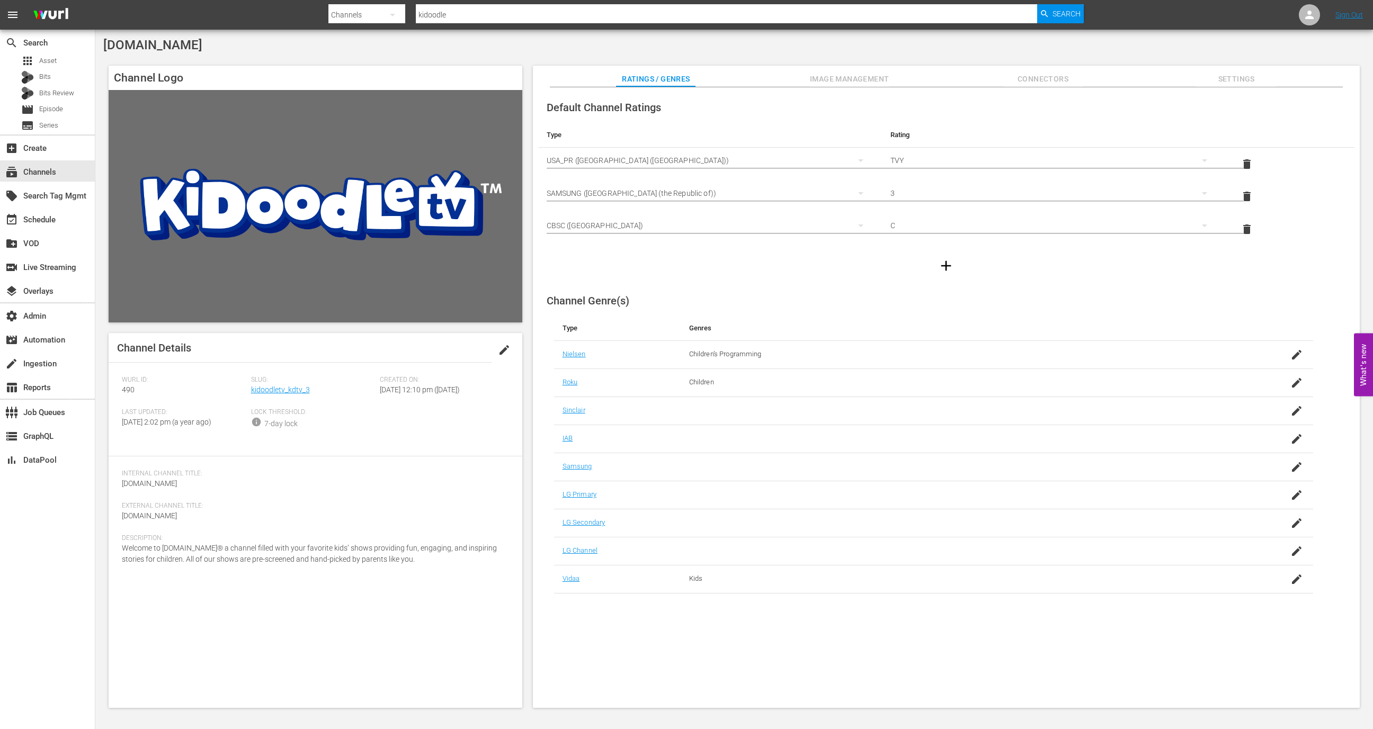
click at [1239, 79] on span "Settings" at bounding box center [1235, 79] width 79 height 13
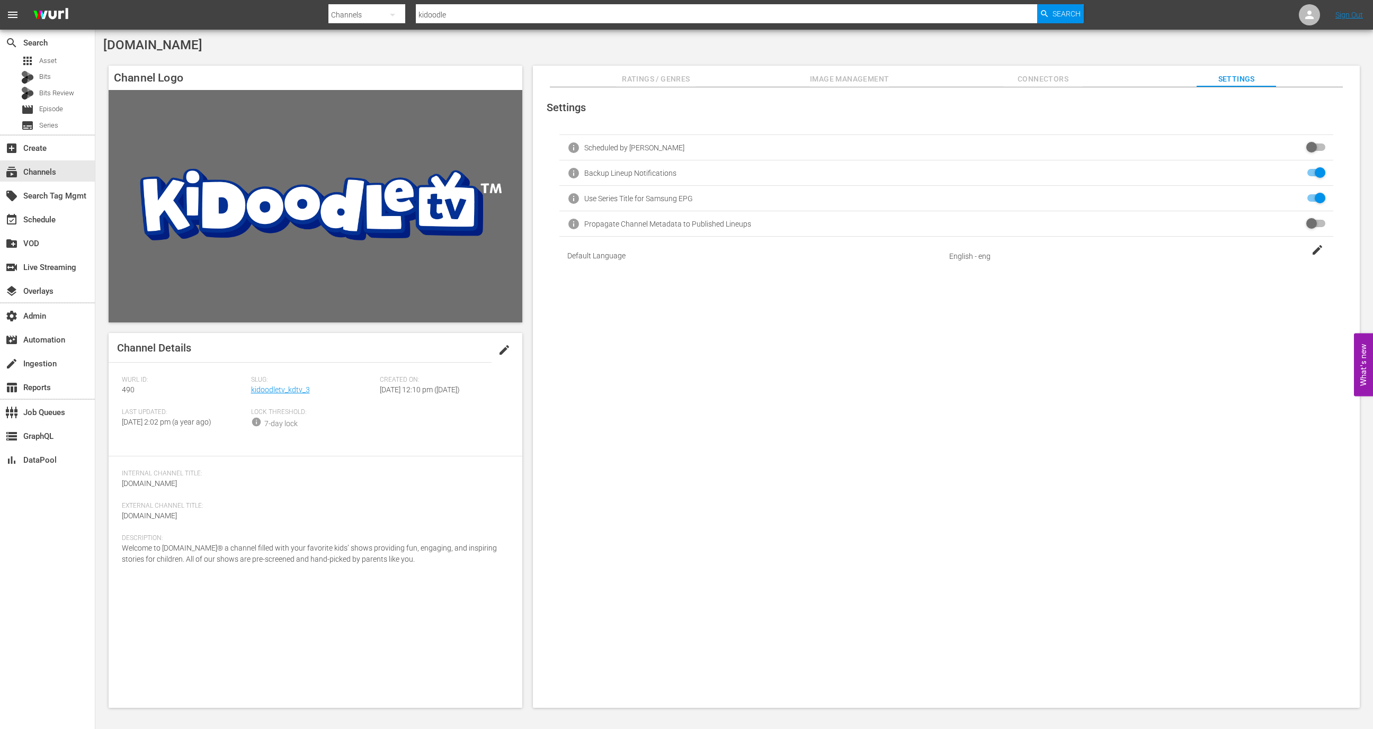
click at [1316, 169] on input "checkbox" at bounding box center [1313, 173] width 23 height 13
checkbox input "true"
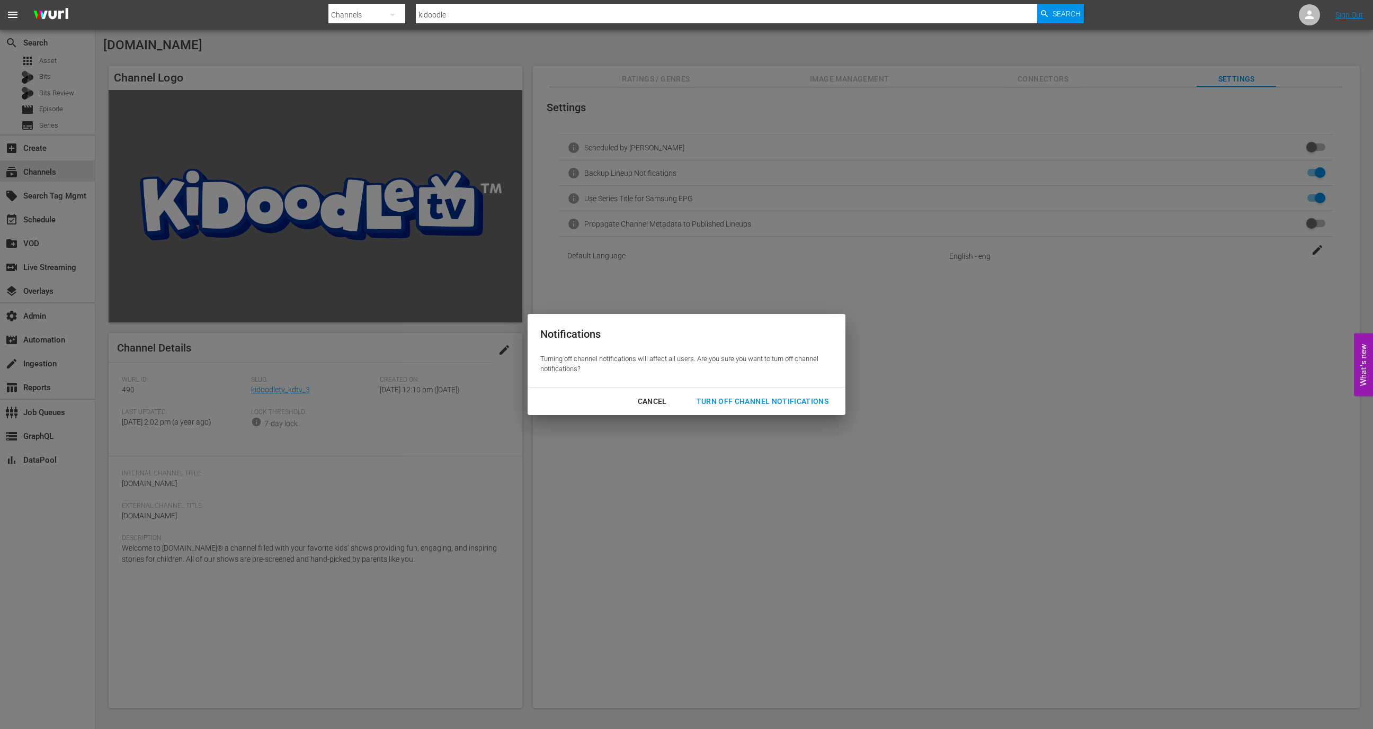
click at [809, 397] on div "Turn Off Channel Notifications" at bounding box center [762, 401] width 149 height 13
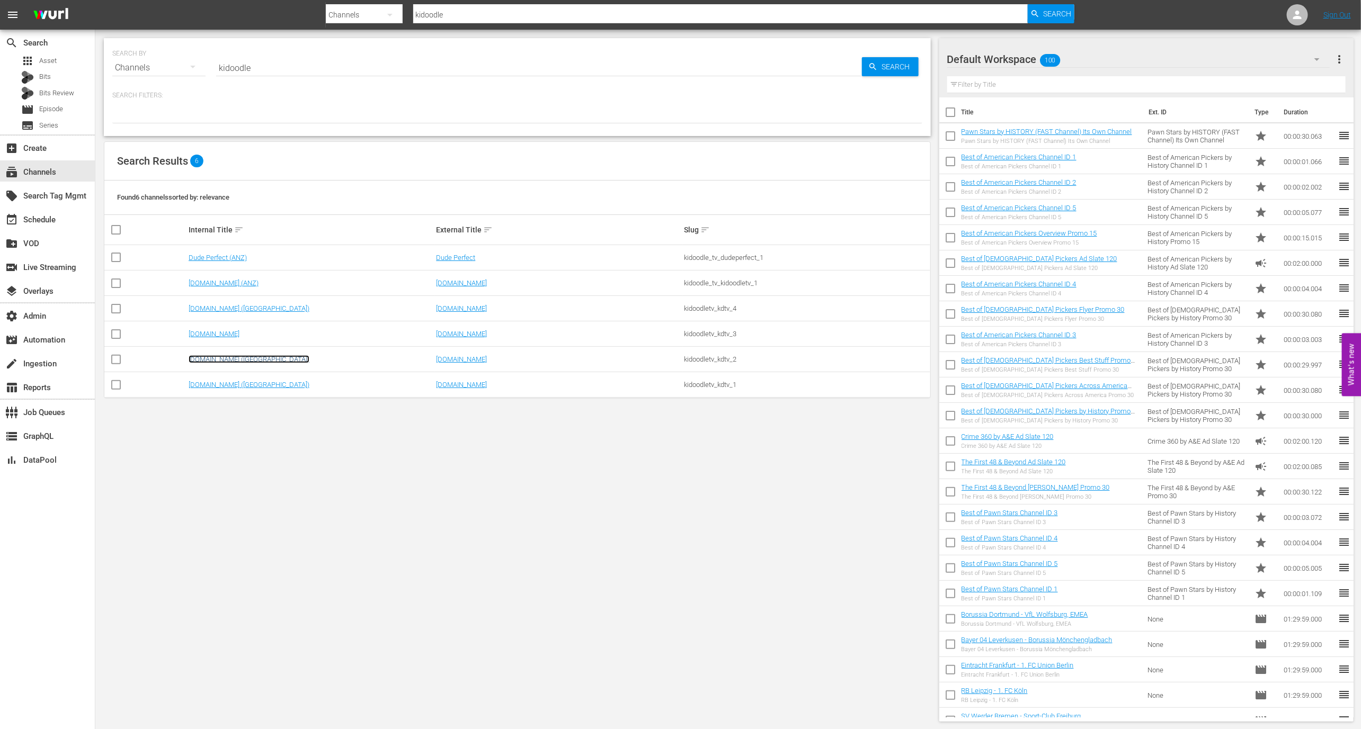
click at [221, 359] on link "Kidoodle.TV (UK)" at bounding box center [249, 359] width 121 height 8
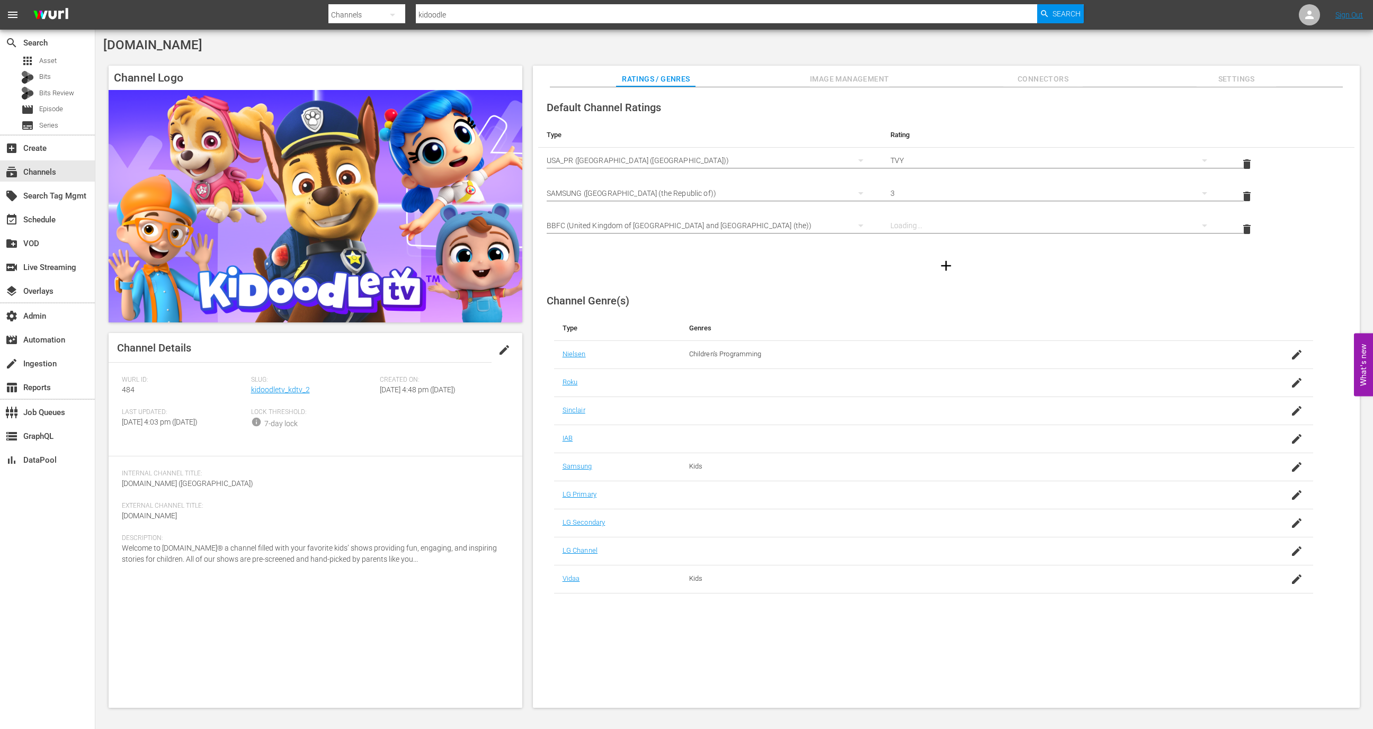
click at [1260, 81] on span "Settings" at bounding box center [1235, 79] width 79 height 13
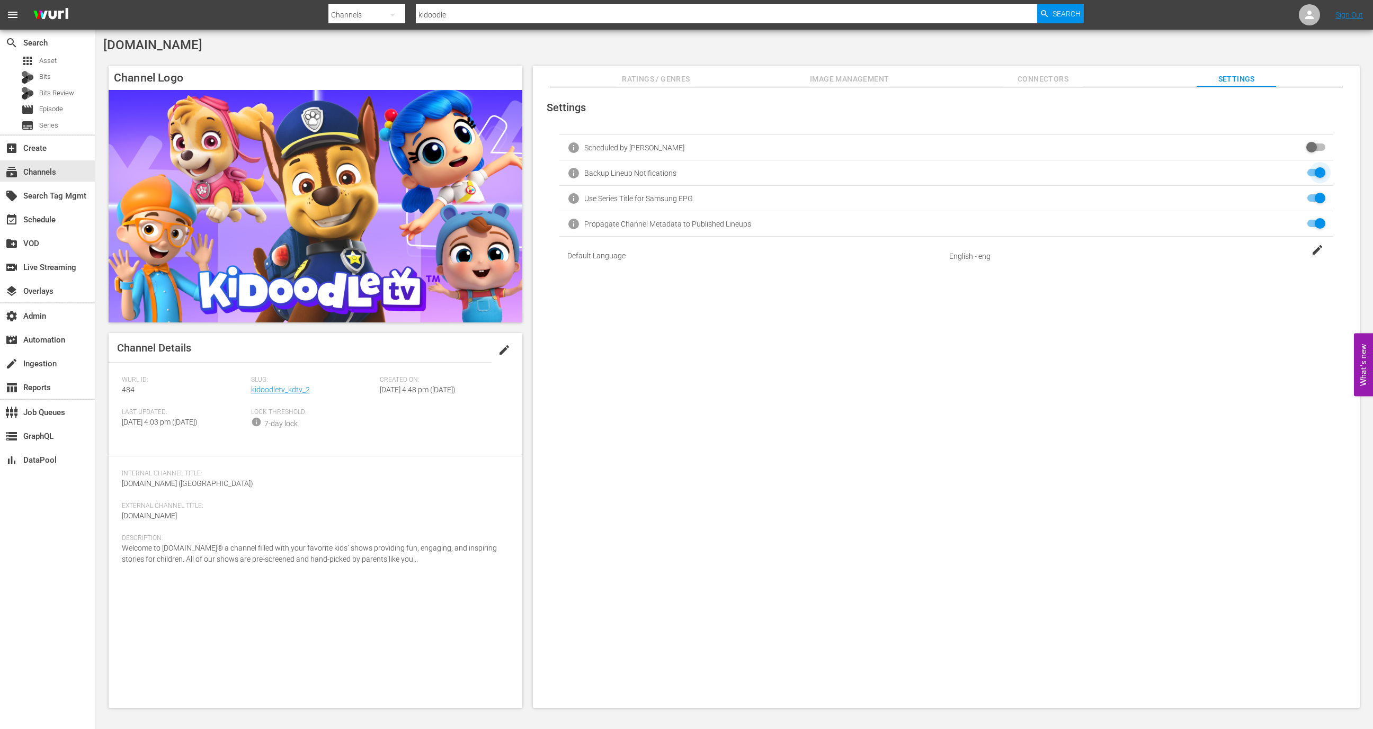
click at [1319, 171] on input "checkbox" at bounding box center [1313, 173] width 23 height 13
checkbox input "true"
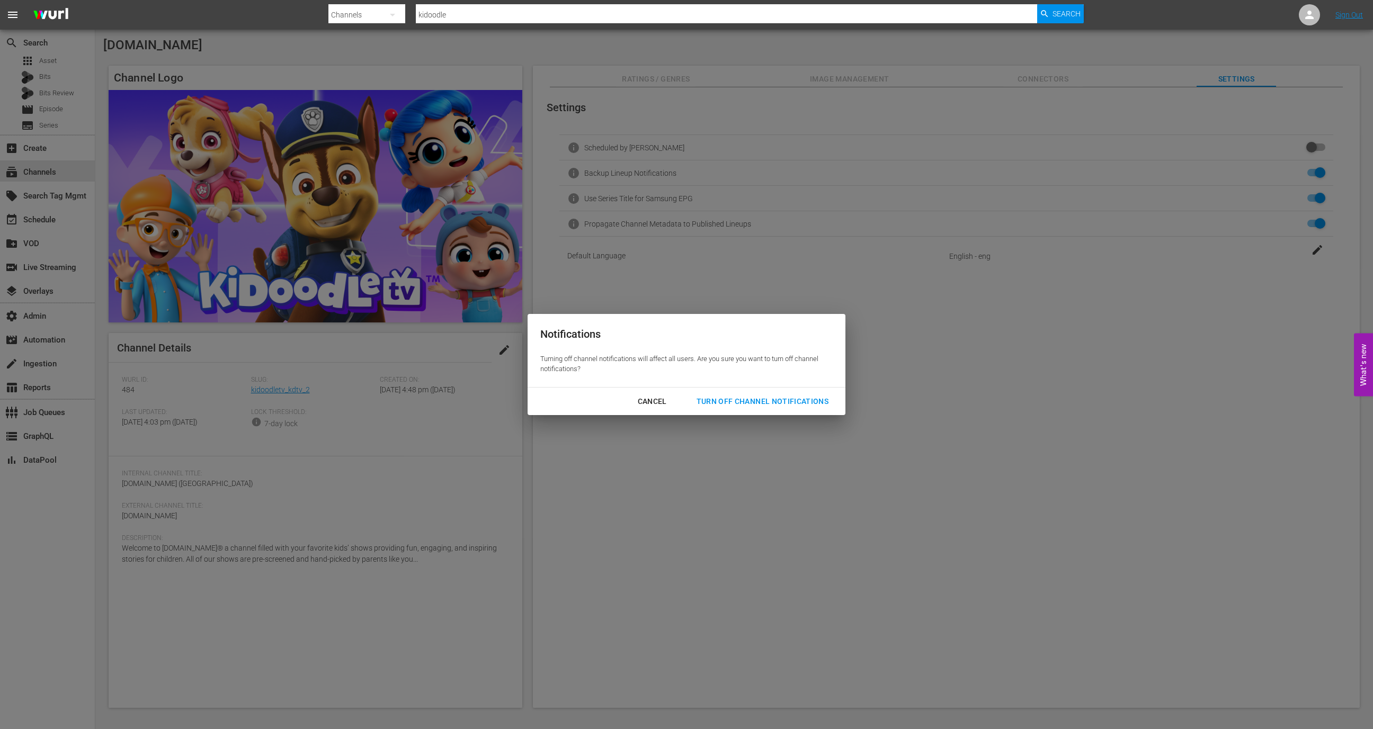
click at [805, 405] on div "Turn Off Channel Notifications" at bounding box center [762, 401] width 149 height 13
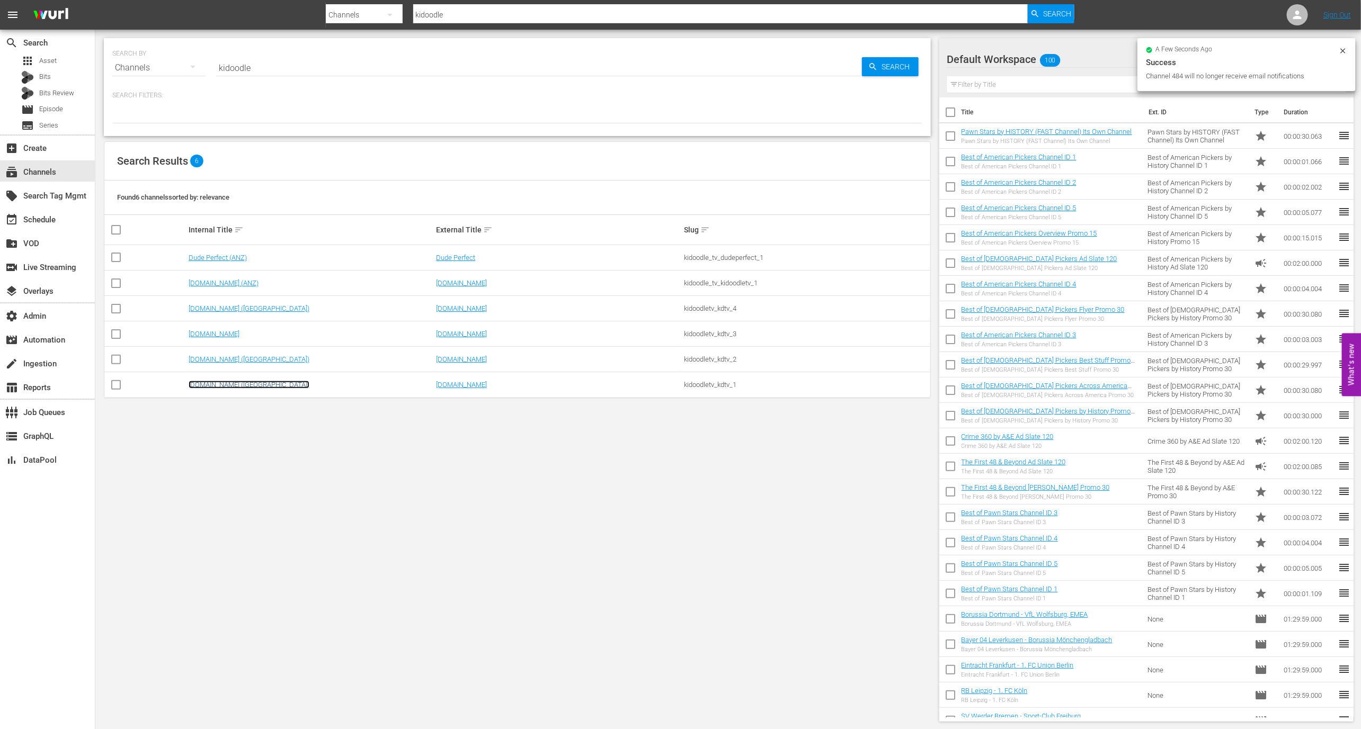
click at [222, 382] on link "Kidoodle.TV (US)" at bounding box center [249, 385] width 121 height 8
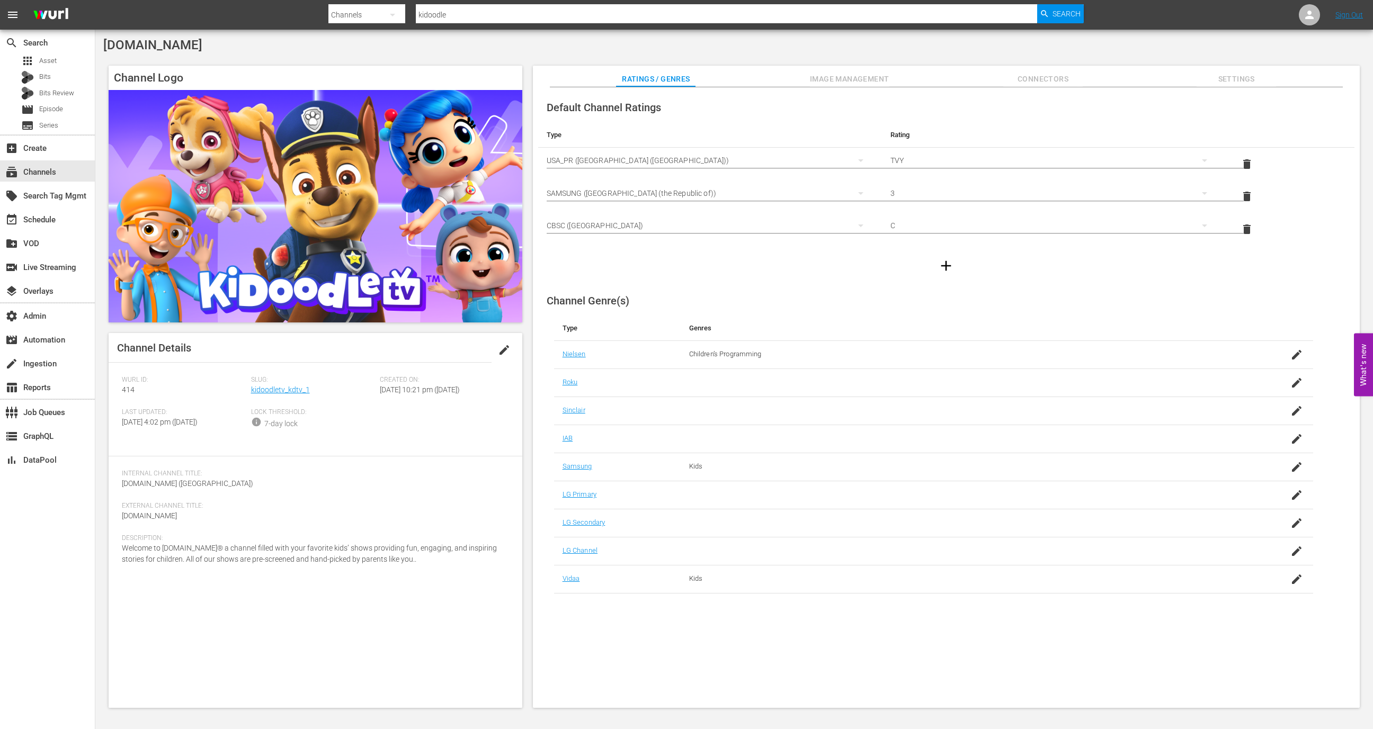
click at [1238, 85] on span "Settings" at bounding box center [1235, 79] width 79 height 13
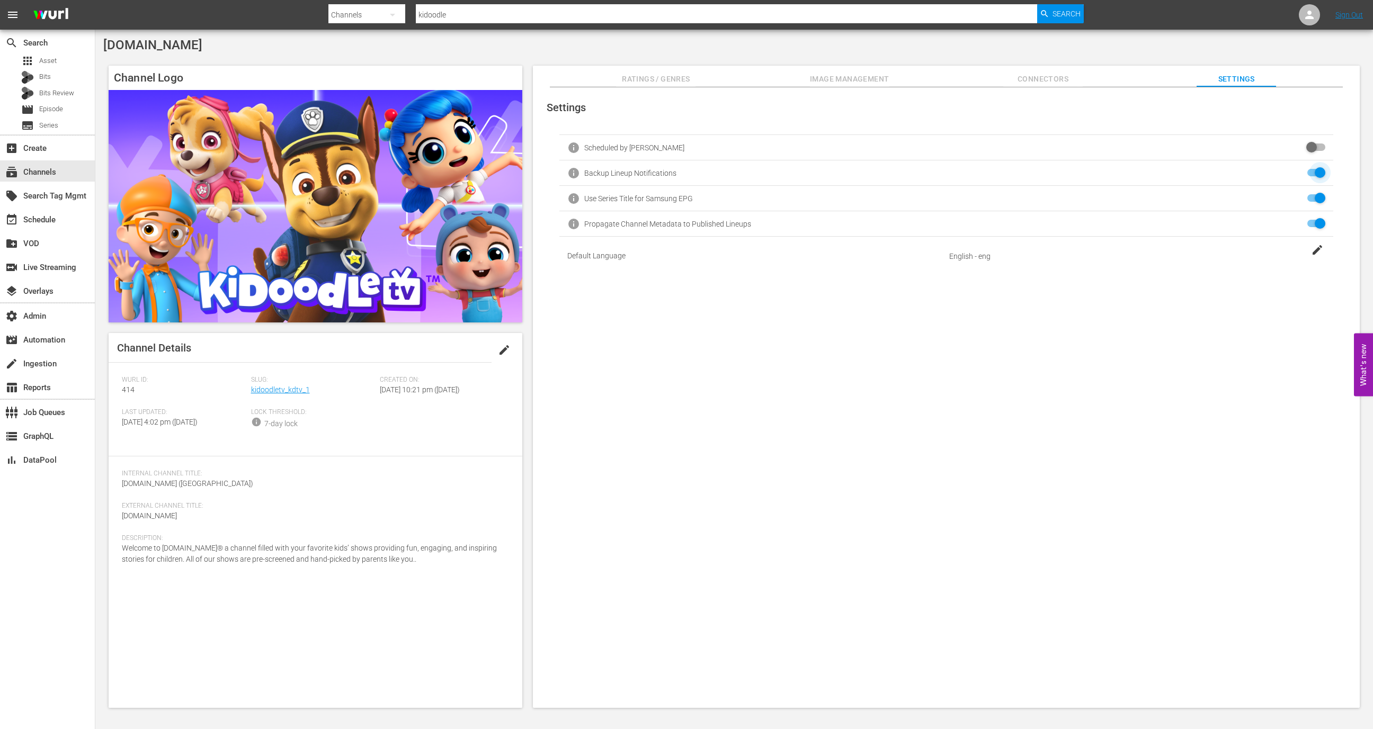
click at [1315, 174] on input "checkbox" at bounding box center [1313, 173] width 23 height 13
checkbox input "true"
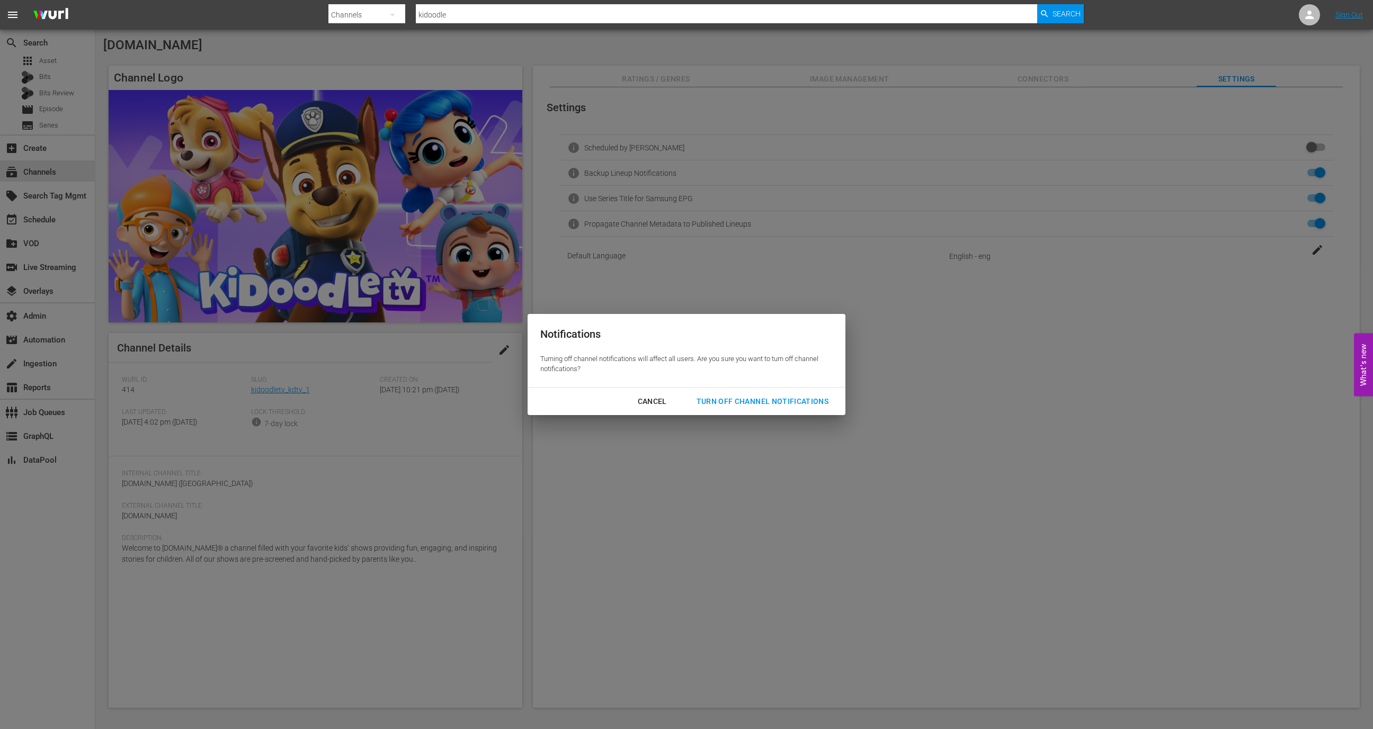
click at [771, 399] on div "Turn Off Channel Notifications" at bounding box center [762, 401] width 149 height 13
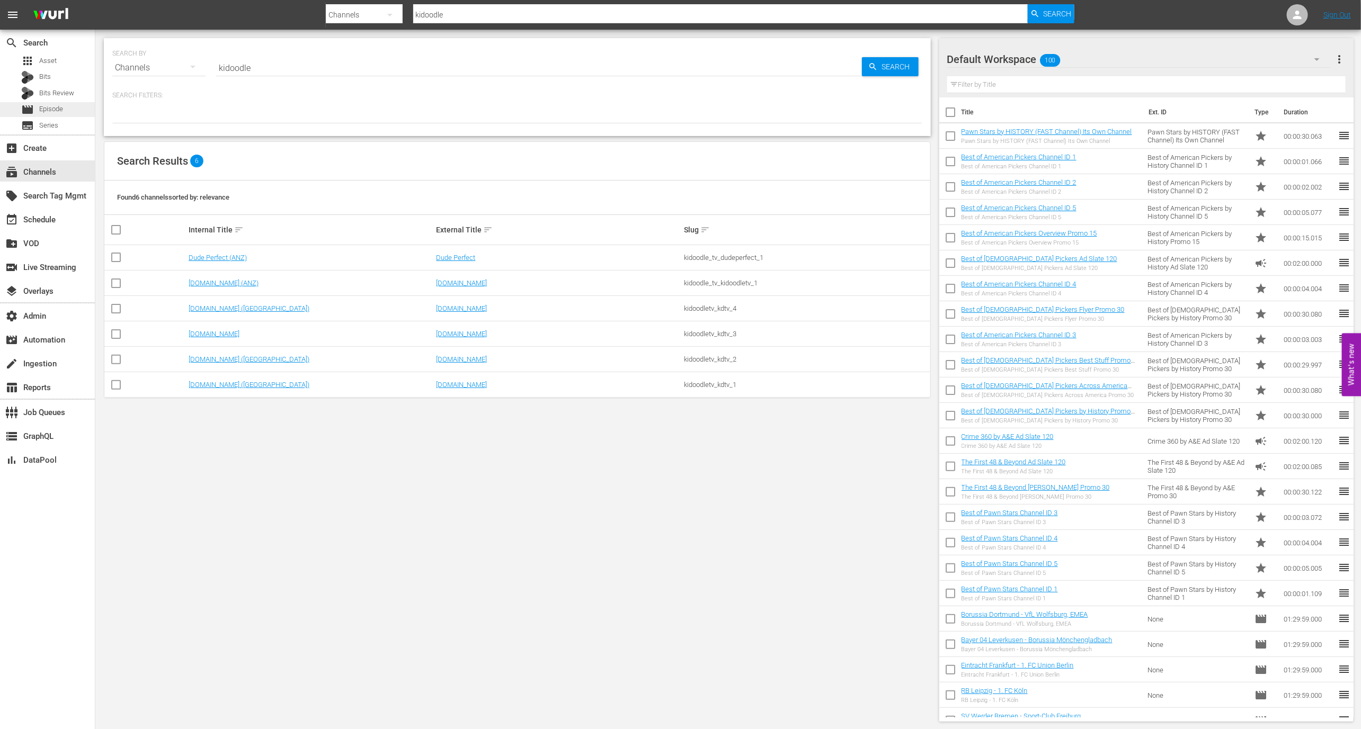
click at [69, 102] on div "movie Episode" at bounding box center [47, 109] width 95 height 15
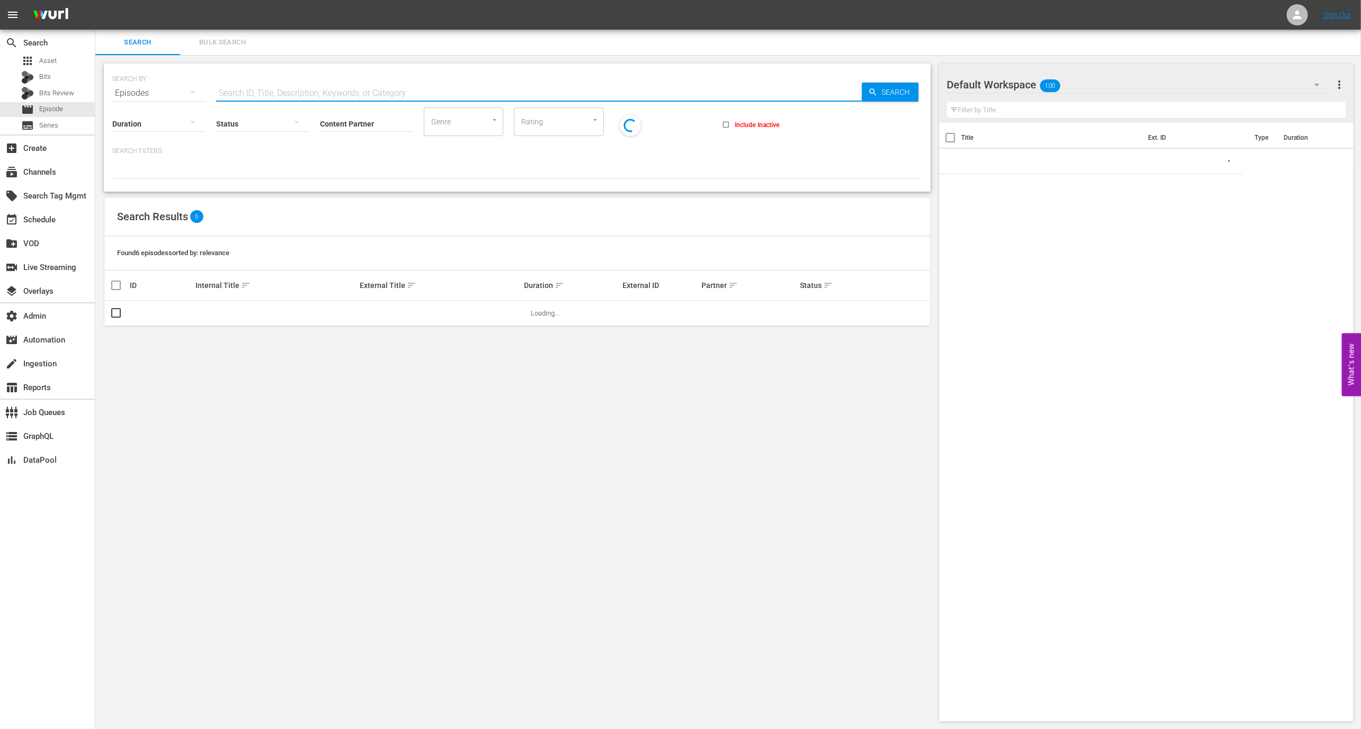
click at [320, 83] on input "text" at bounding box center [539, 93] width 646 height 25
paste input "62468795"
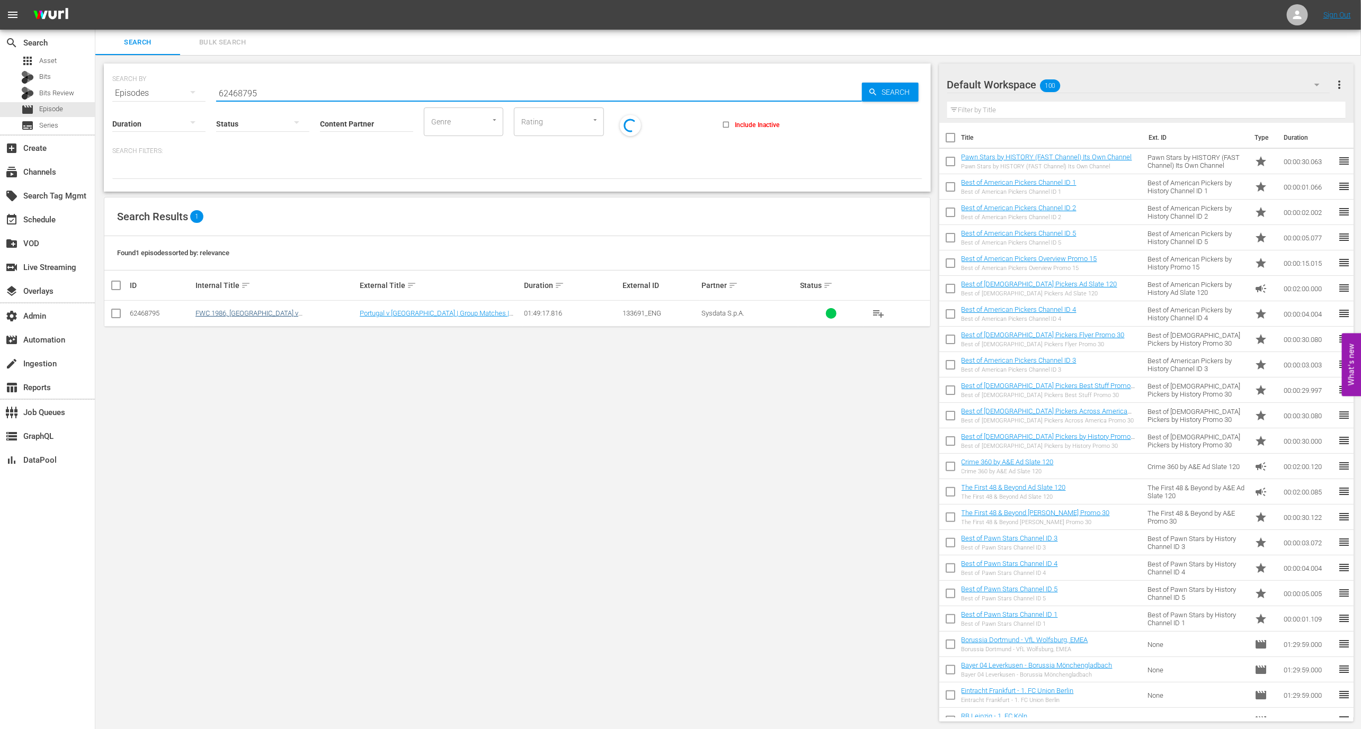
type input "62468795"
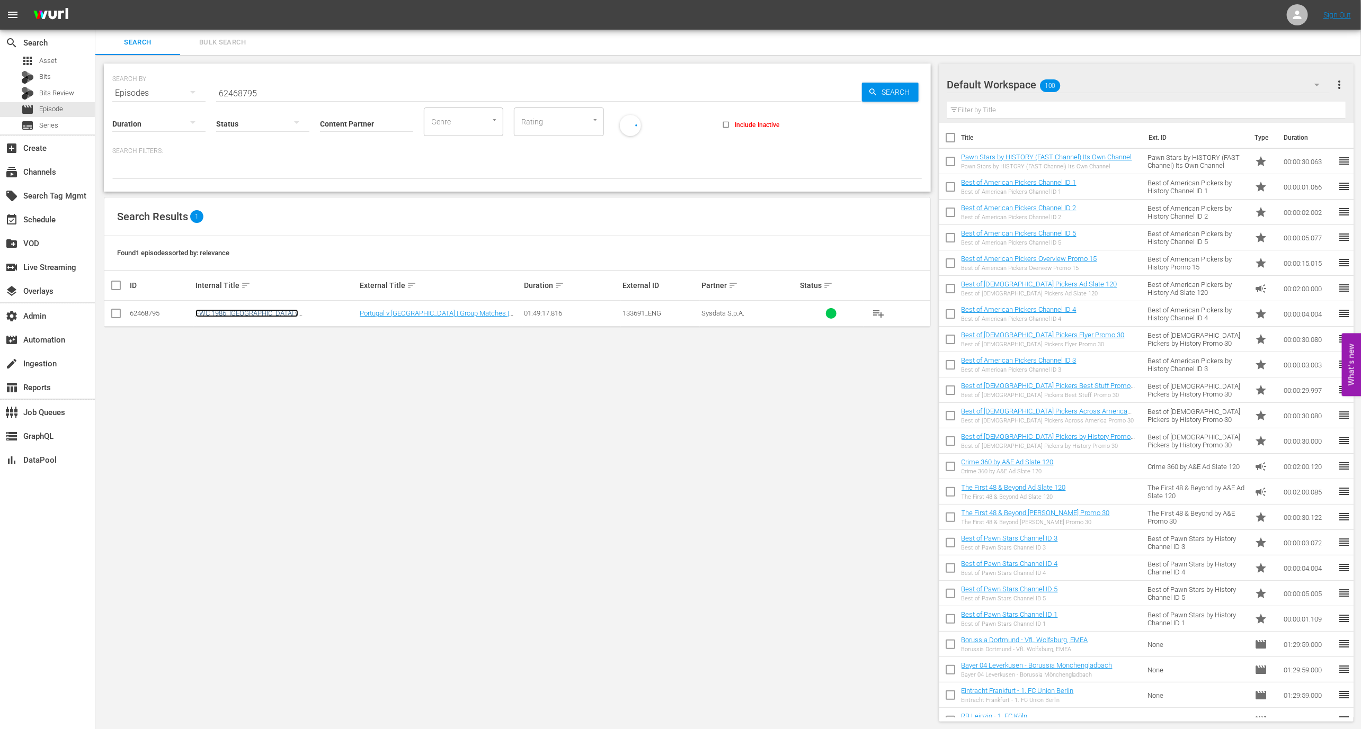
click at [267, 311] on link "FWC 1986, Portugal v Morocco (EN)" at bounding box center [246, 317] width 103 height 16
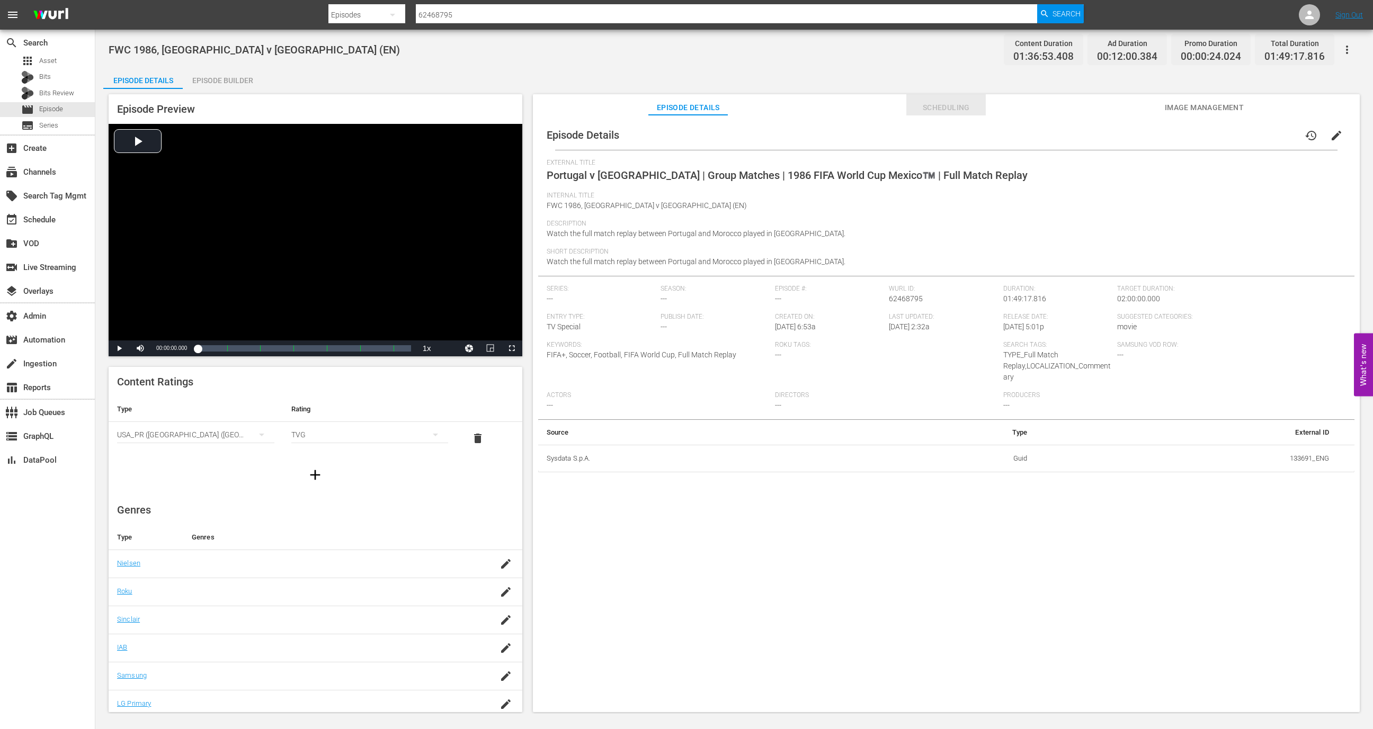
click at [941, 106] on span "Scheduling" at bounding box center [945, 107] width 79 height 13
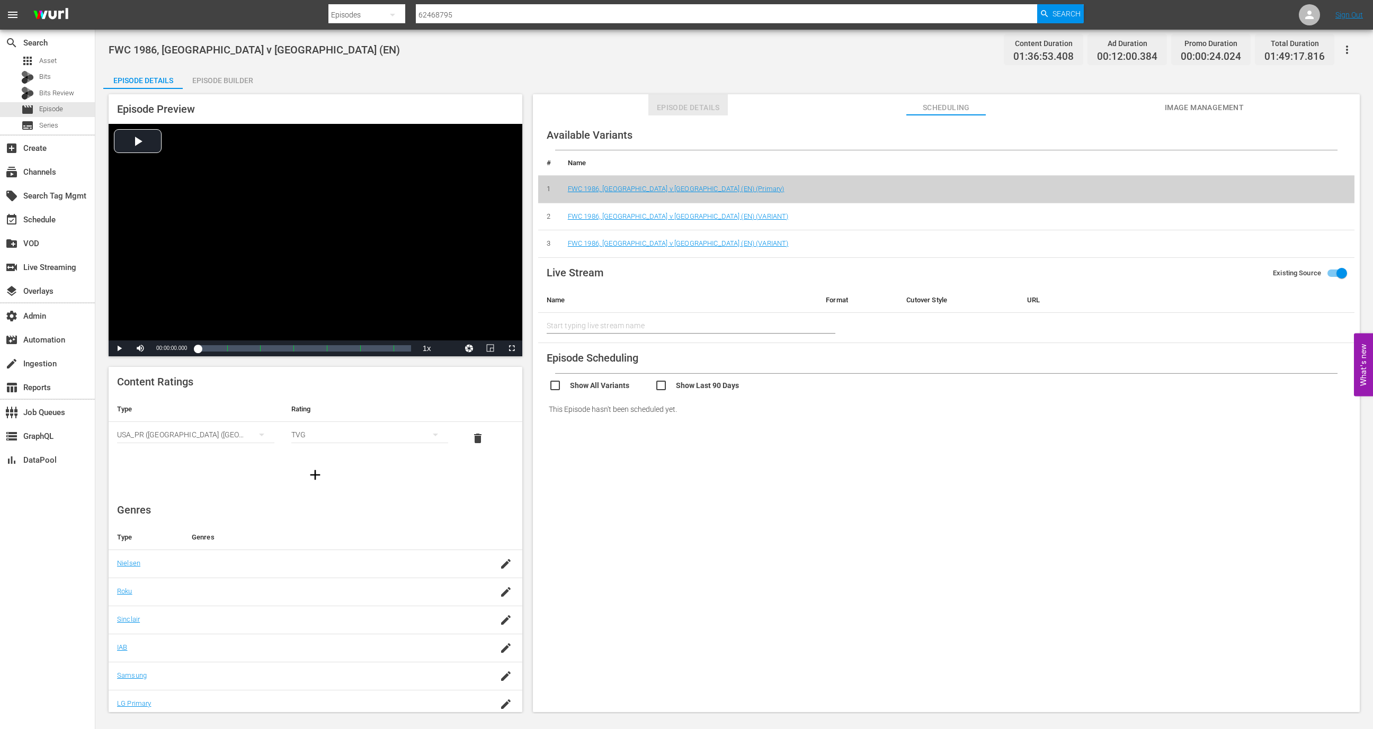
click at [690, 99] on button "Episode Details" at bounding box center [687, 104] width 79 height 21
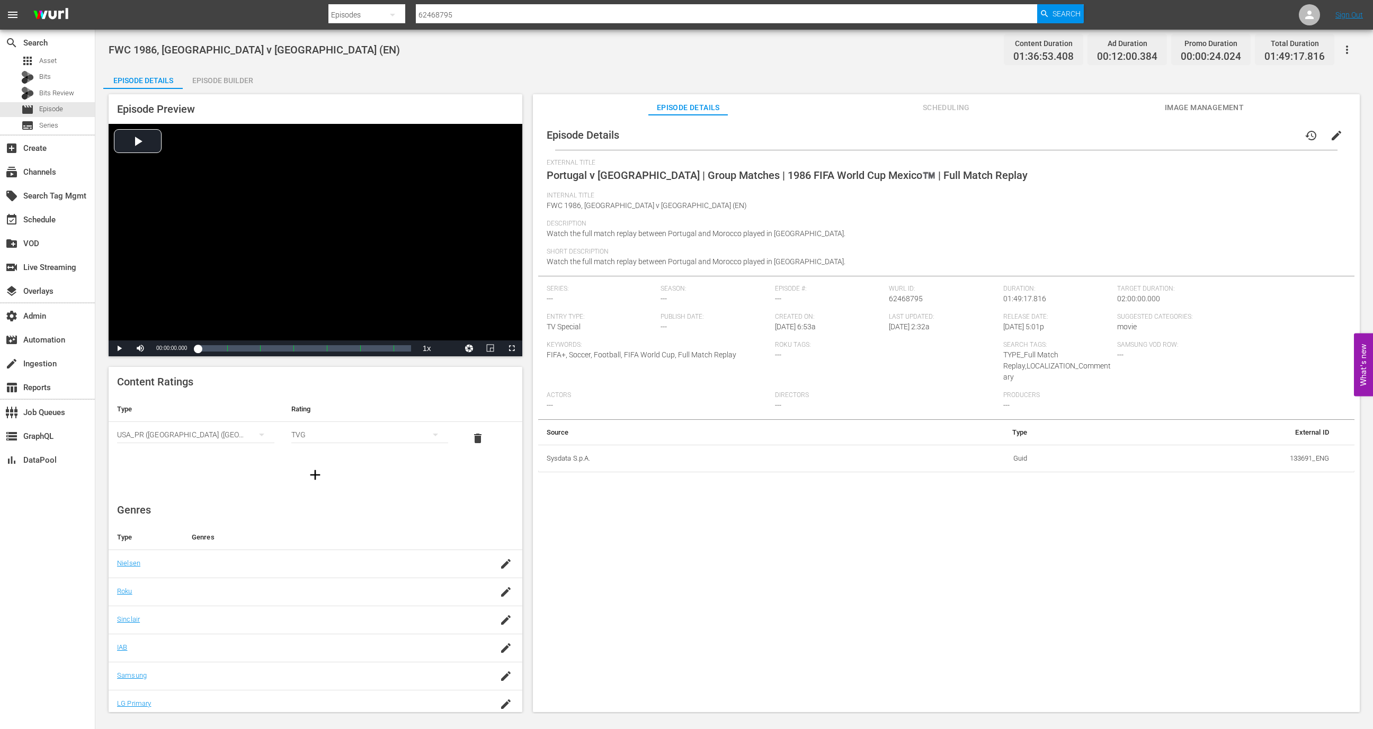
click at [219, 85] on div "Episode Builder" at bounding box center [222, 80] width 79 height 25
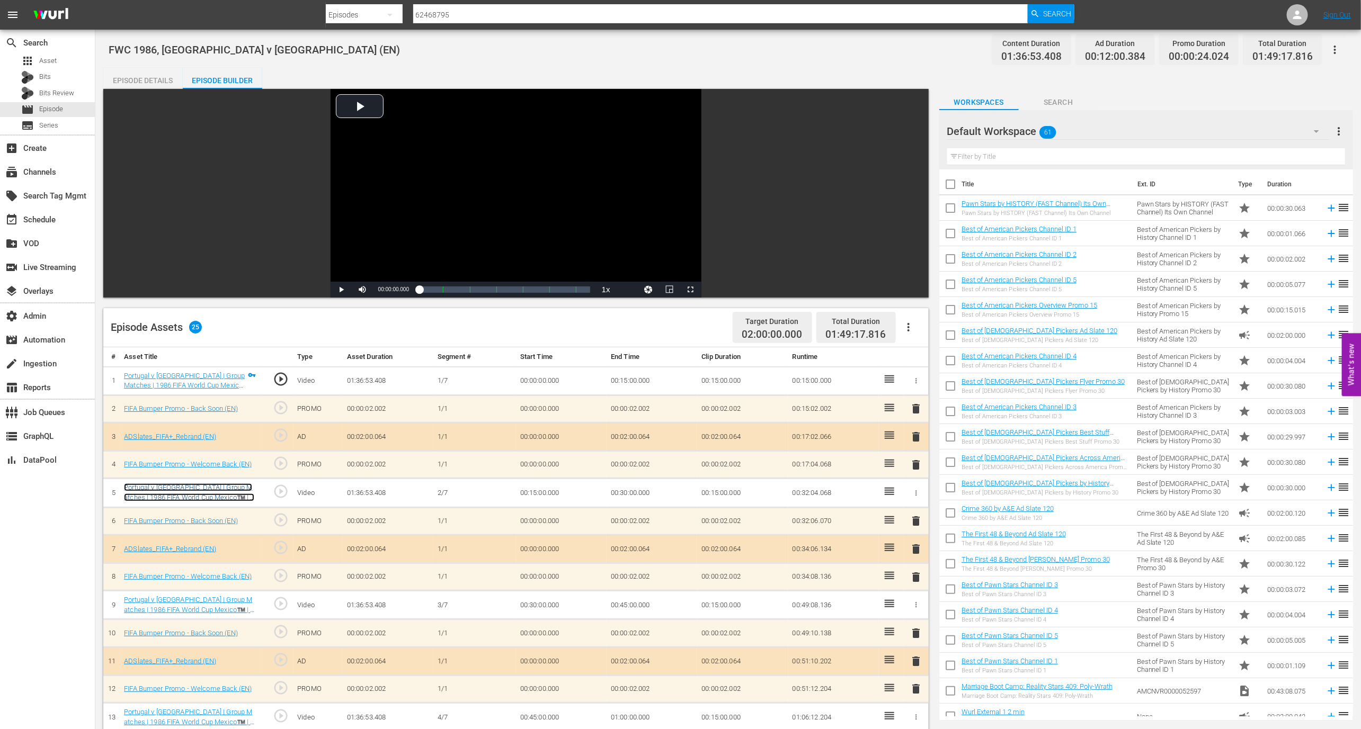
click at [218, 492] on link "Portugal v Morocco | Group Matches | 1986 FIFA World Cup Mexico™️ | Full Match …" at bounding box center [189, 498] width 130 height 28
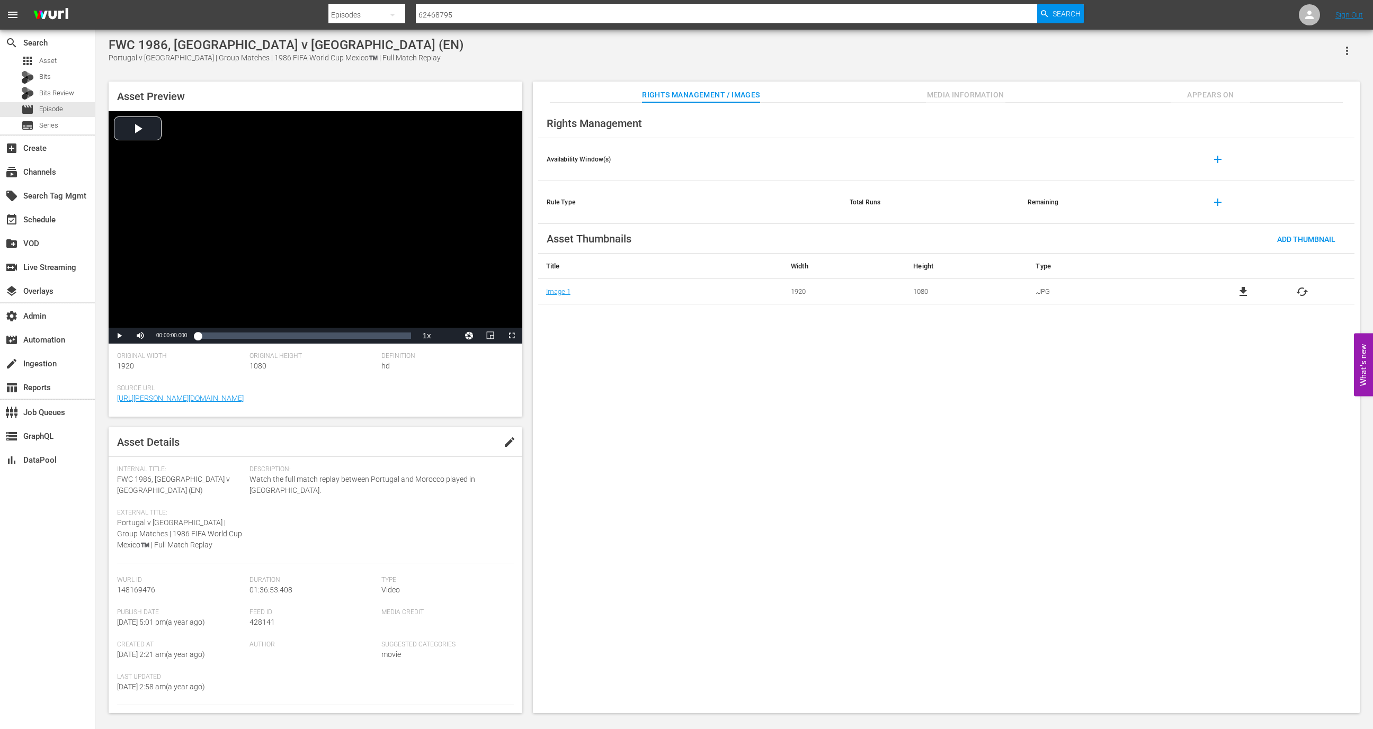
click at [216, 523] on span "Portugal v Morocco | Group Matches | 1986 FIFA World Cup Mexico™️ | Full Match …" at bounding box center [179, 534] width 125 height 31
copy span "™️"
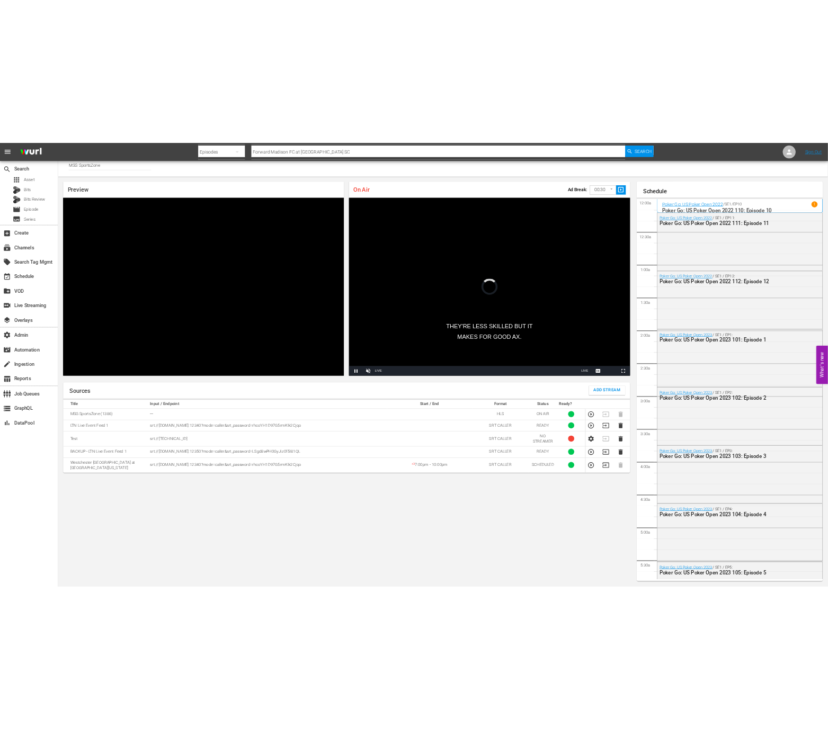
scroll to position [1064, 0]
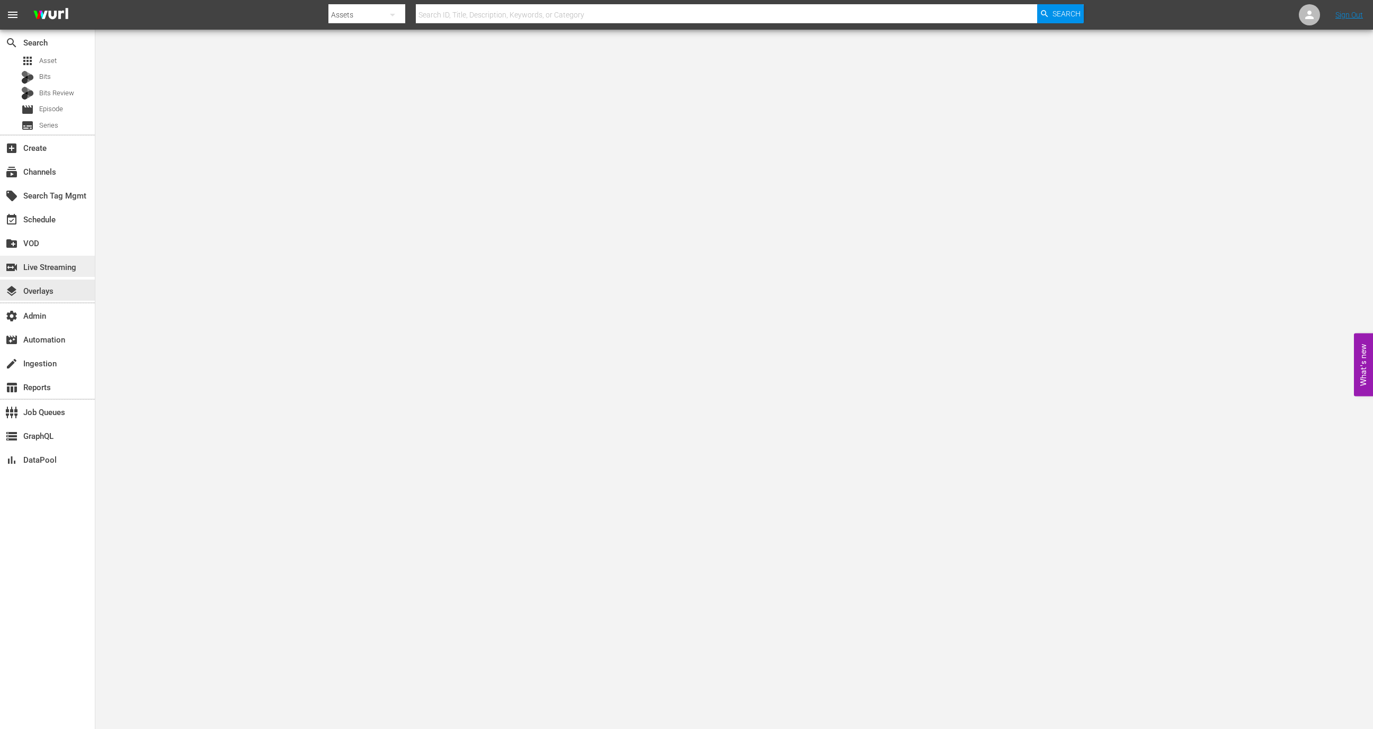
click at [54, 268] on div "switch_video Live Streaming" at bounding box center [29, 266] width 59 height 10
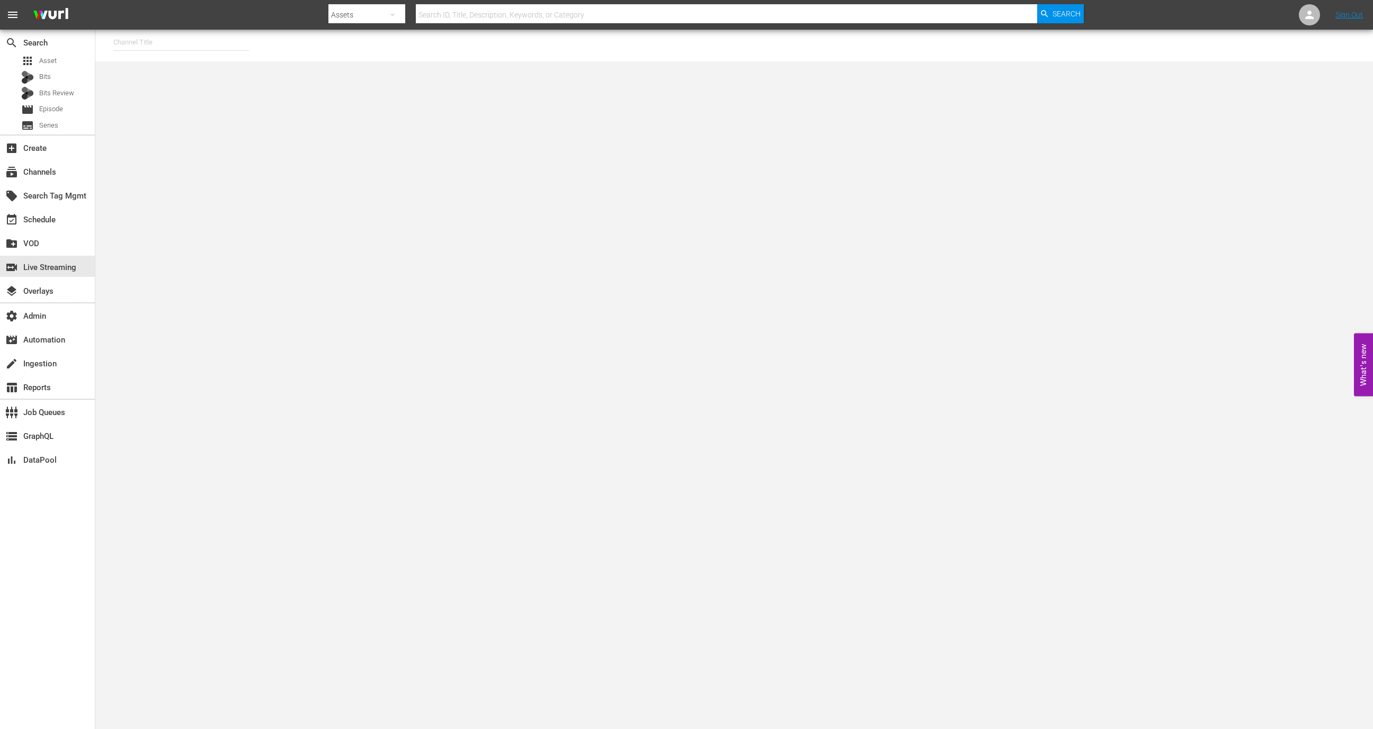
click at [225, 31] on input "text" at bounding box center [181, 42] width 136 height 25
click at [308, 73] on div "MSG SportsZone (1386 - amc_msgsportszone_1)" at bounding box center [259, 71] width 274 height 25
type input "MSG SportsZone (1386 - amc_msgsportszone_1)"
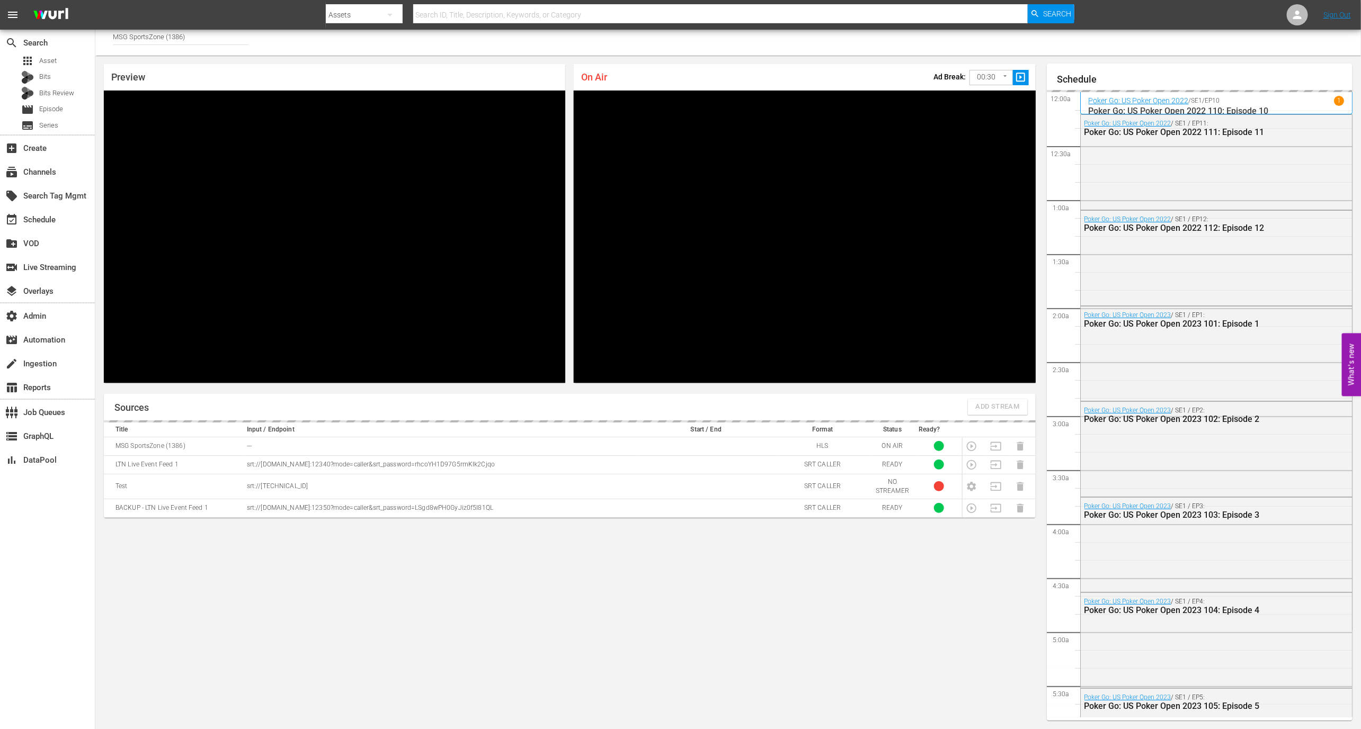
scroll to position [1595, 0]
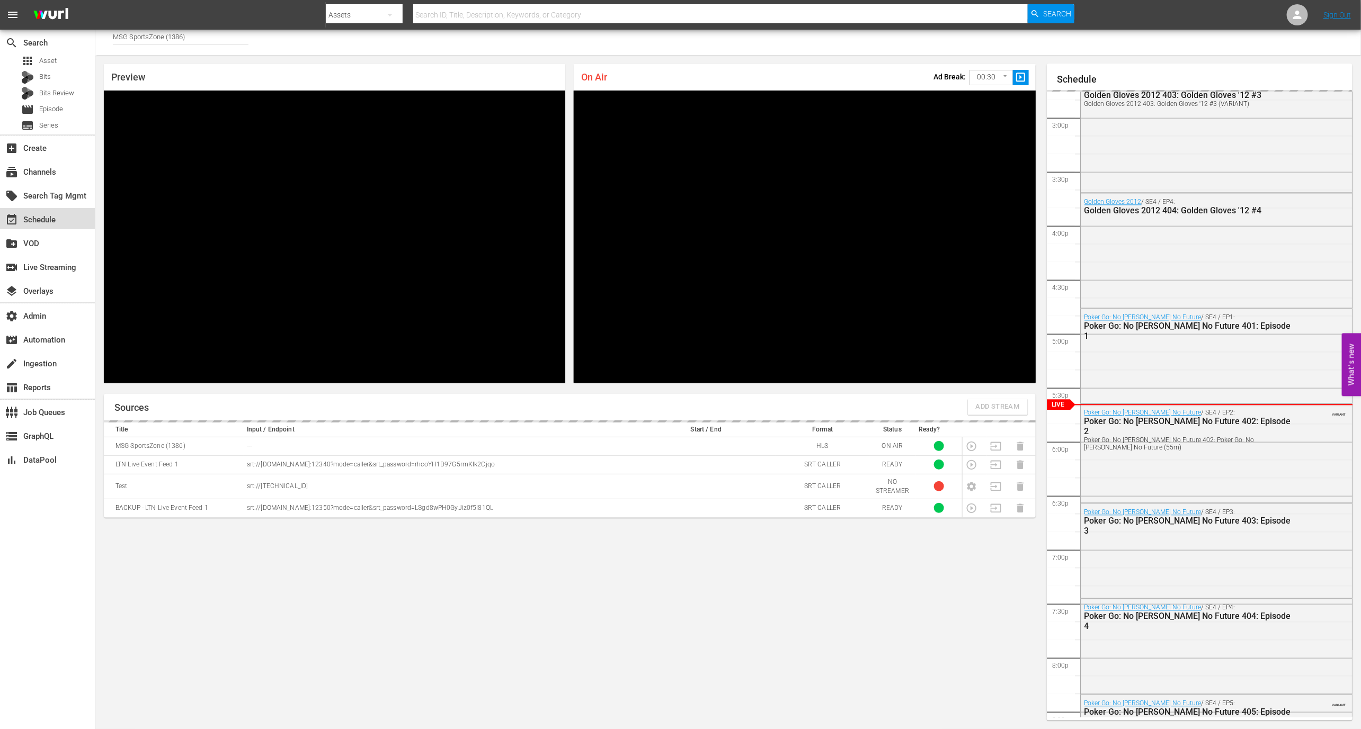
click at [76, 214] on div "event_available Schedule" at bounding box center [47, 218] width 95 height 21
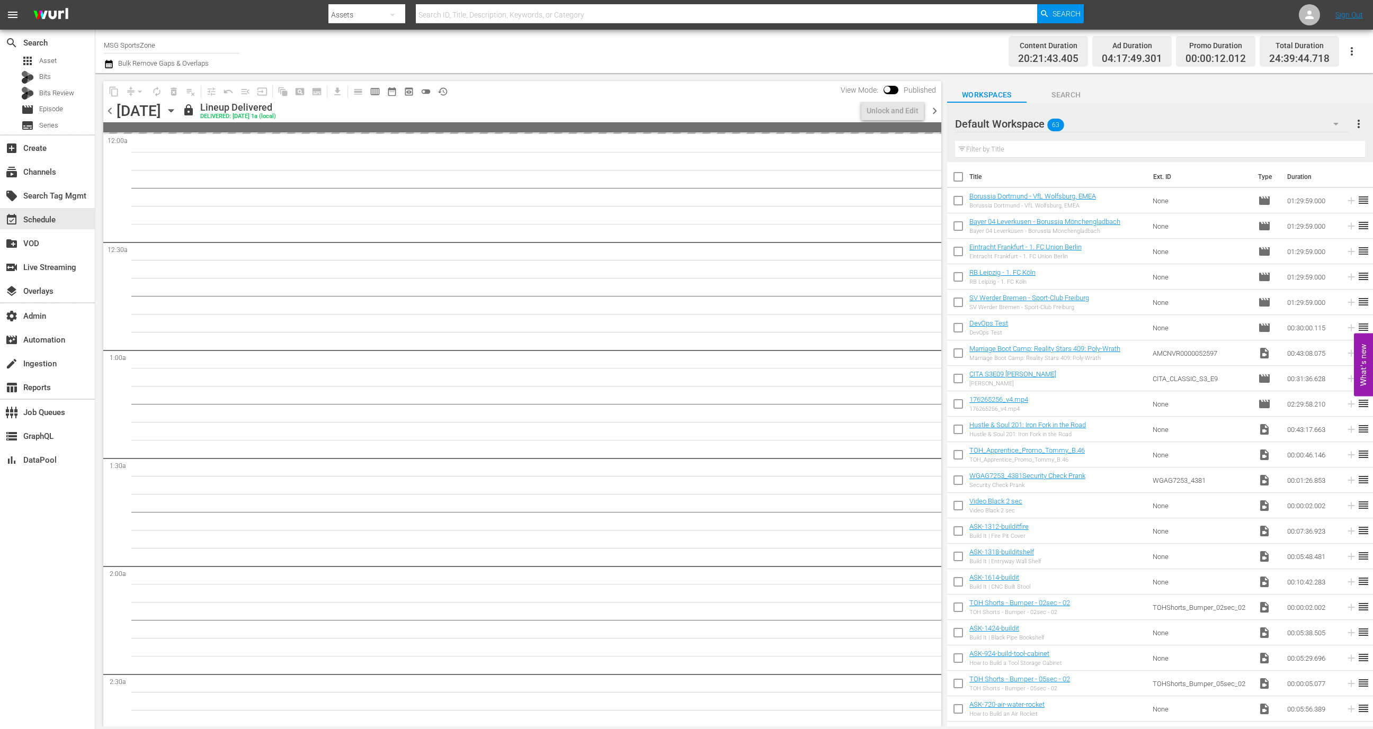
click at [177, 112] on icon "button" at bounding box center [171, 111] width 12 height 12
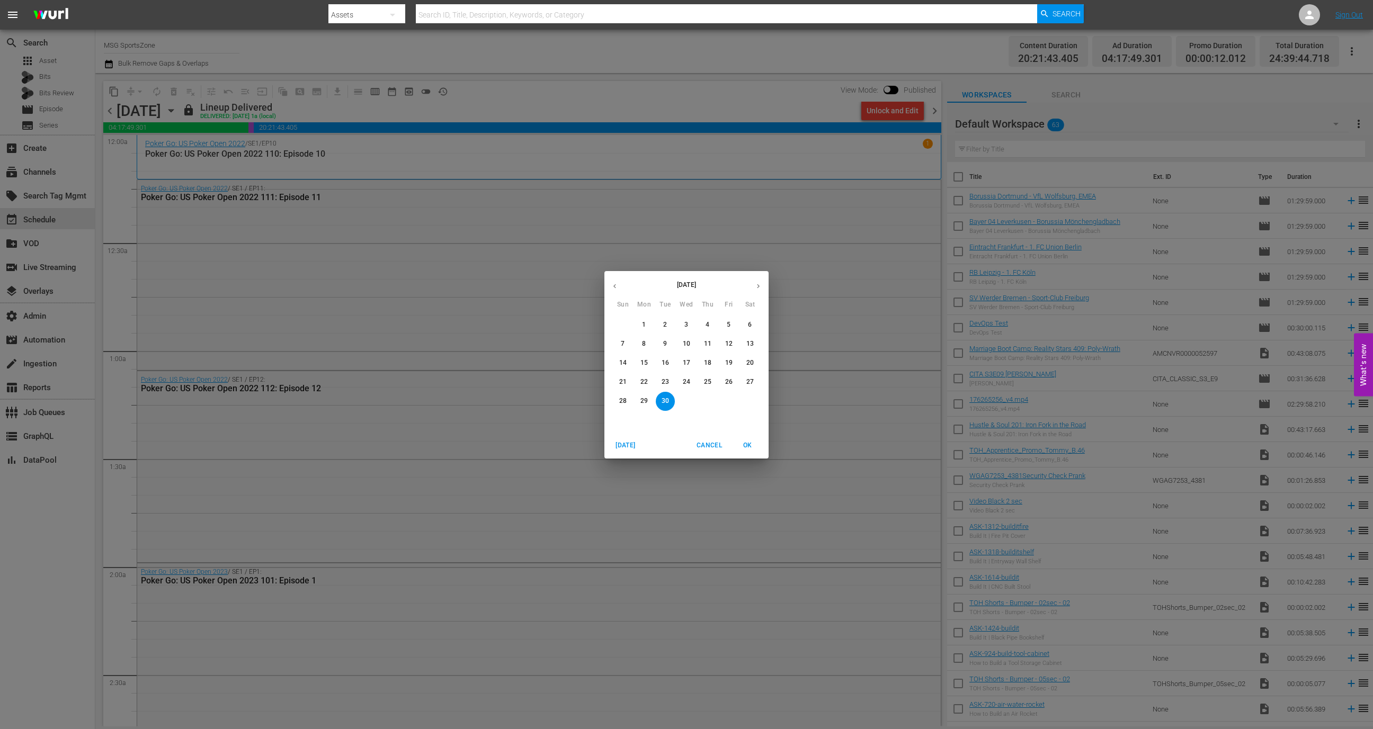
click at [756, 287] on icon "button" at bounding box center [758, 286] width 8 height 8
click at [726, 327] on span "3" at bounding box center [728, 324] width 19 height 9
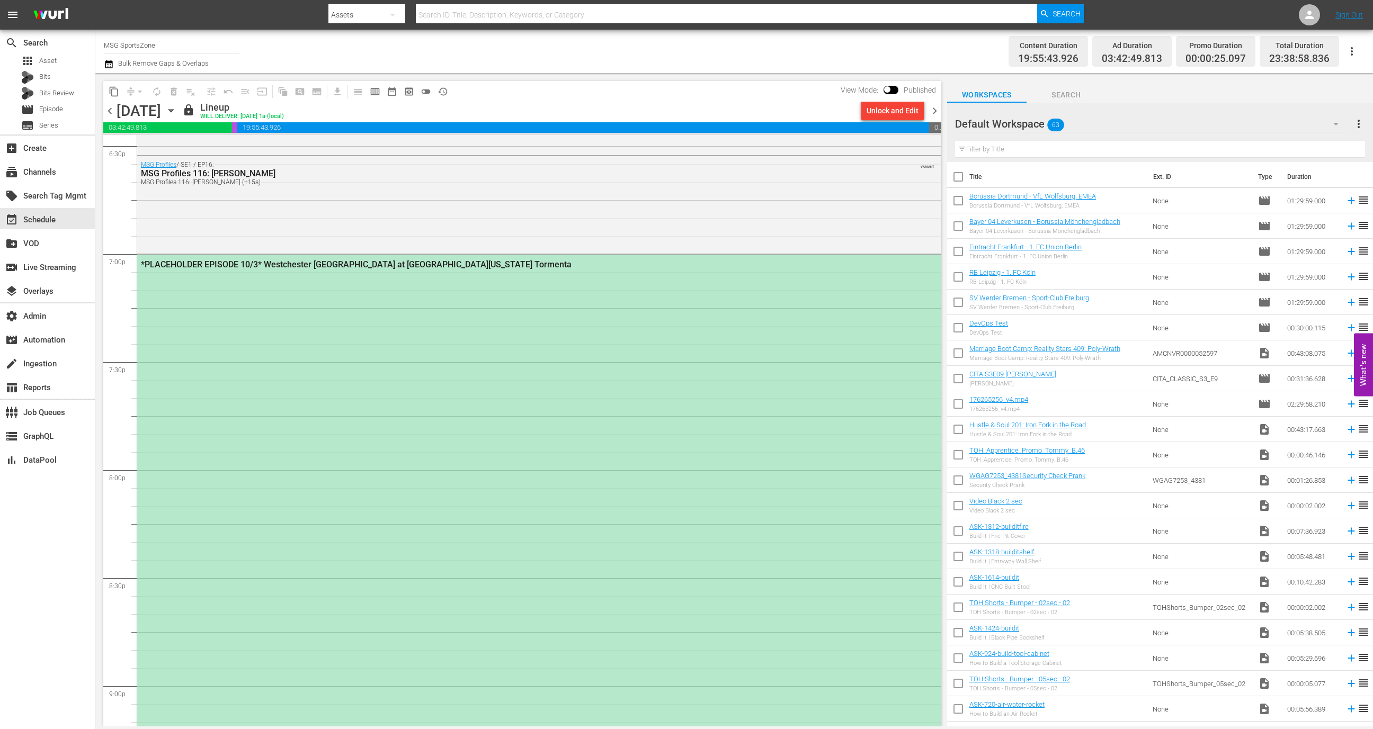
scroll to position [4066, 0]
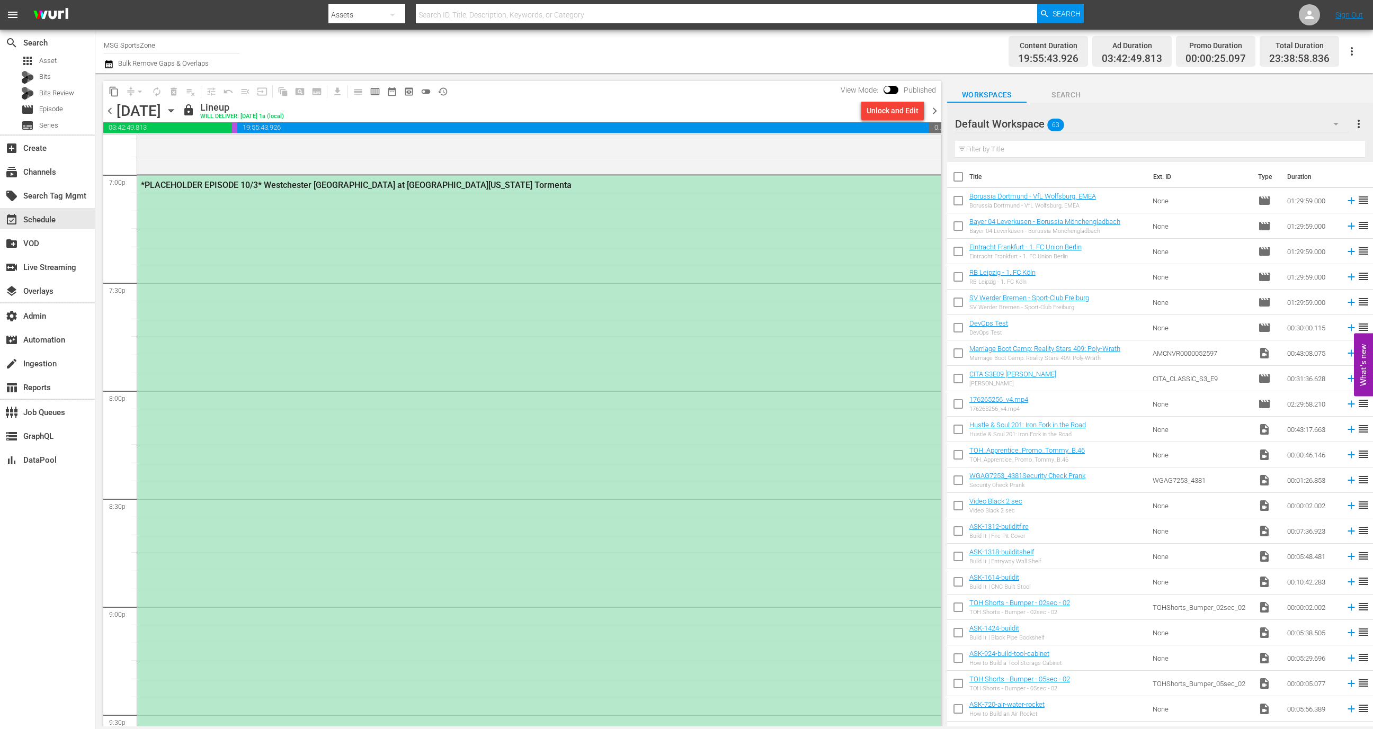
click at [675, 529] on div "*PLACEHOLDER EPISODE 10/3* Westchester [GEOGRAPHIC_DATA] at [GEOGRAPHIC_DATA][U…" at bounding box center [538, 497] width 803 height 645
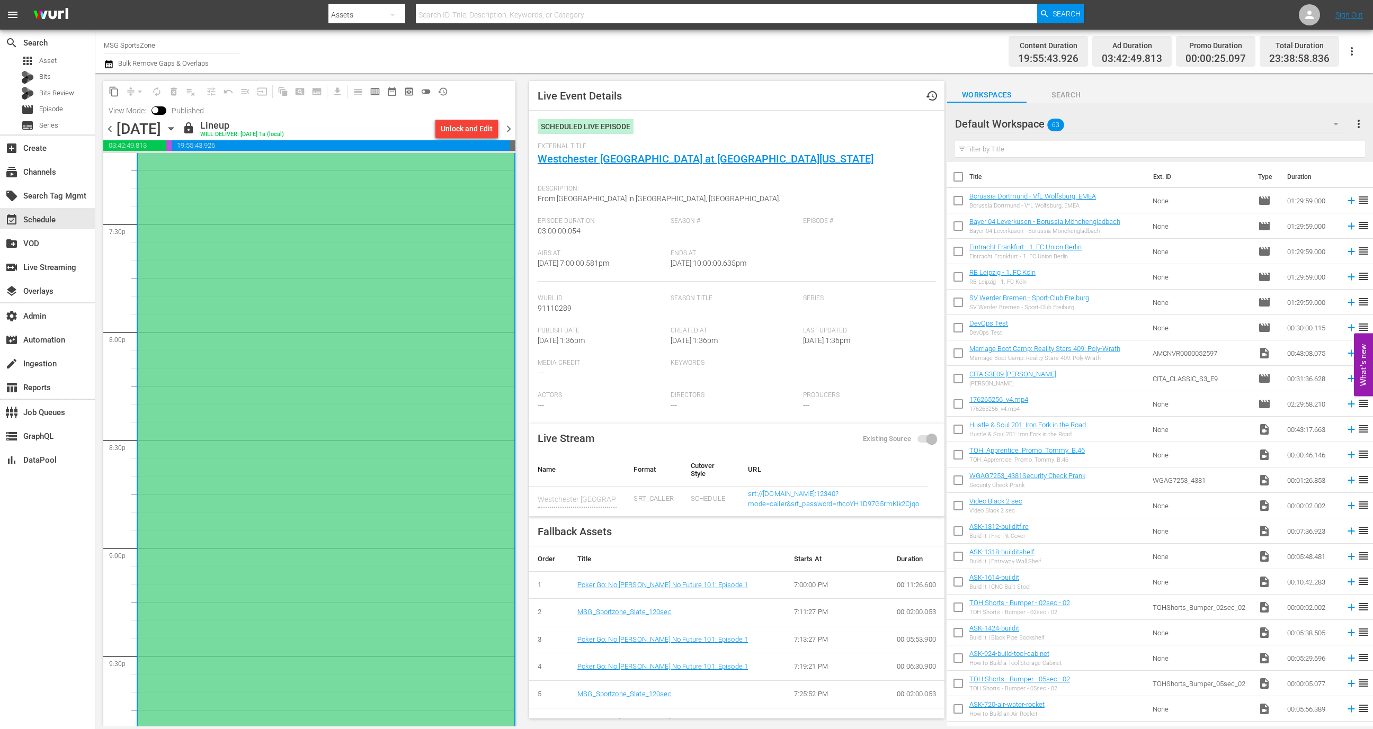
scroll to position [4141, 0]
